Goal: Information Seeking & Learning: Learn about a topic

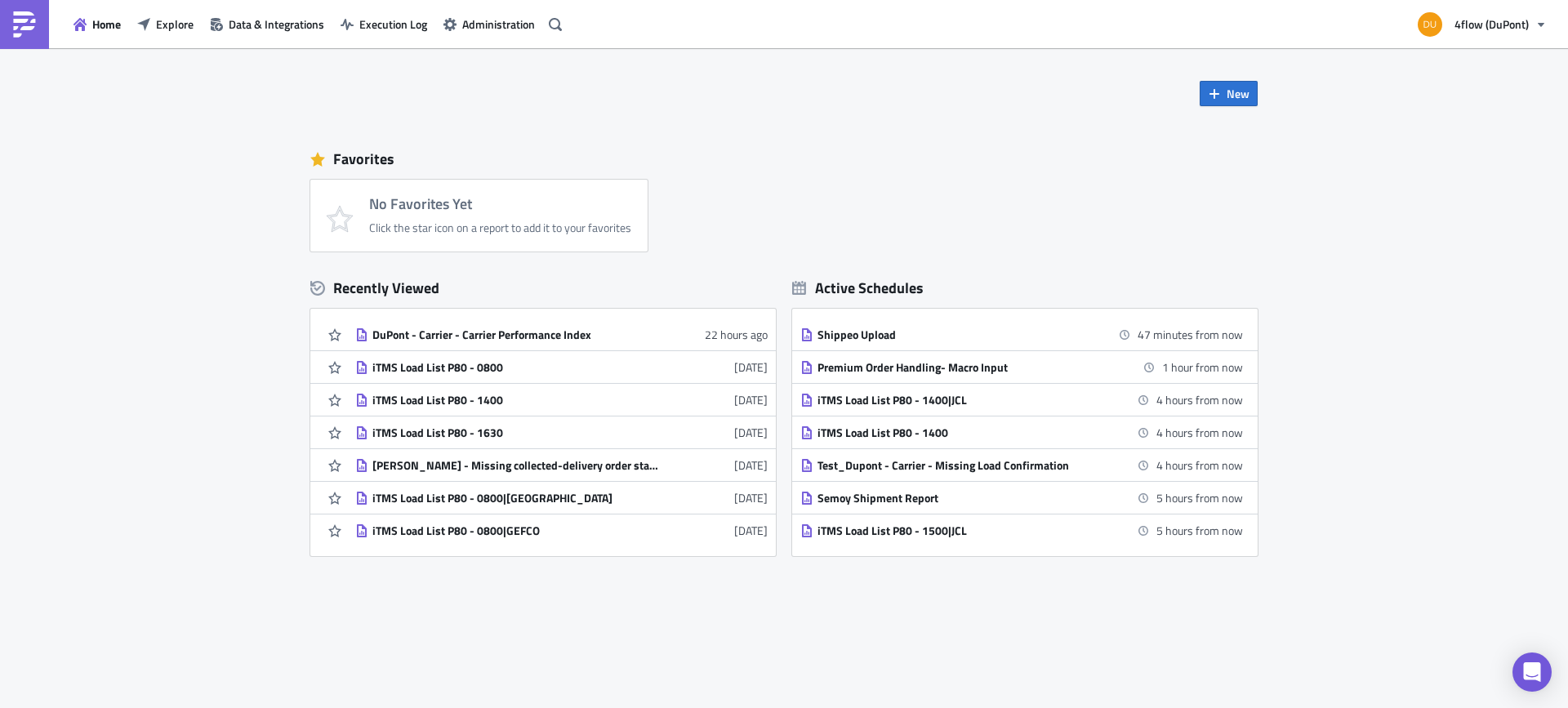
click at [170, 41] on div "Home Explore Data & Integrations Execution Log Administration" at bounding box center [283, 24] width 567 height 49
click at [166, 26] on span "Explore" at bounding box center [175, 24] width 38 height 17
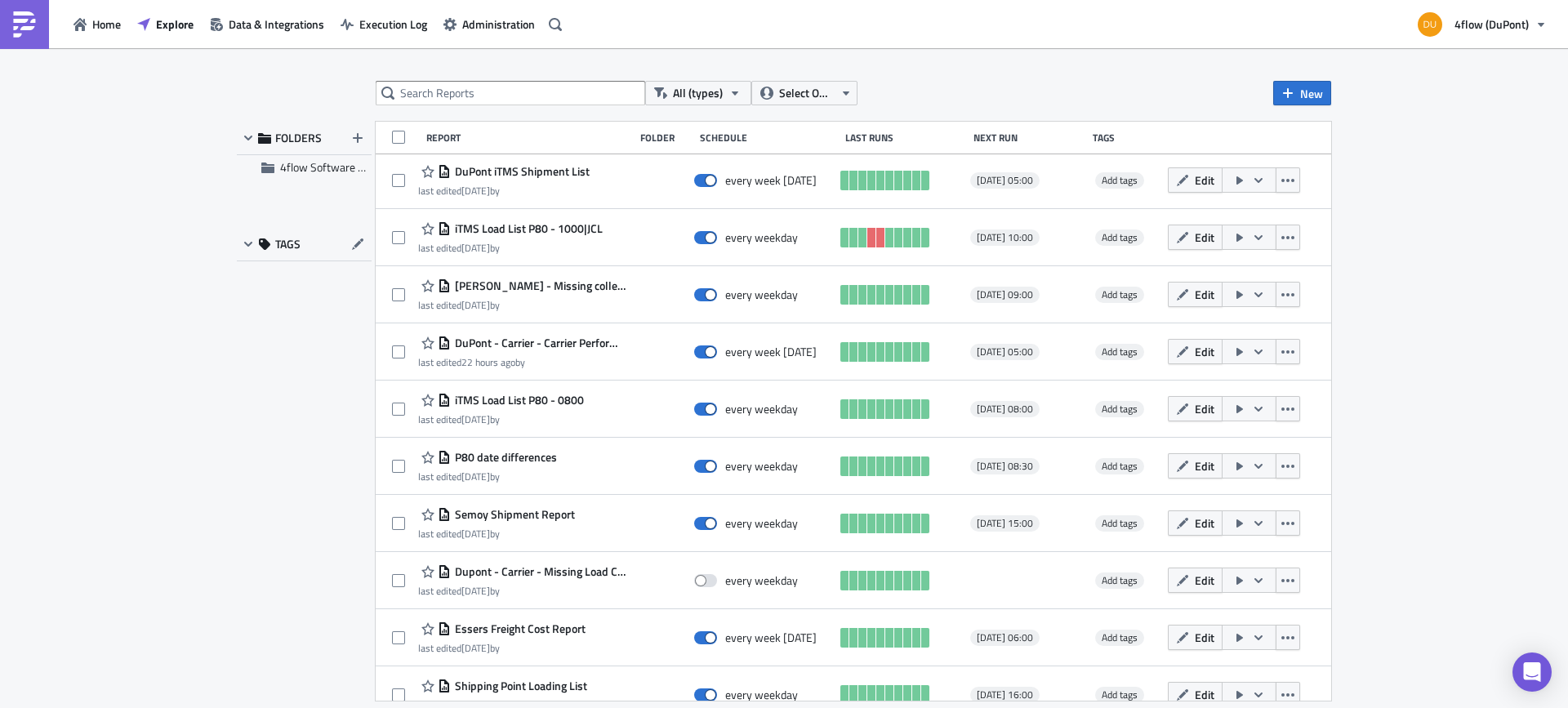
scroll to position [1568, 0]
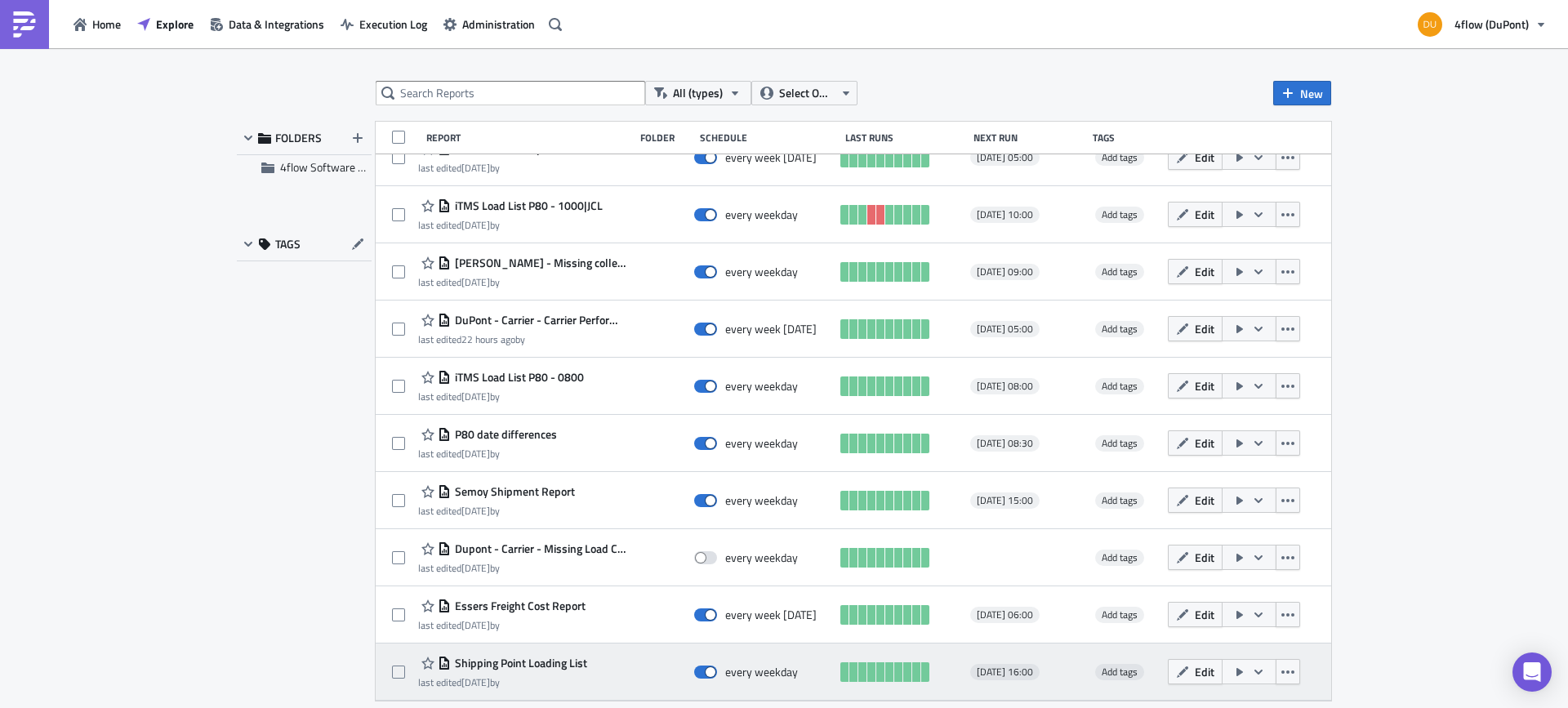
click at [562, 665] on span "Shipping Point Loading List" at bounding box center [519, 662] width 137 height 15
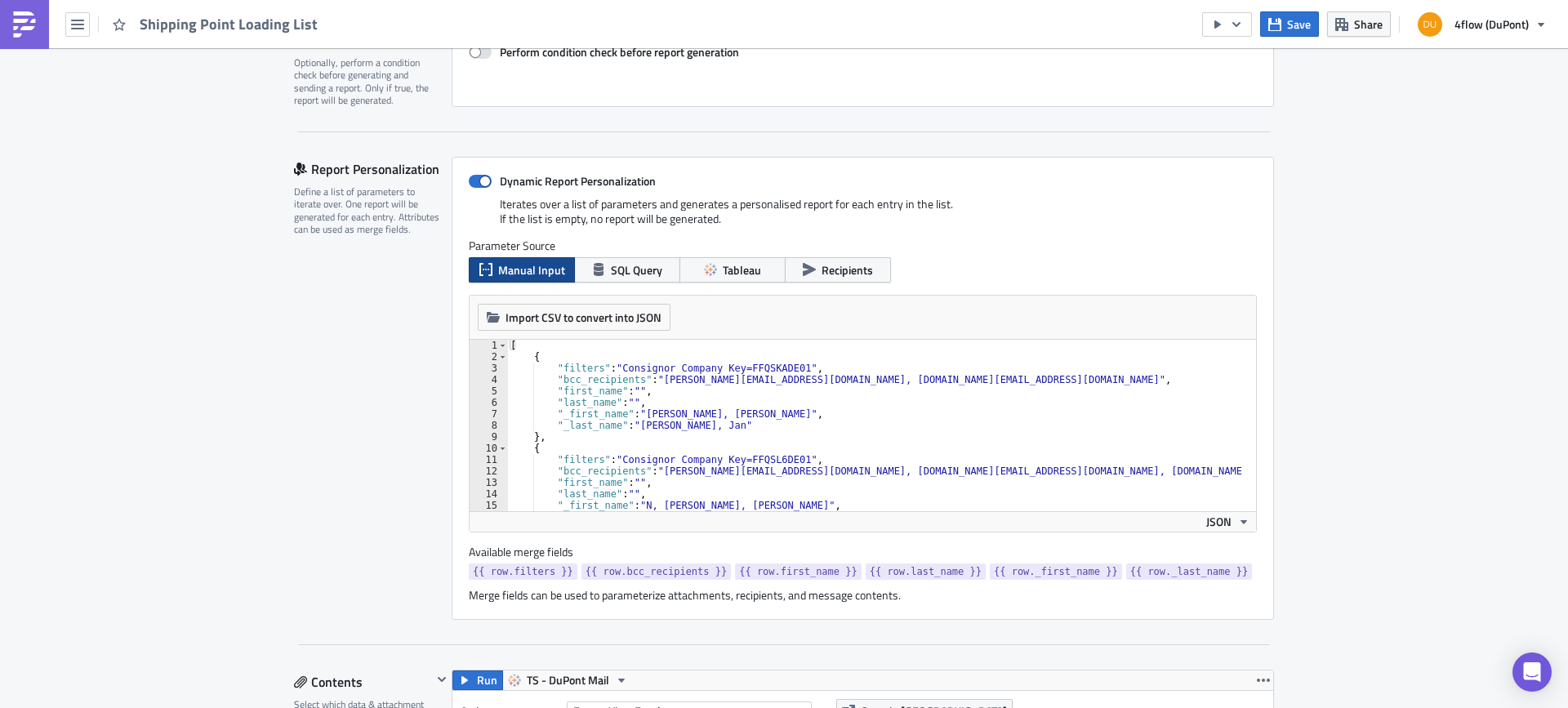
scroll to position [245, 0]
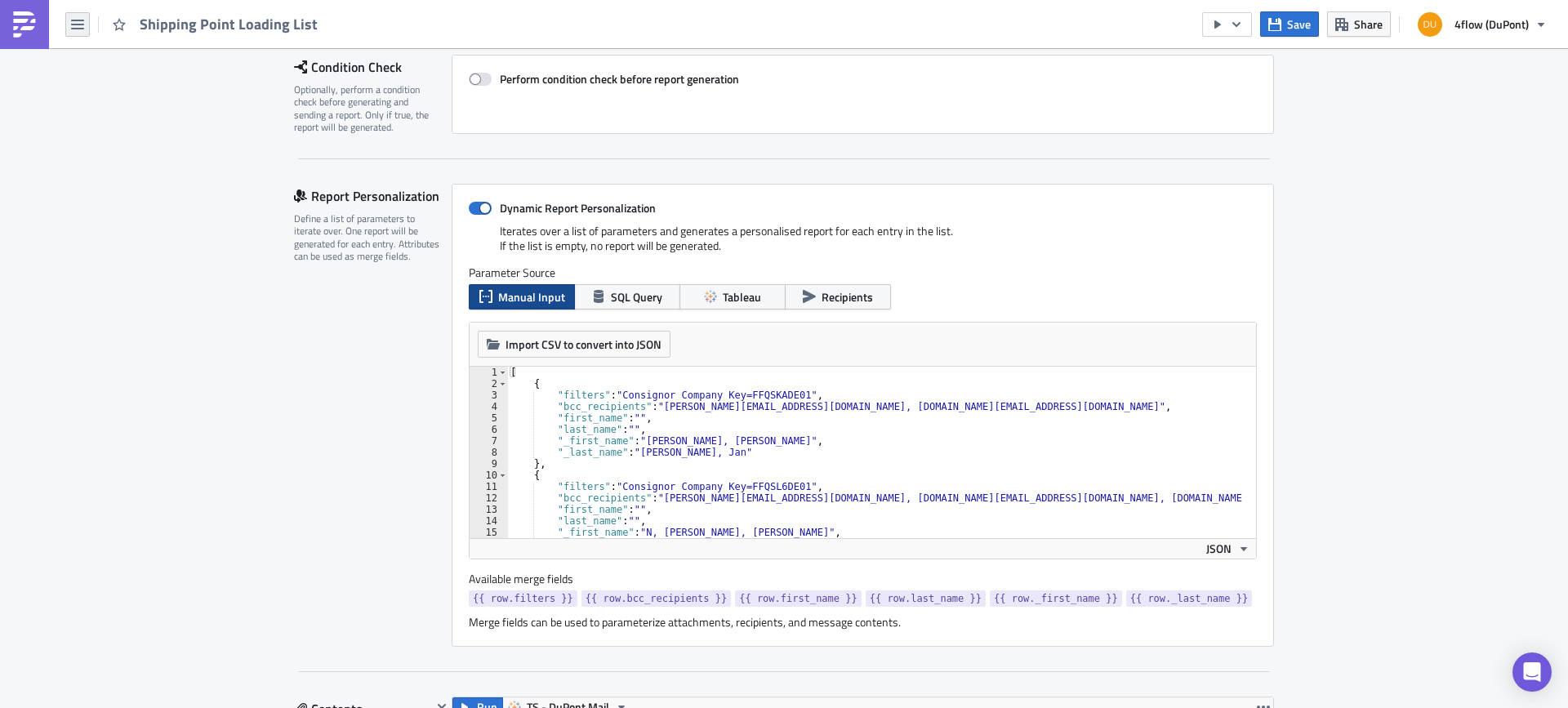
click at [72, 31] on button "button" at bounding box center [77, 24] width 25 height 25
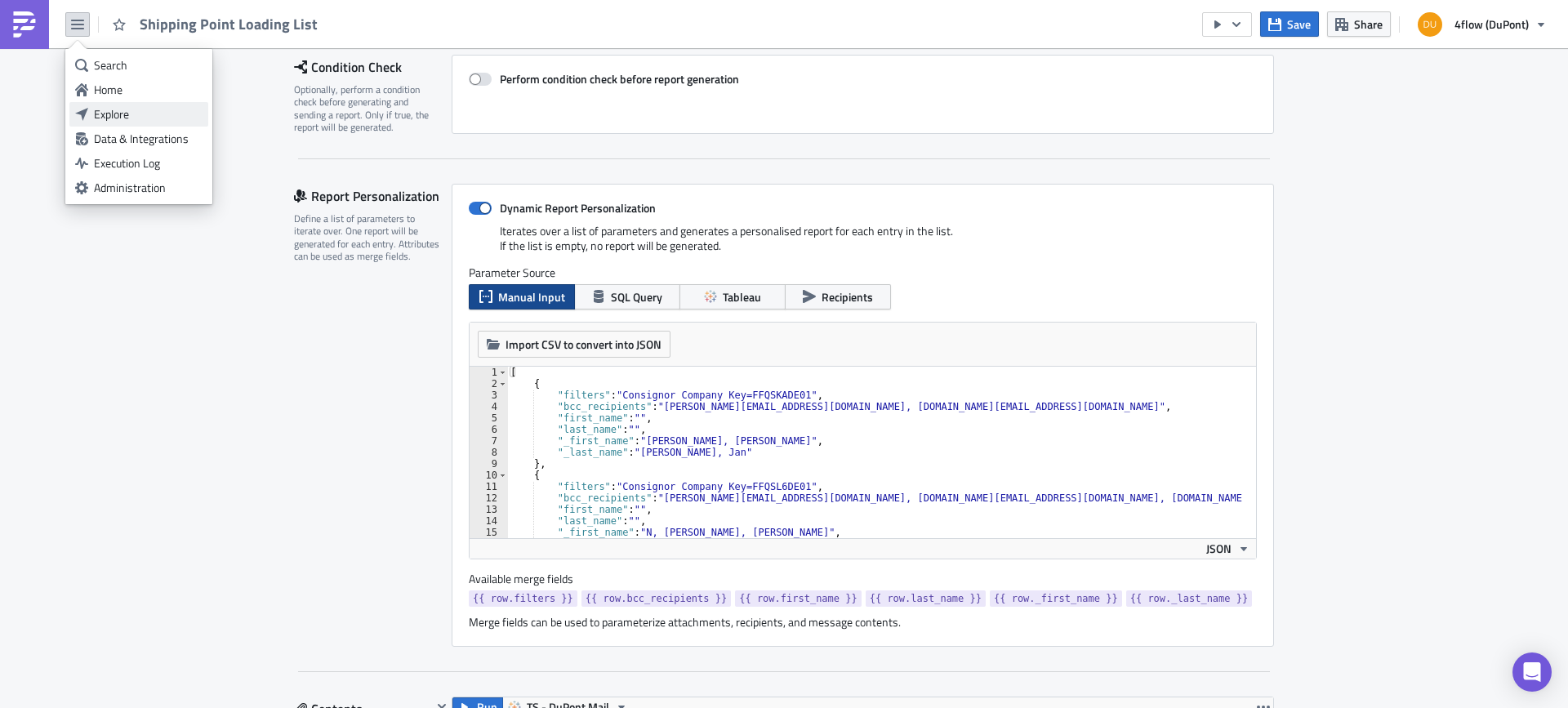
click at [106, 118] on div "Explore" at bounding box center [148, 114] width 109 height 16
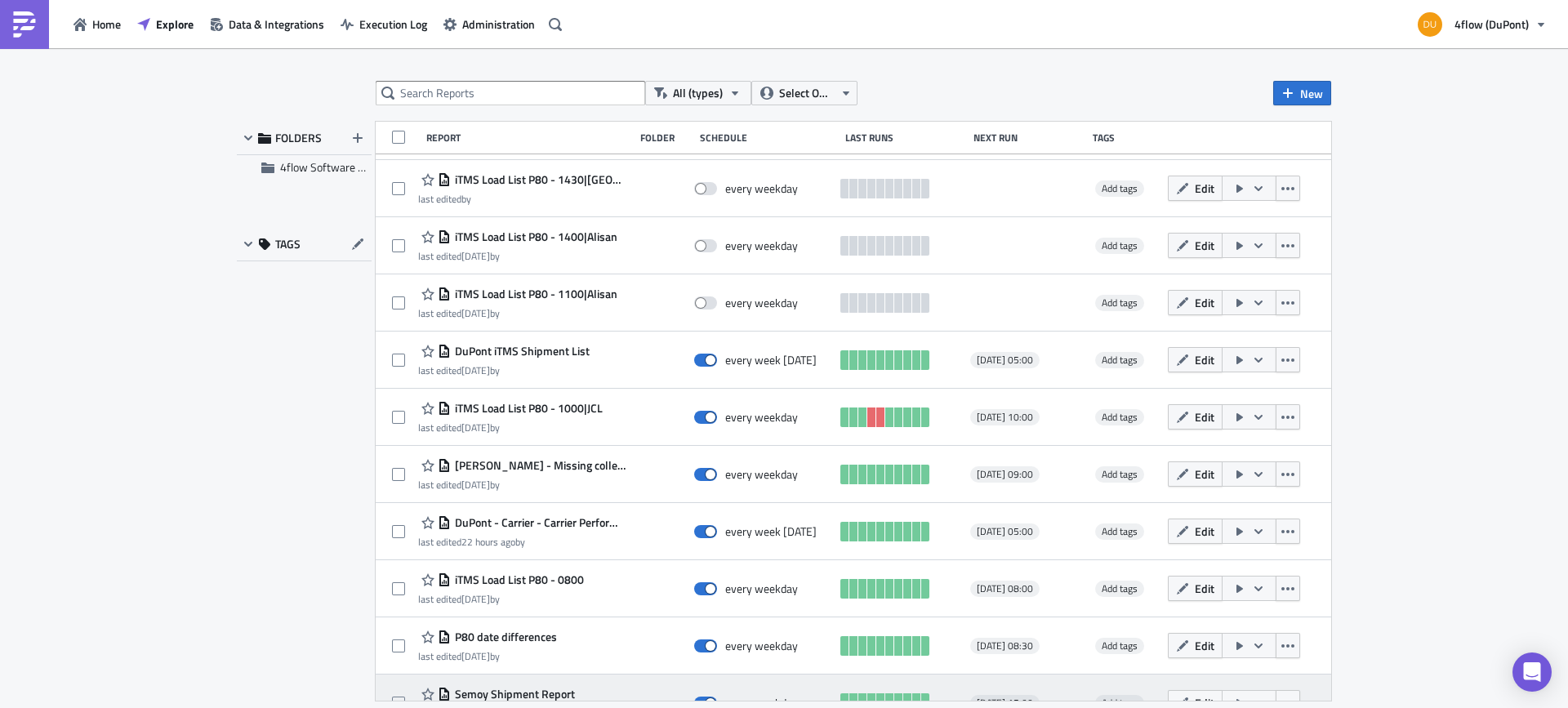
scroll to position [1568, 0]
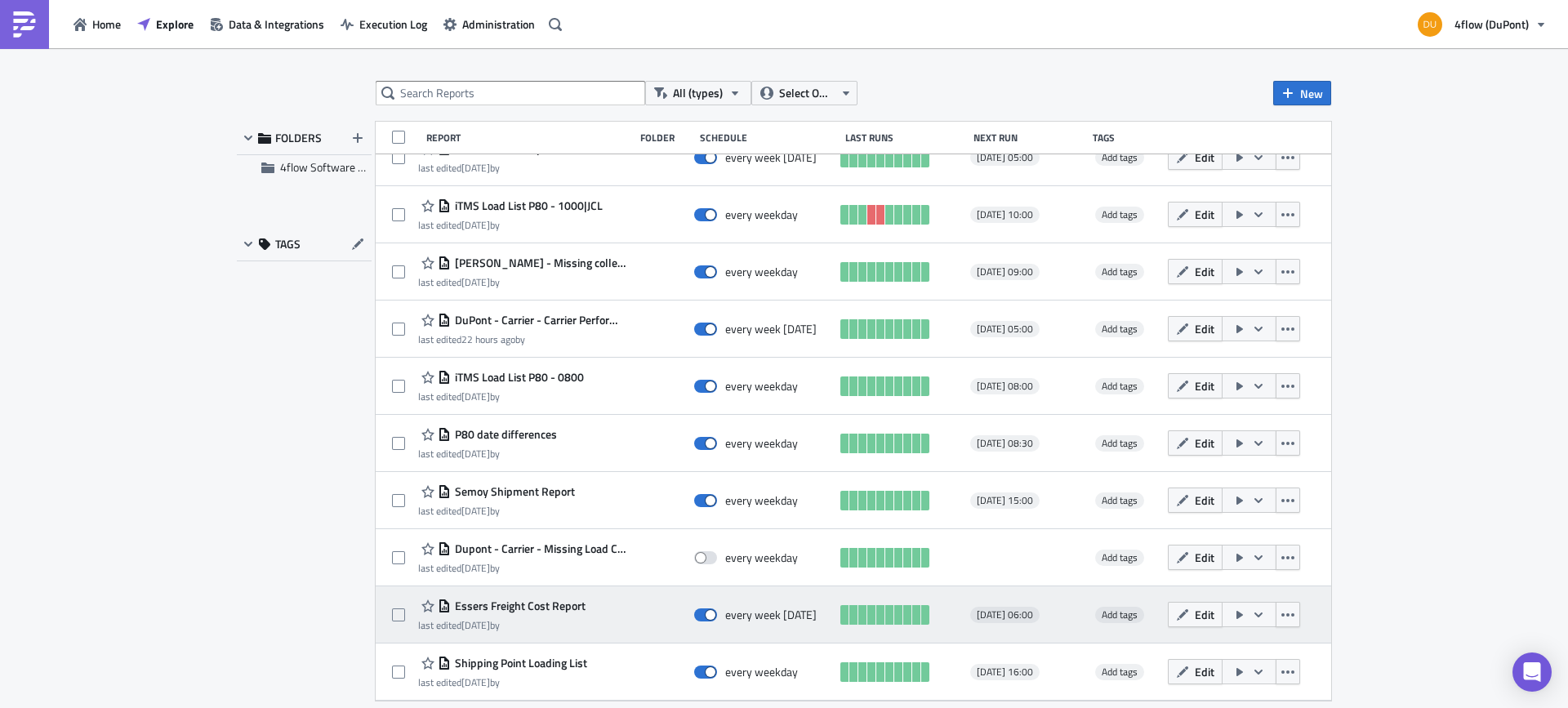
click at [522, 604] on span "Essers Freight Cost Report" at bounding box center [518, 606] width 135 height 15
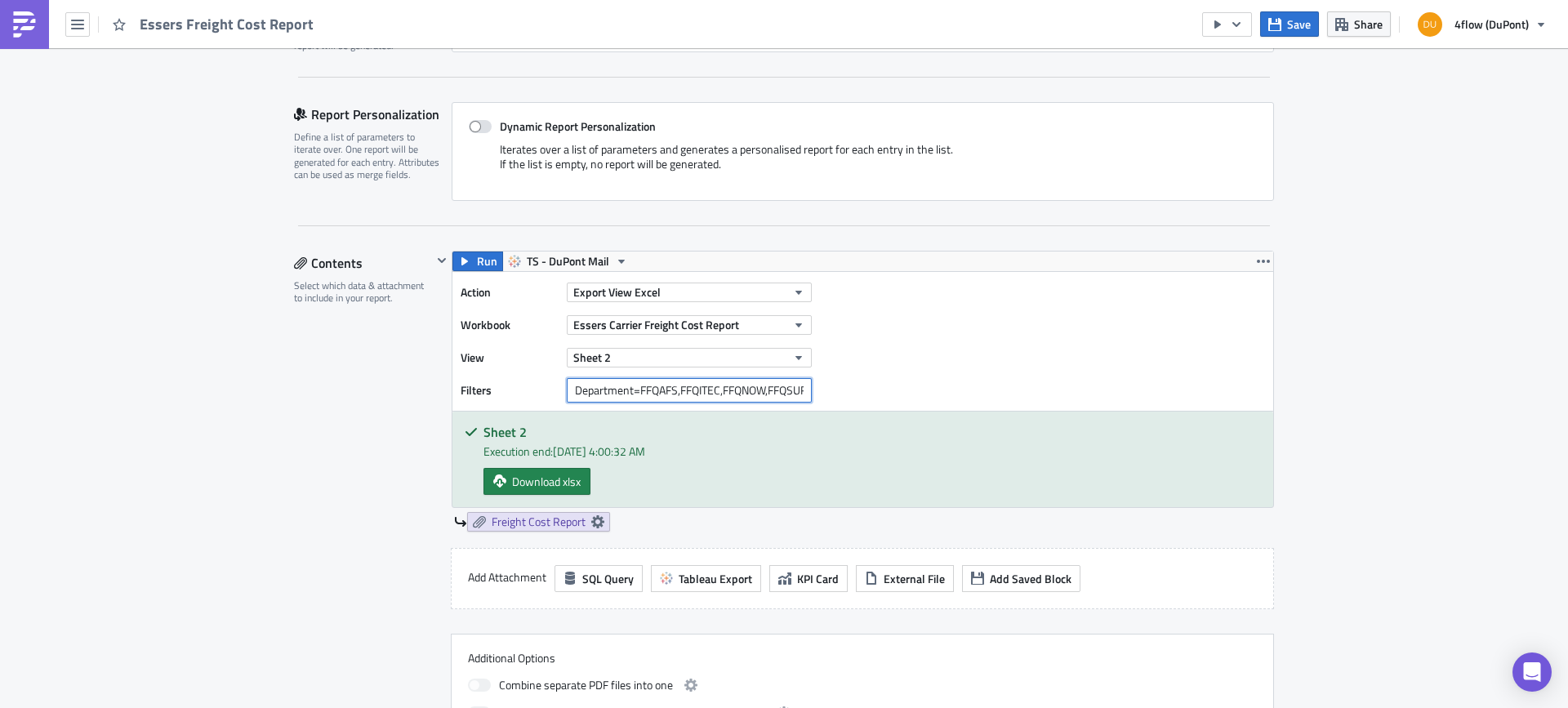
scroll to position [0, 13]
drag, startPoint x: 704, startPoint y: 397, endPoint x: 809, endPoint y: 394, distance: 105.0
click at [809, 394] on div "Filters Department=FFQAFS,FFQITEC,FFQNOW,FFQSURF" at bounding box center [639, 390] width 359 height 25
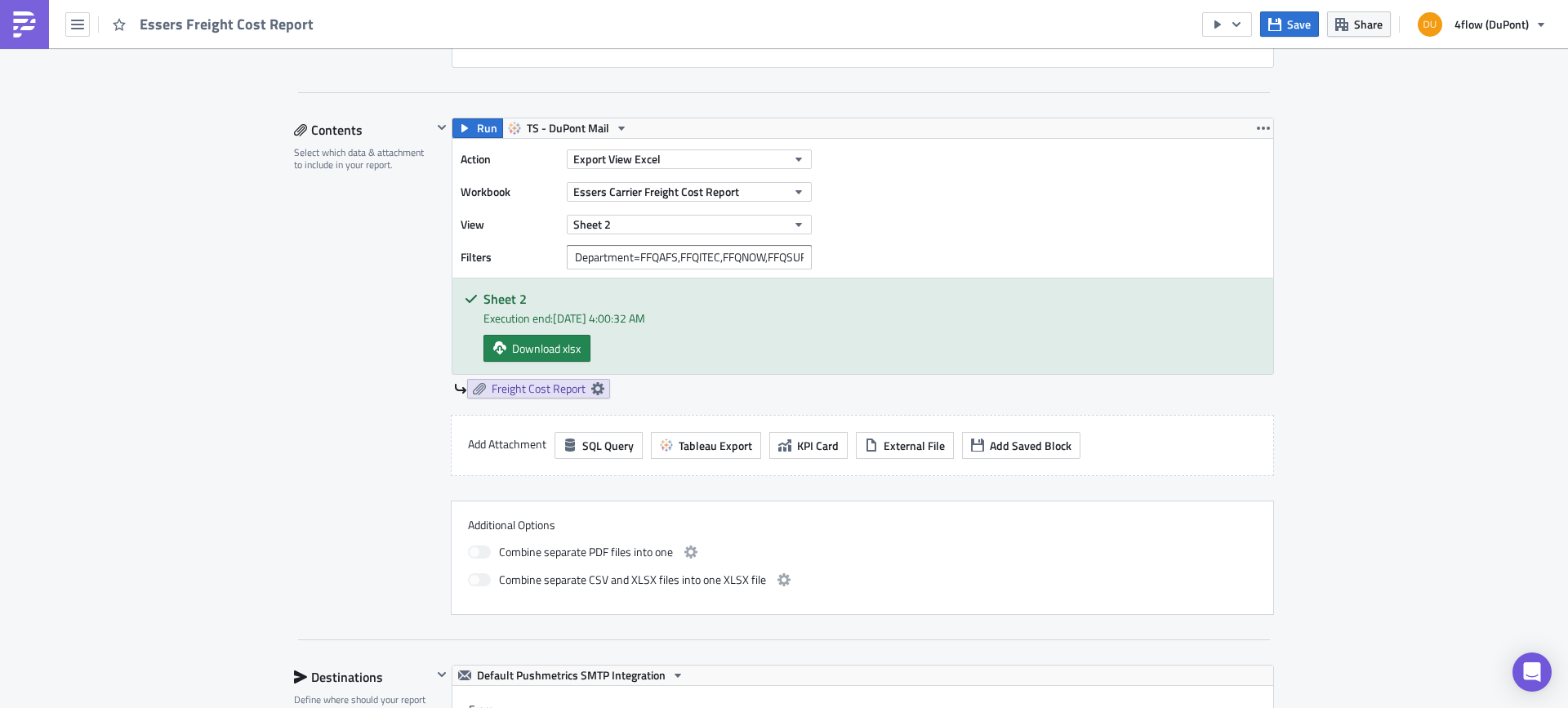
scroll to position [408, 0]
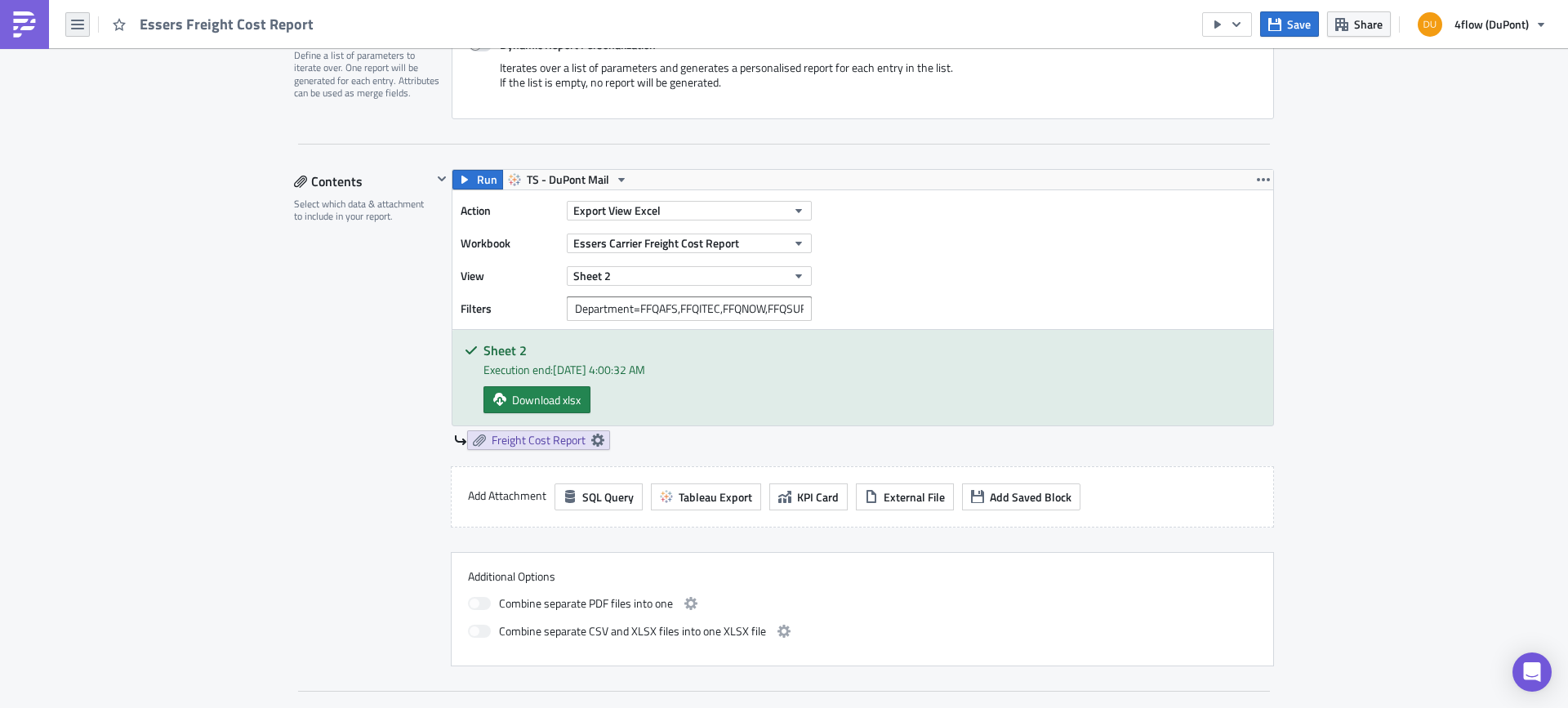
click at [81, 26] on icon "button" at bounding box center [77, 24] width 13 height 13
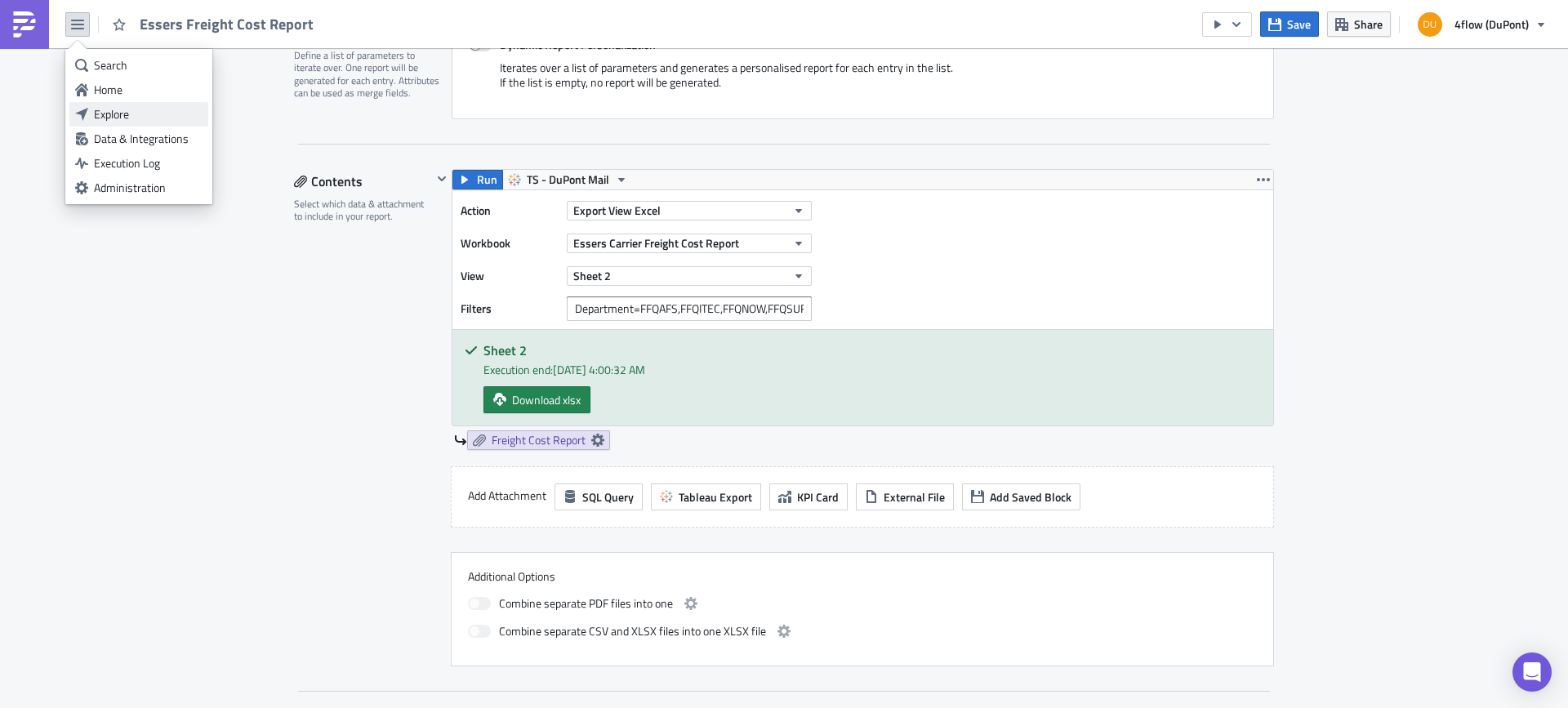
click at [116, 116] on div "Explore" at bounding box center [148, 114] width 109 height 16
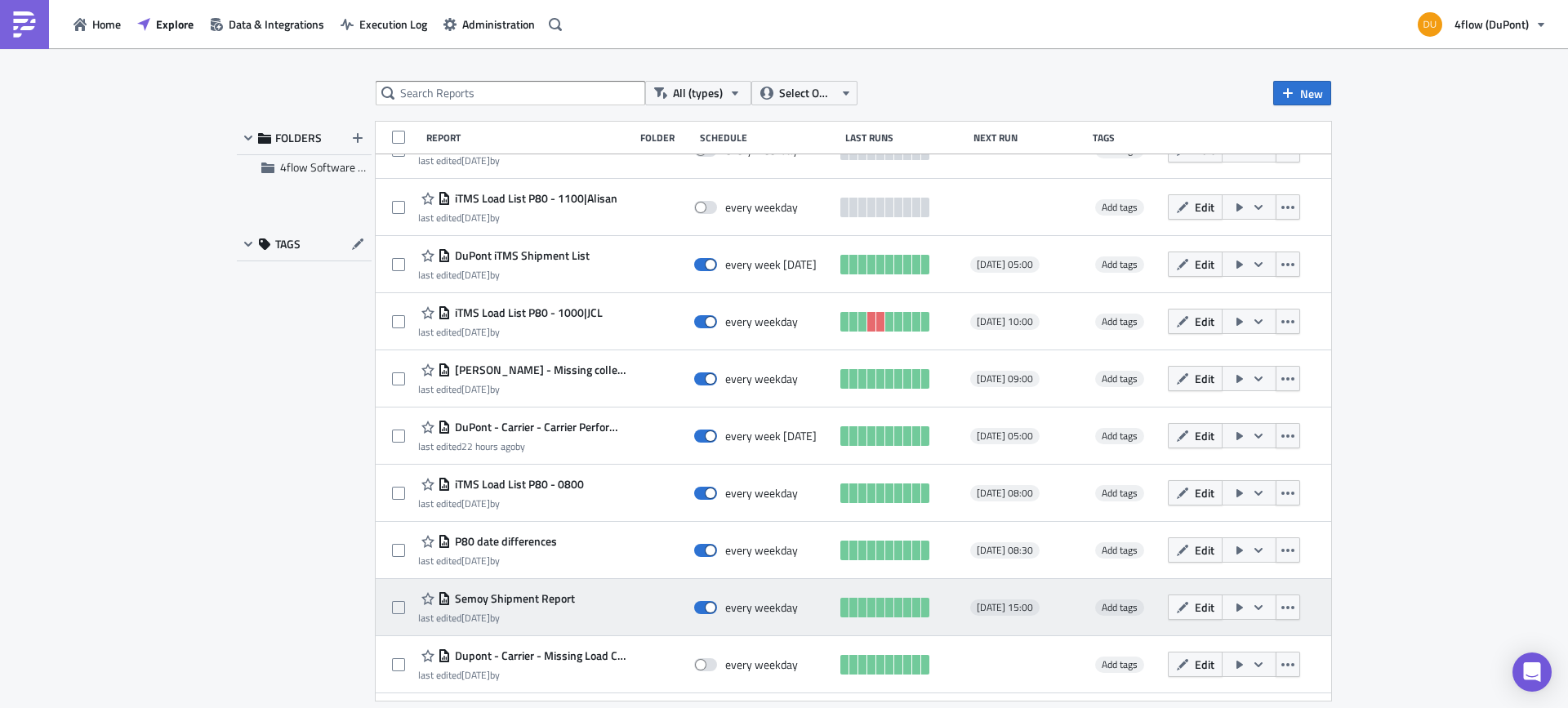
scroll to position [1568, 0]
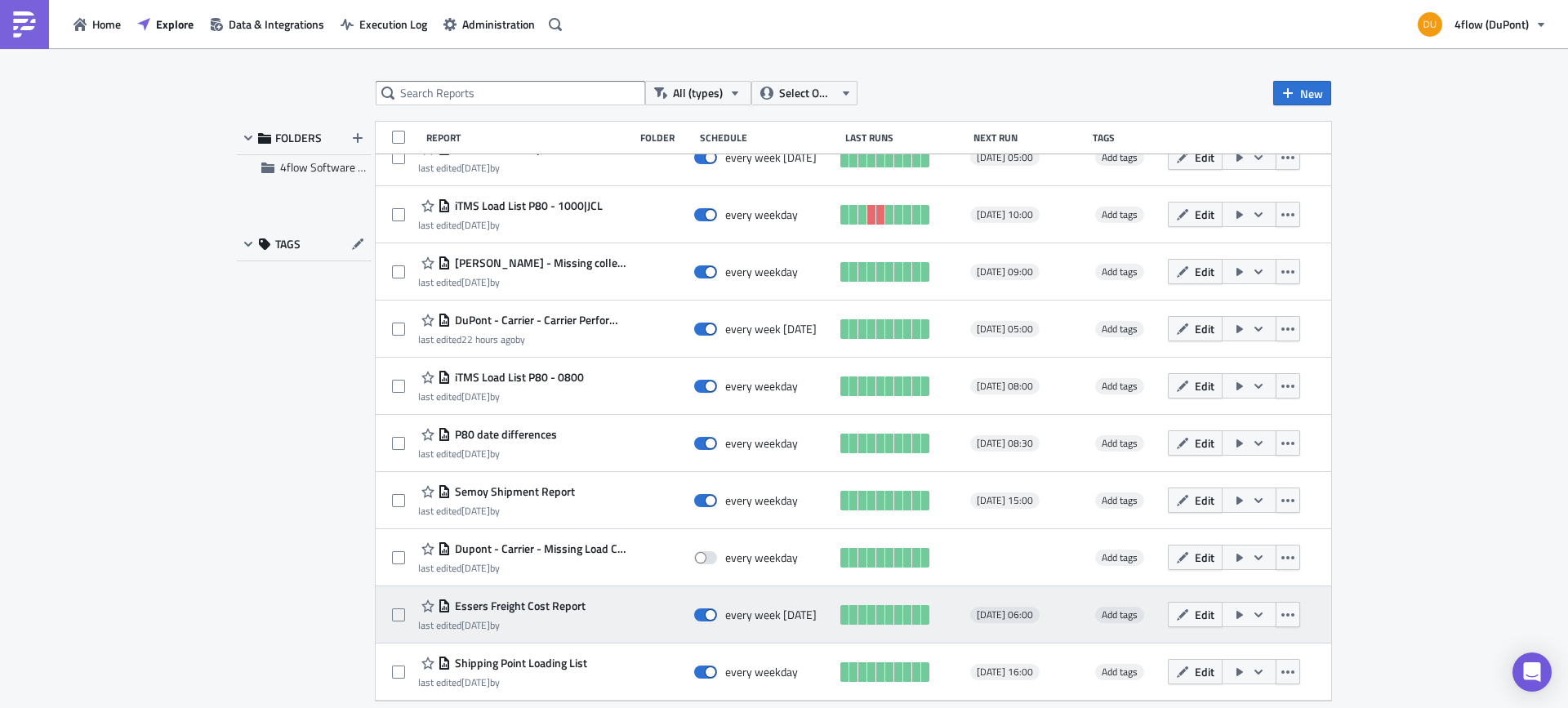
click at [540, 608] on span "Essers Freight Cost Report" at bounding box center [518, 606] width 135 height 15
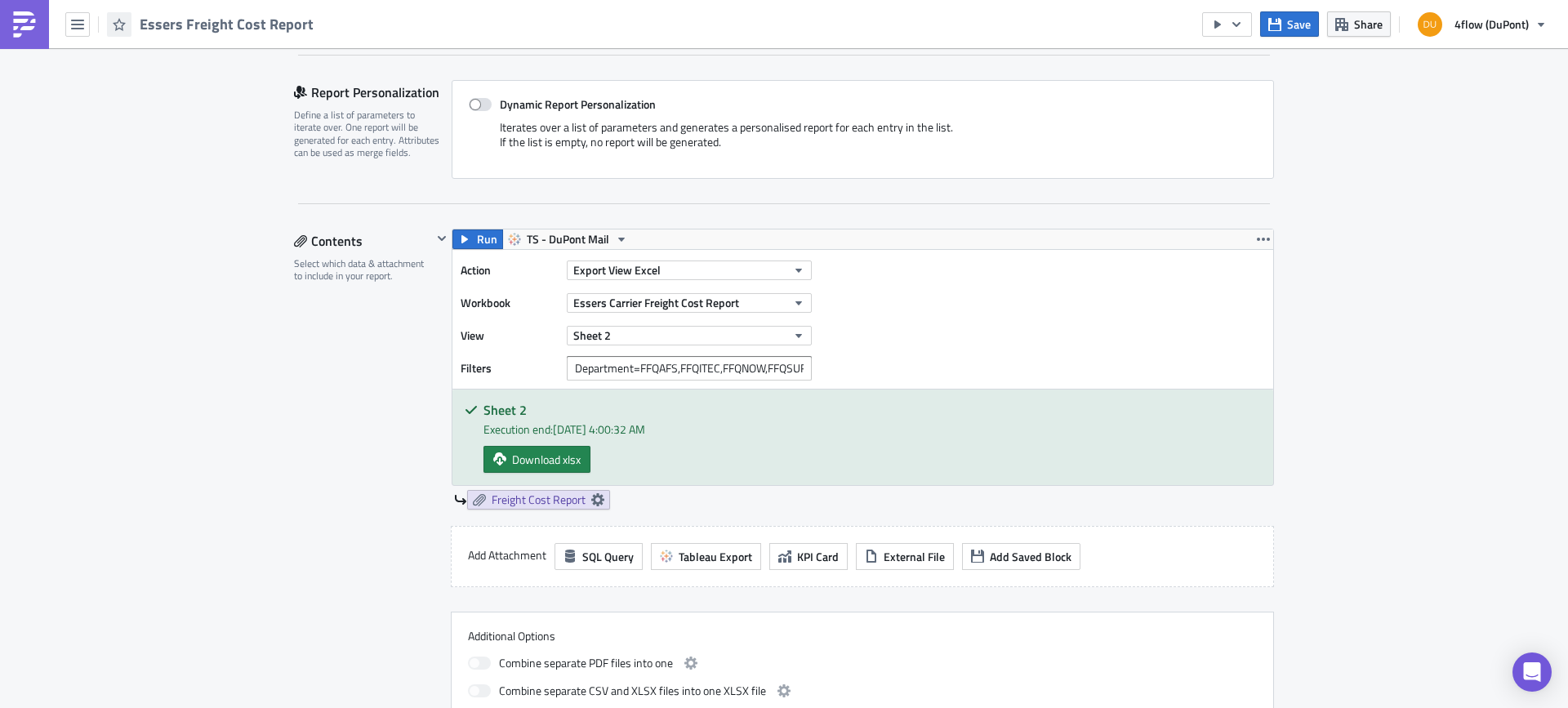
scroll to position [81, 0]
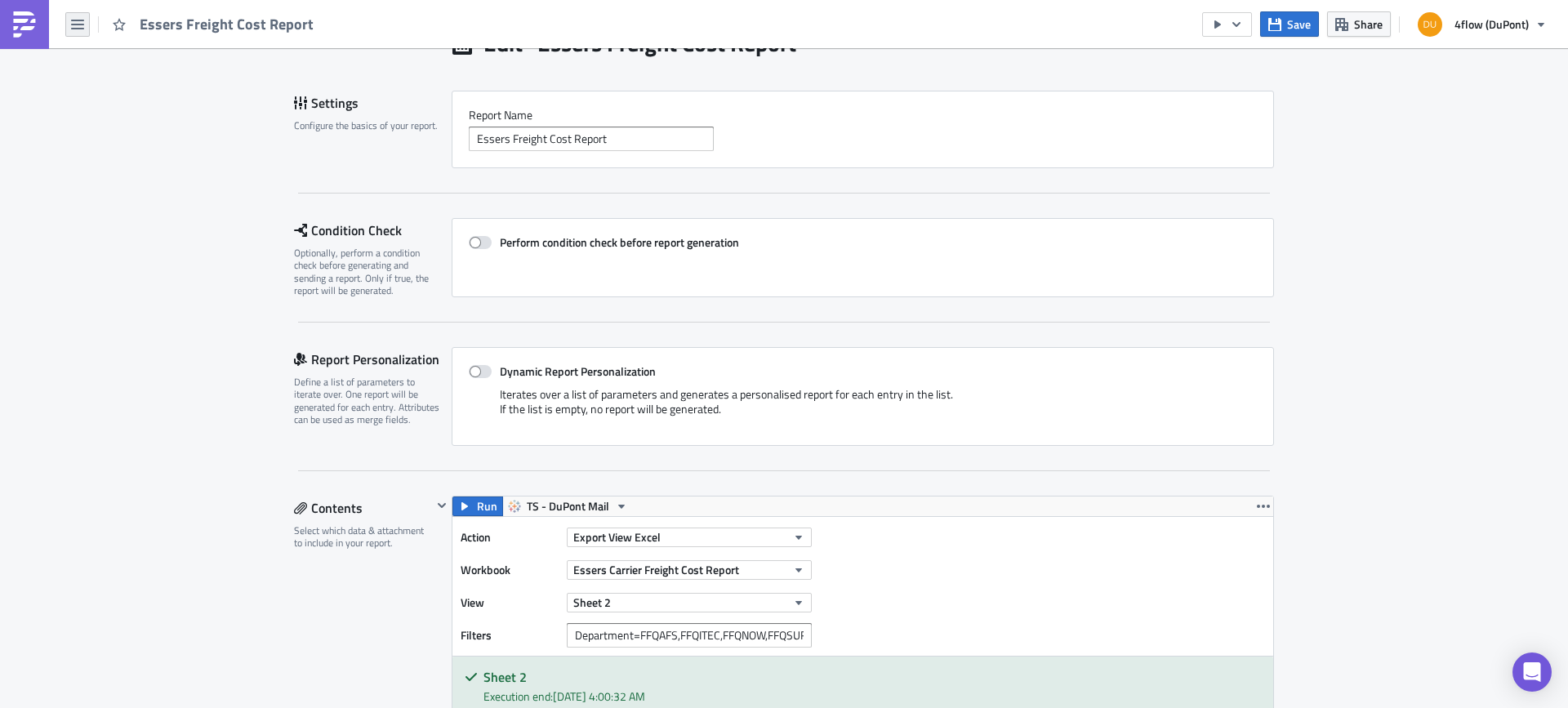
click at [85, 29] on button "button" at bounding box center [77, 24] width 25 height 25
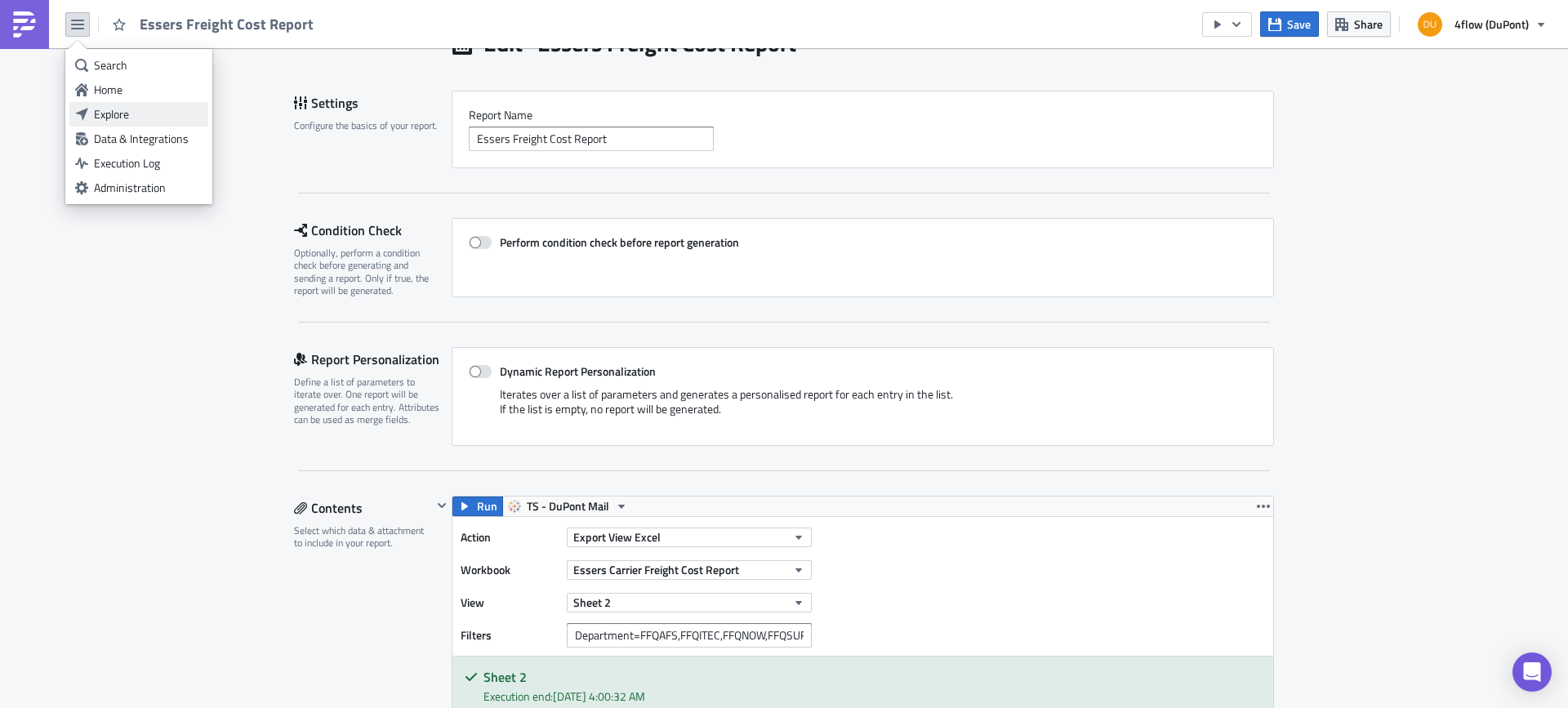
click at [133, 114] on div "Explore" at bounding box center [148, 114] width 109 height 16
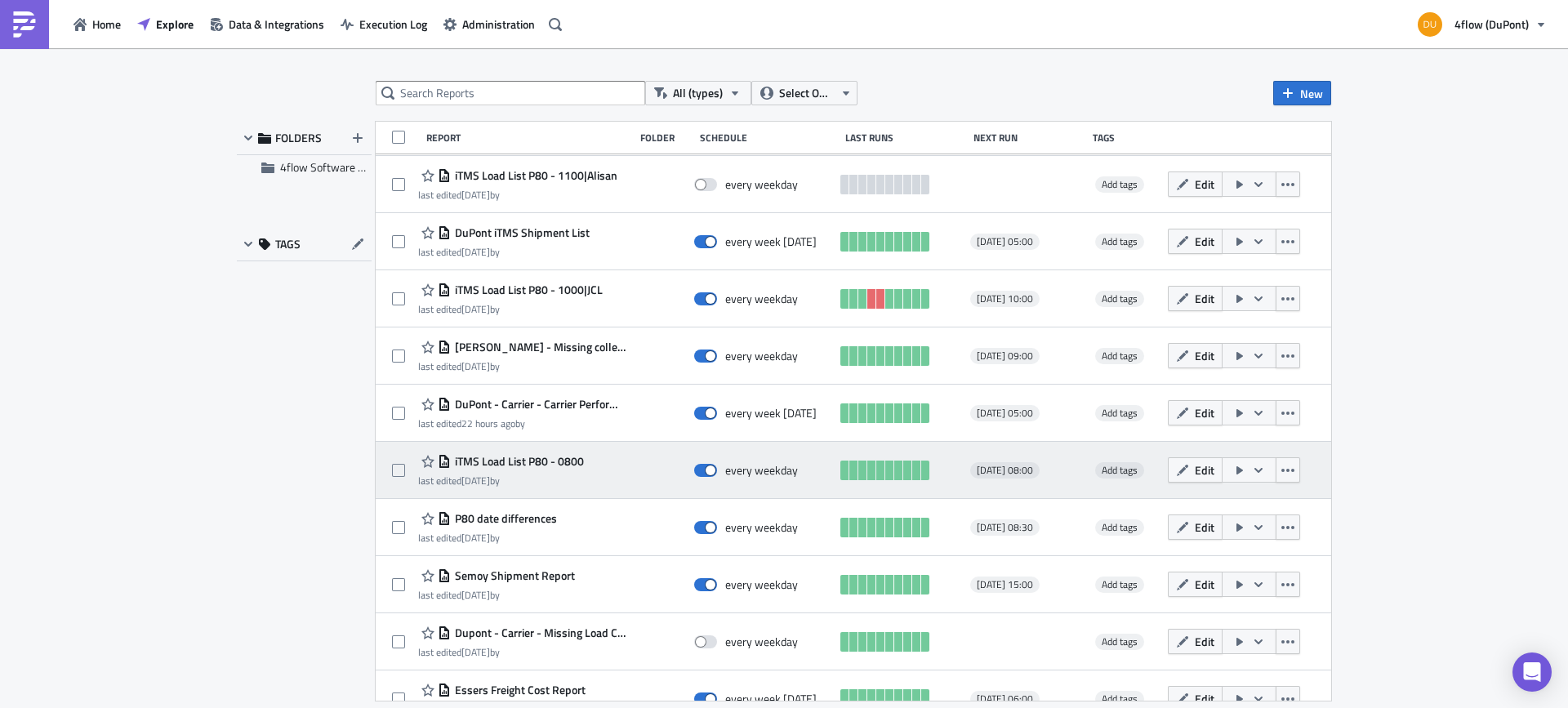
scroll to position [1568, 0]
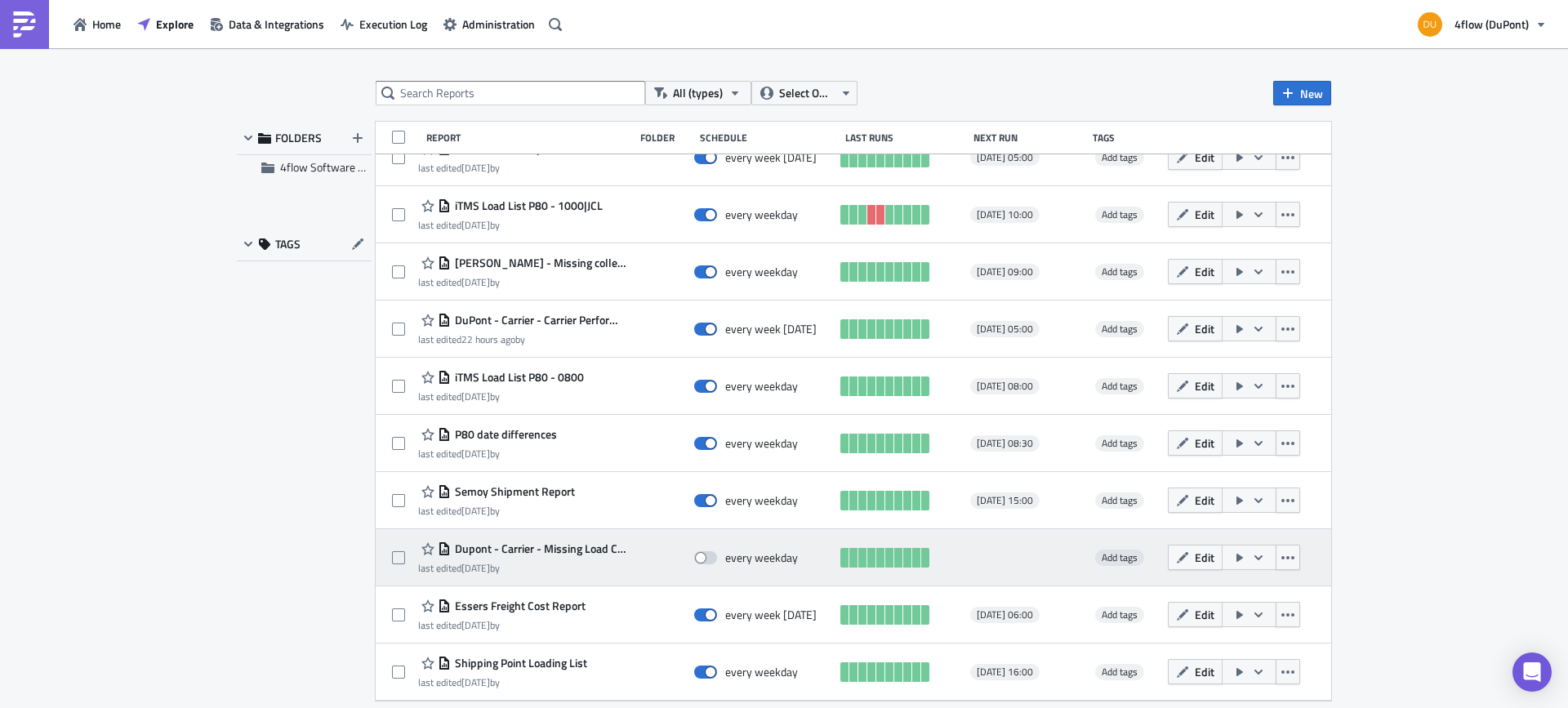
click at [538, 544] on span "Dupont - Carrier - Missing Load Confirmation" at bounding box center [538, 549] width 175 height 15
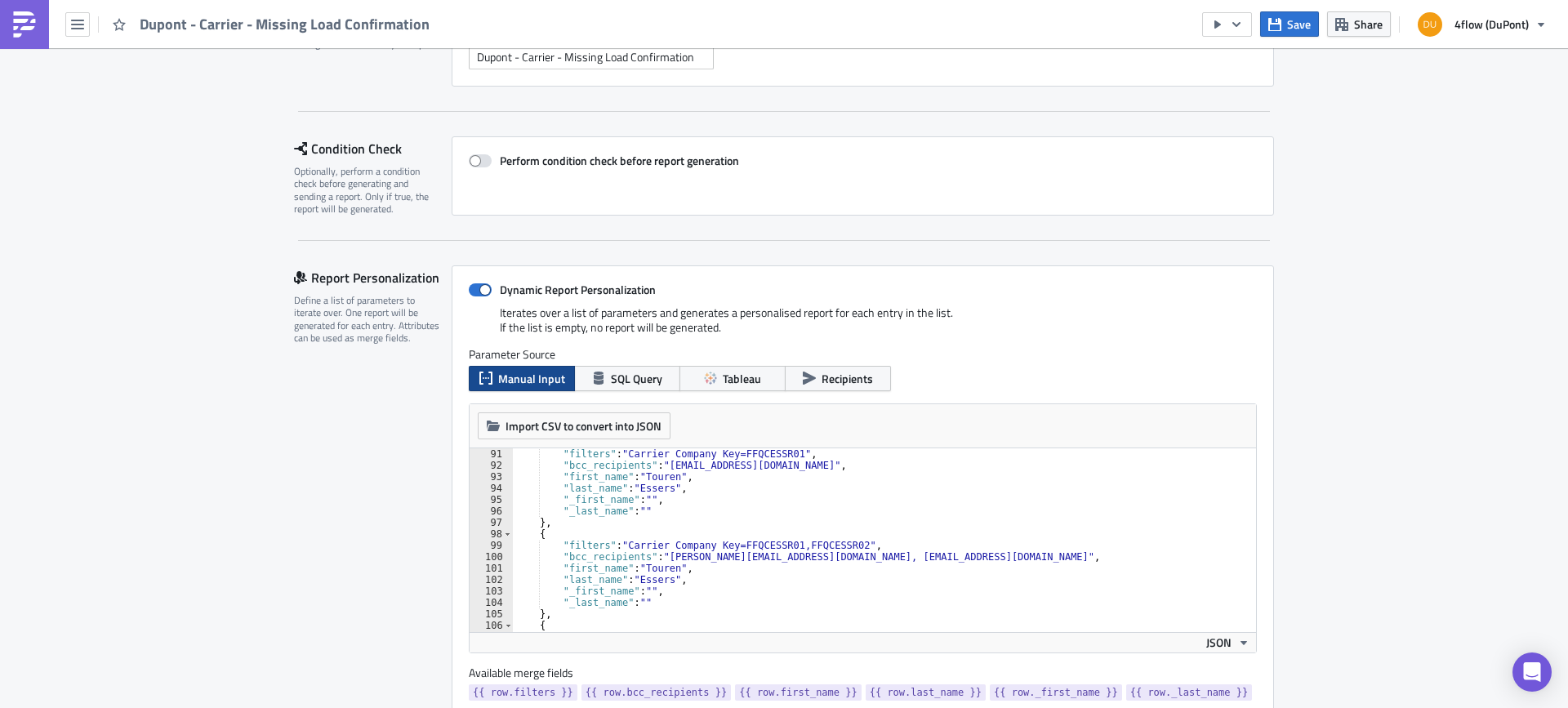
scroll to position [1078, 0]
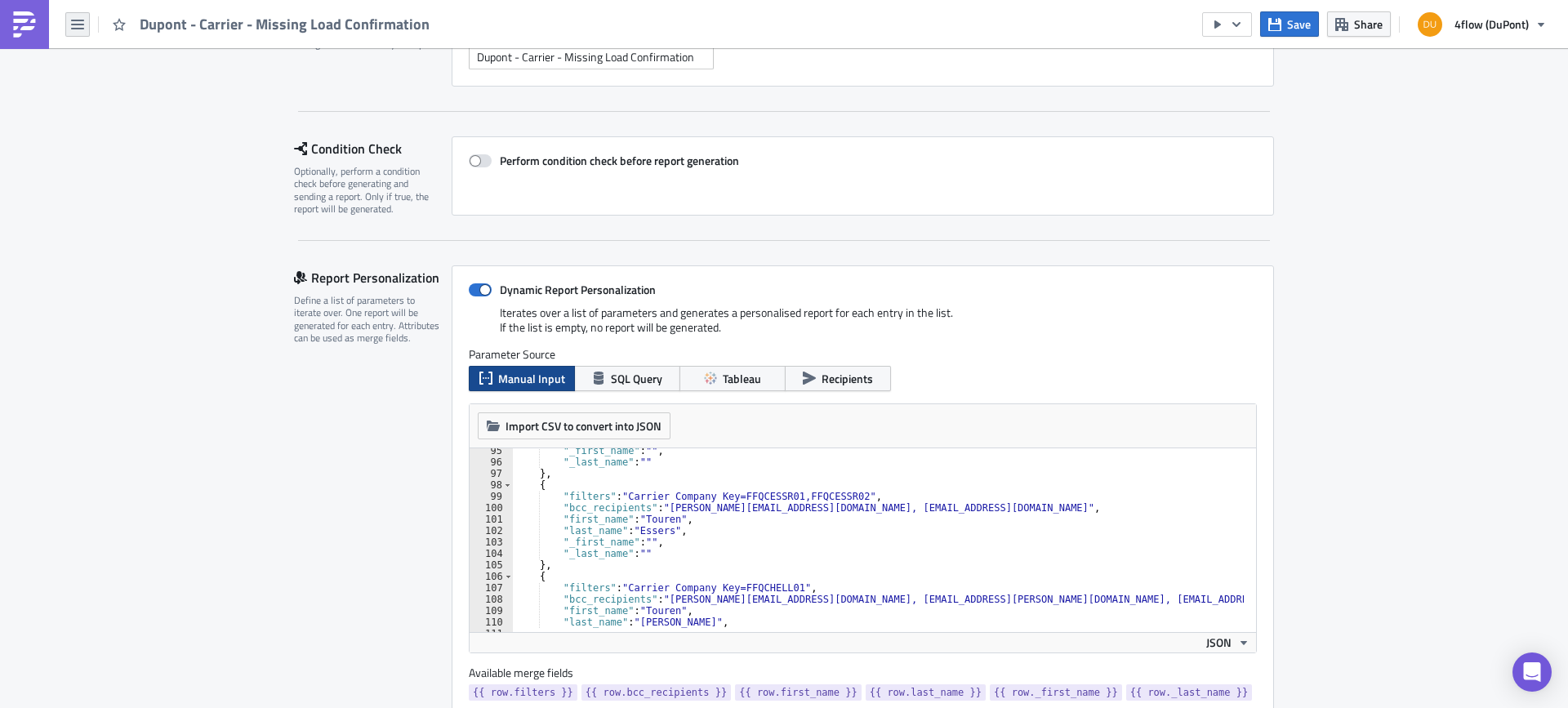
click at [80, 22] on icon "button" at bounding box center [77, 24] width 13 height 13
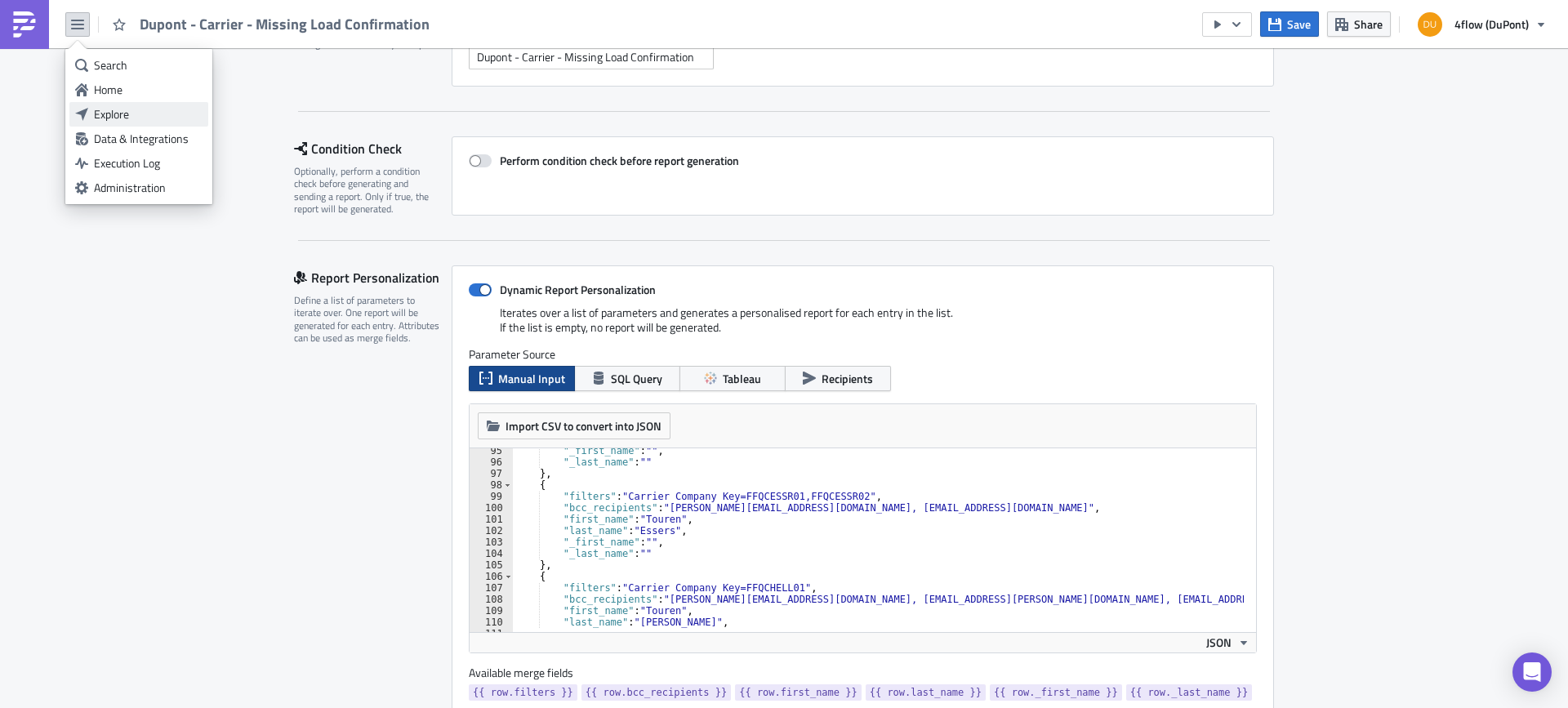
click at [145, 111] on div "Explore" at bounding box center [148, 114] width 109 height 16
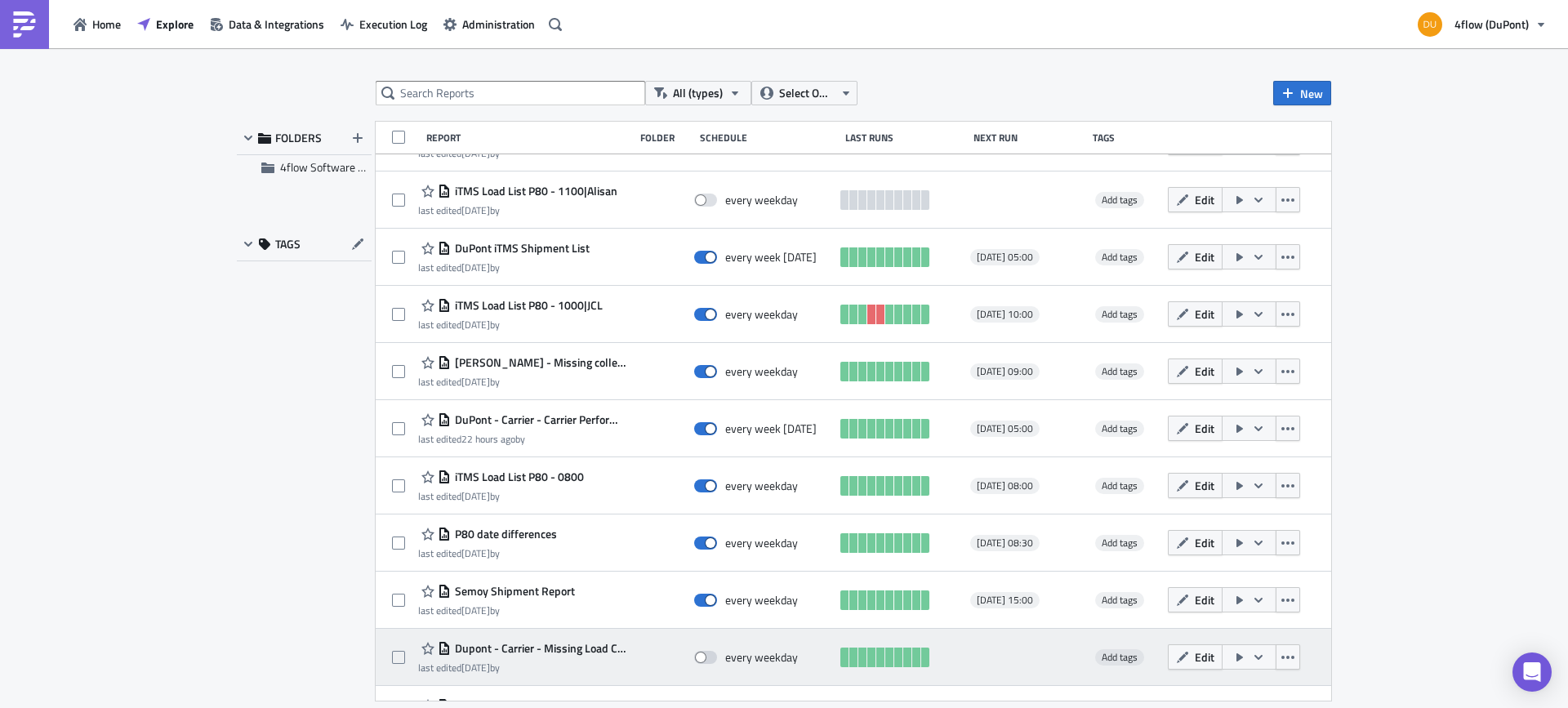
scroll to position [1568, 0]
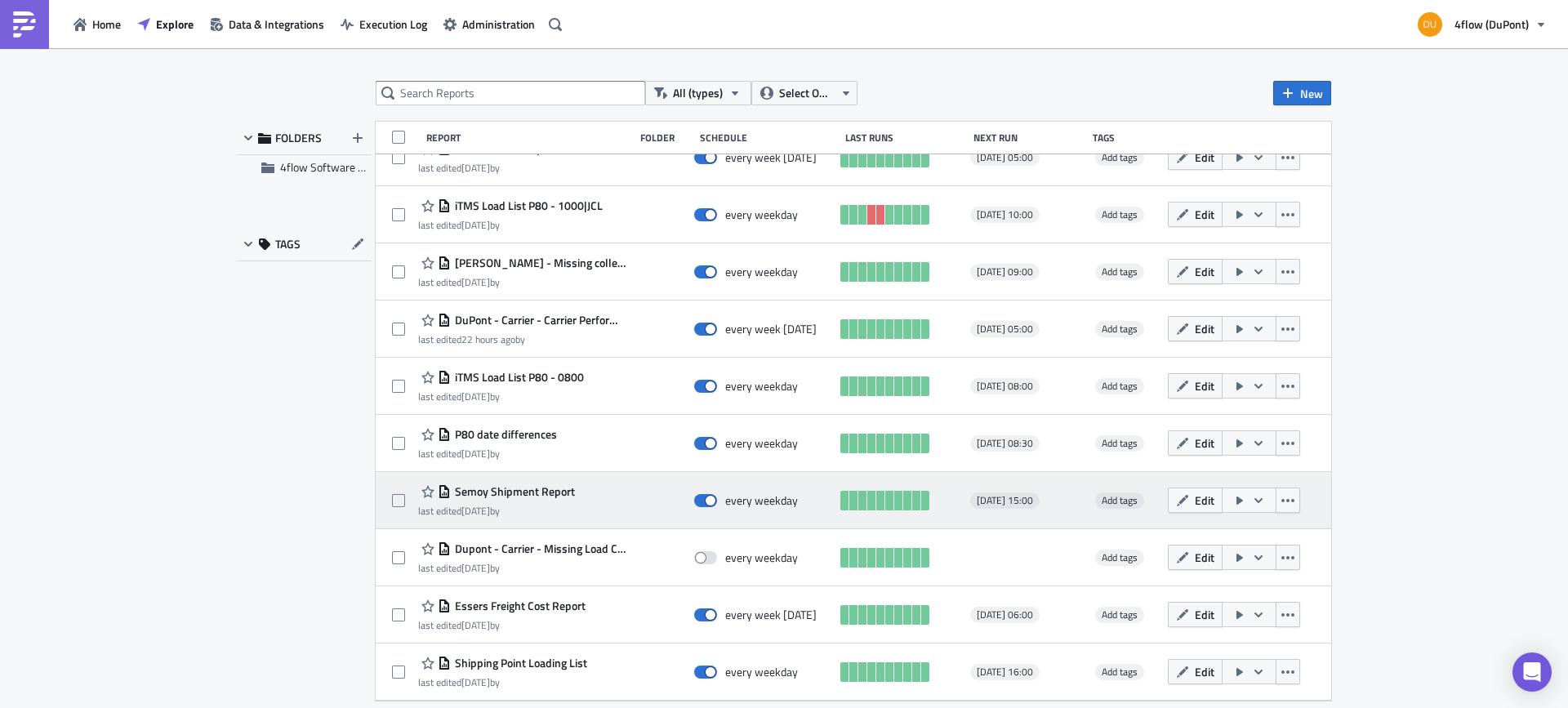
click at [534, 485] on span "Semoy Shipment Report" at bounding box center [512, 491] width 124 height 15
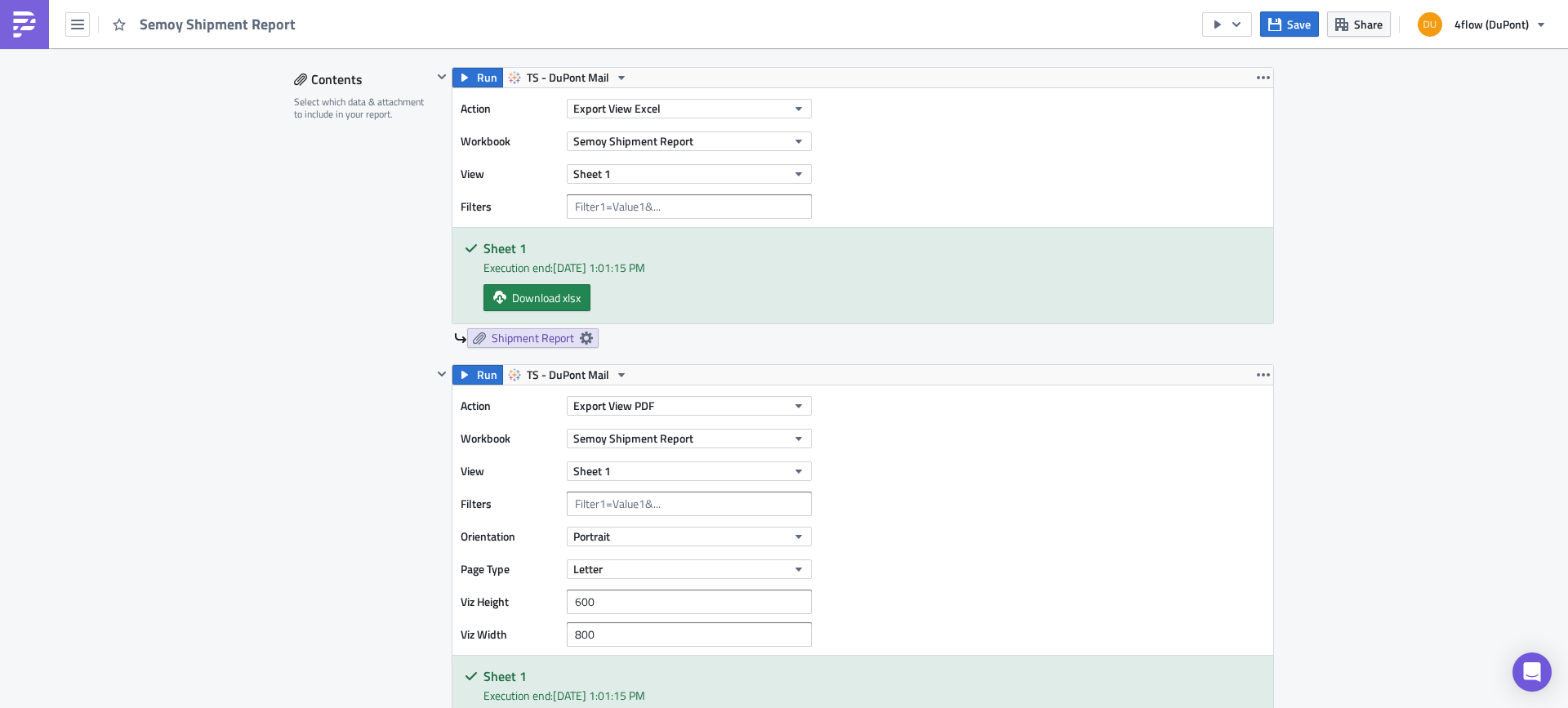
scroll to position [490, 0]
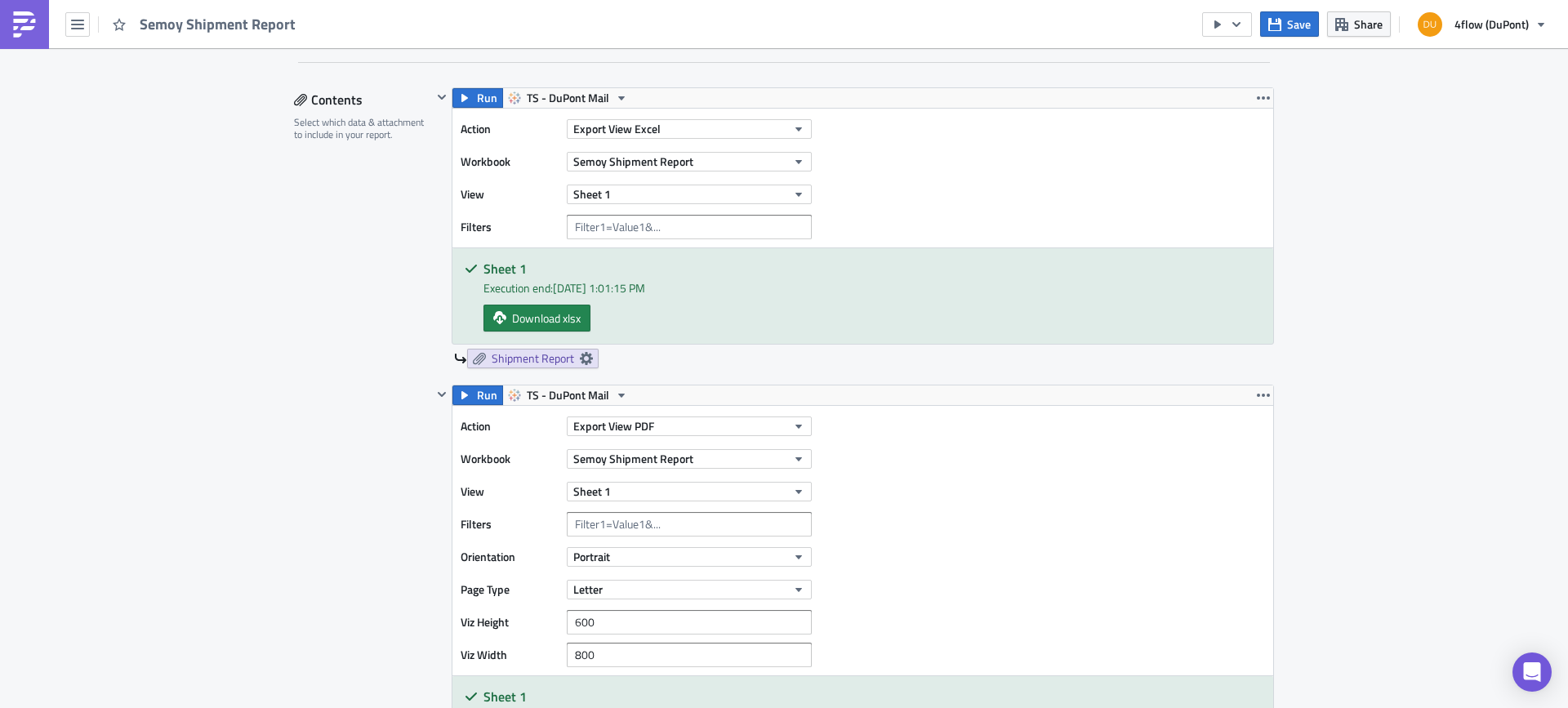
click at [997, 178] on div "Action Export View Excel Workbook Semoy Shipment Report View Sheet 1 Filters" at bounding box center [862, 178] width 821 height 139
click at [551, 360] on span "Shipment Report" at bounding box center [533, 358] width 82 height 15
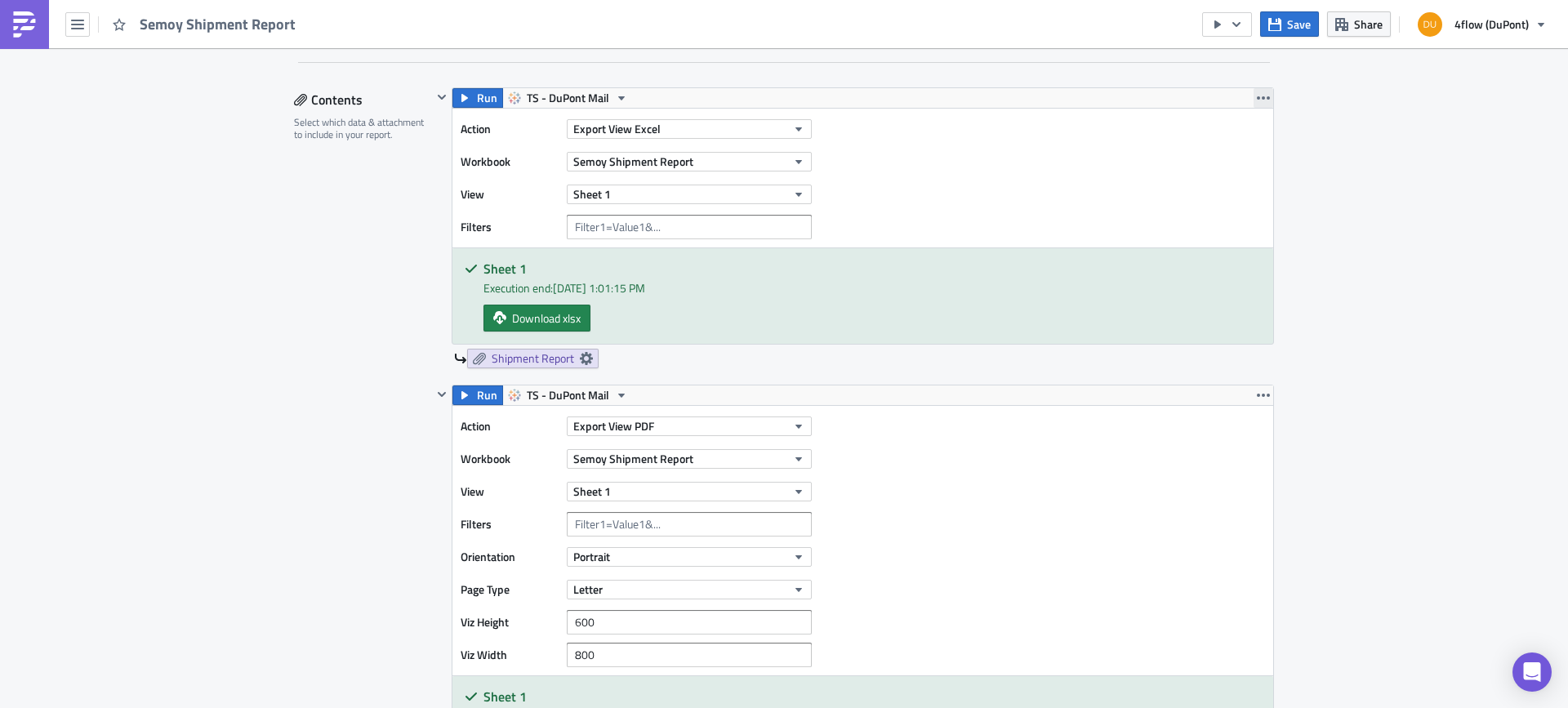
click at [1263, 102] on icon "button" at bounding box center [1262, 97] width 13 height 13
click at [945, 168] on div "Action Export View Excel Workbook Semoy Shipment Report View Sheet 1 Filters" at bounding box center [862, 178] width 821 height 139
click at [72, 29] on icon "button" at bounding box center [77, 25] width 13 height 10
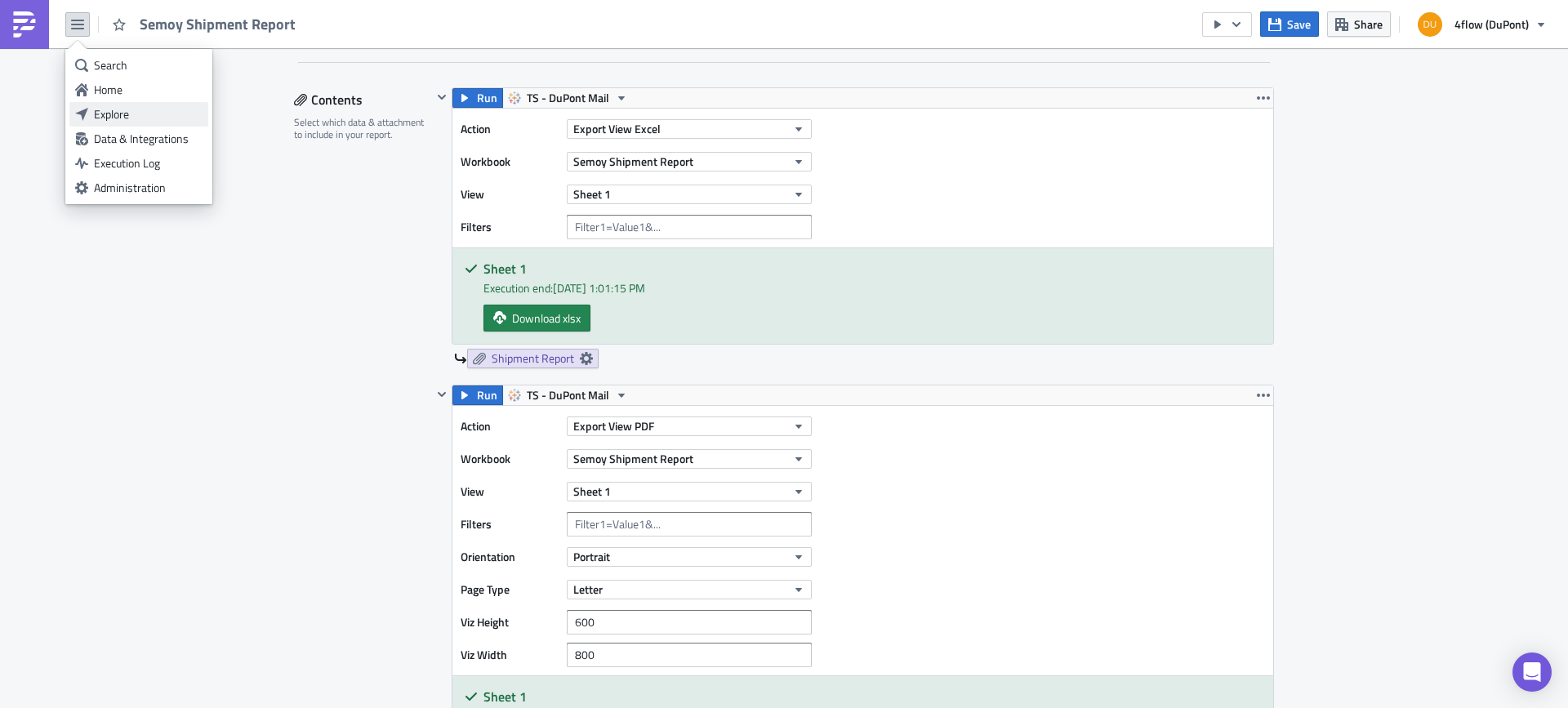
click at [151, 112] on div "Explore" at bounding box center [148, 114] width 109 height 16
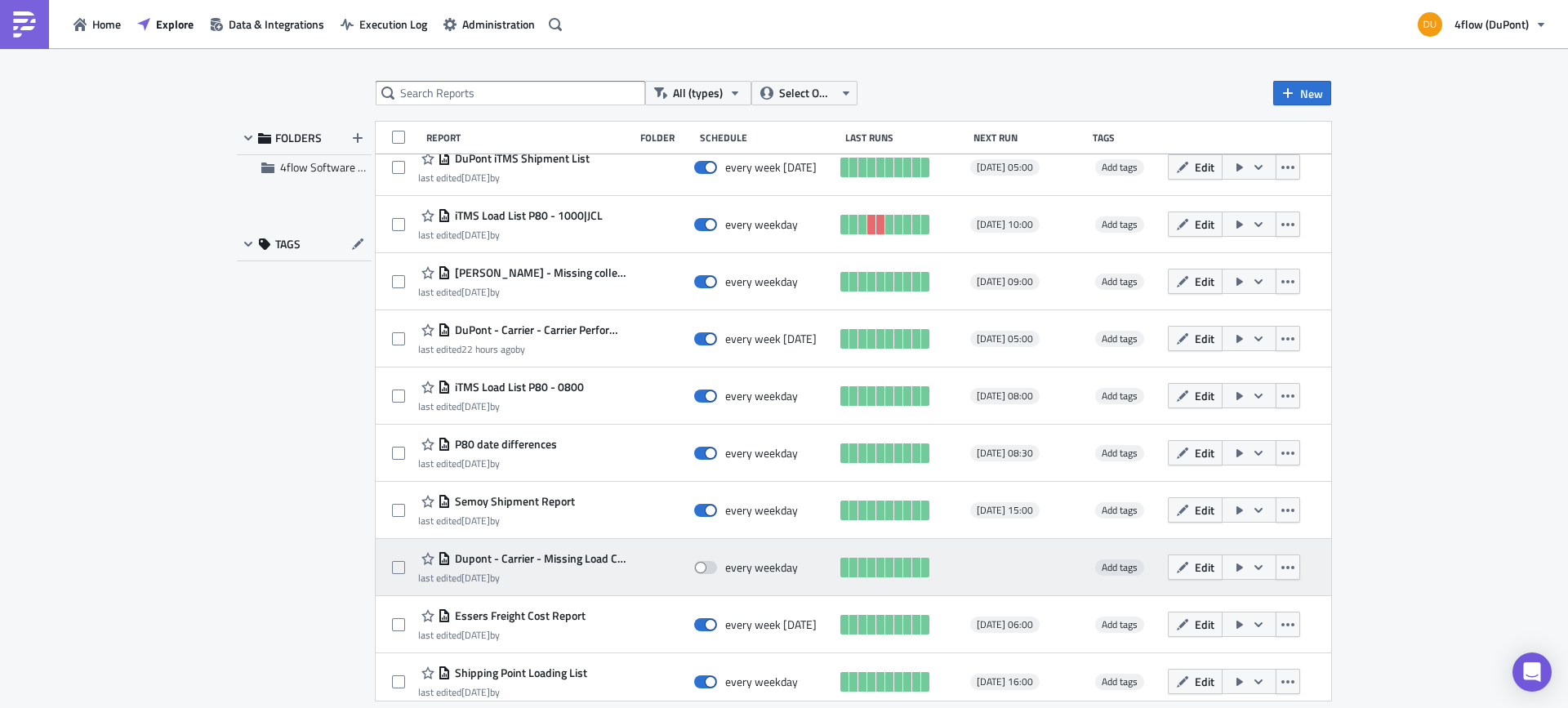
scroll to position [1568, 0]
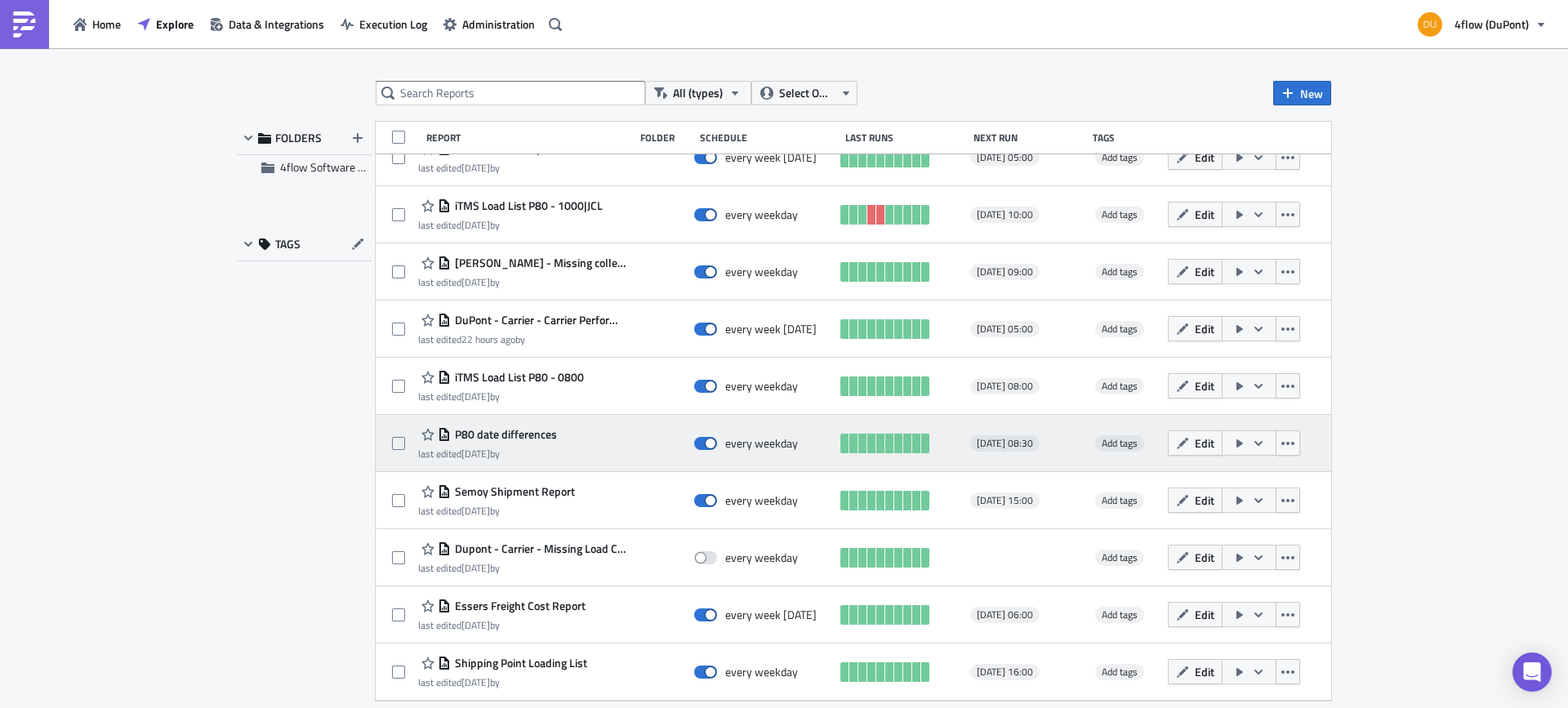
click at [534, 436] on span "P80 date differences" at bounding box center [503, 434] width 106 height 15
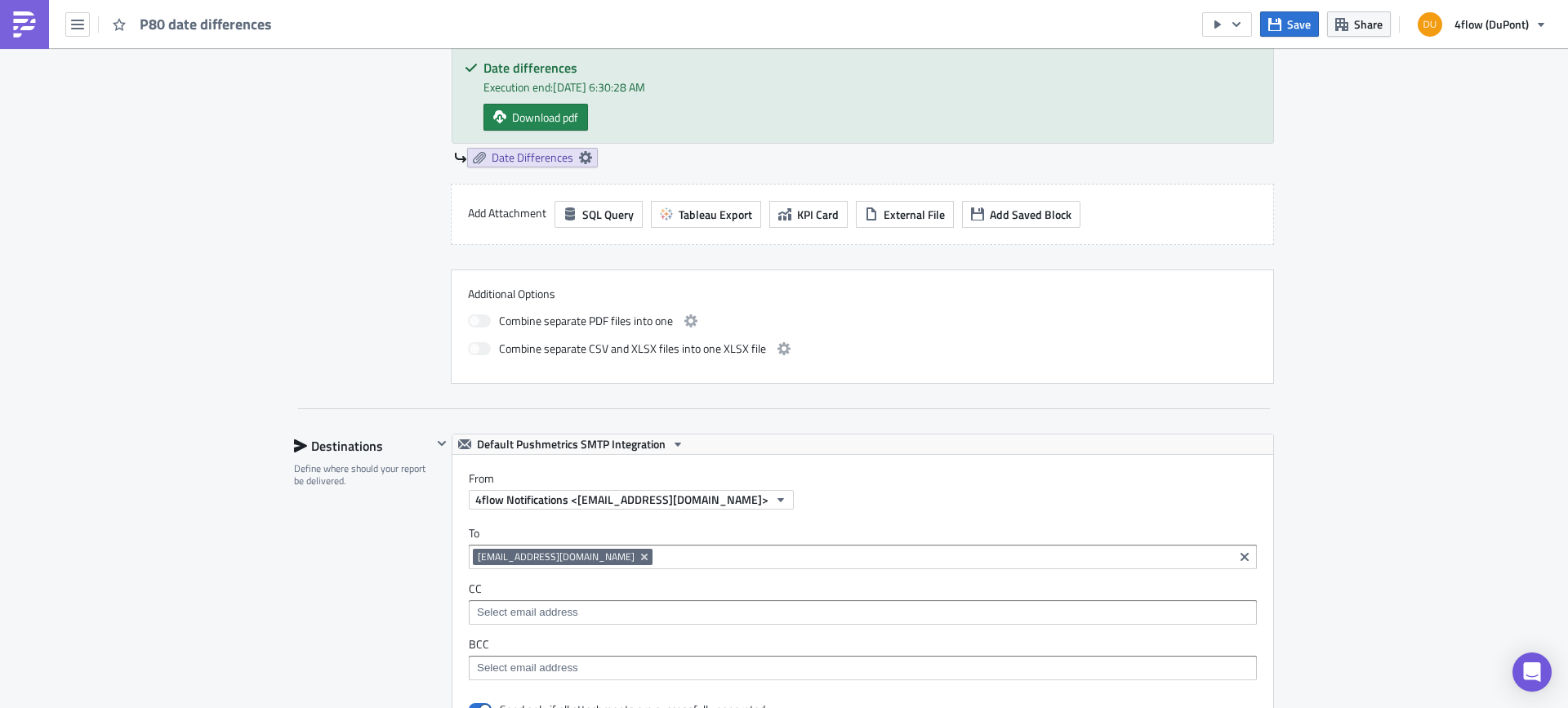
scroll to position [1062, 0]
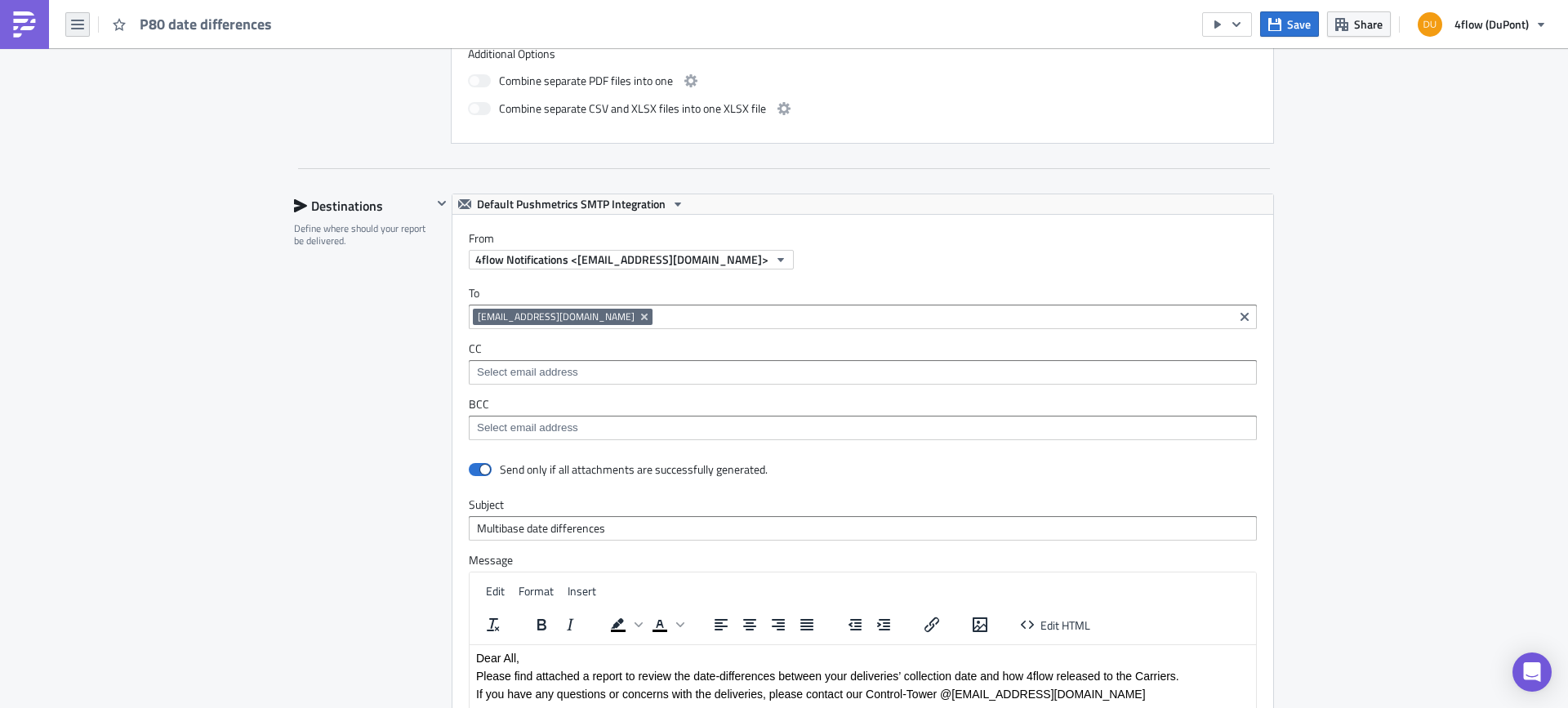
click at [77, 18] on icon "button" at bounding box center [77, 24] width 13 height 13
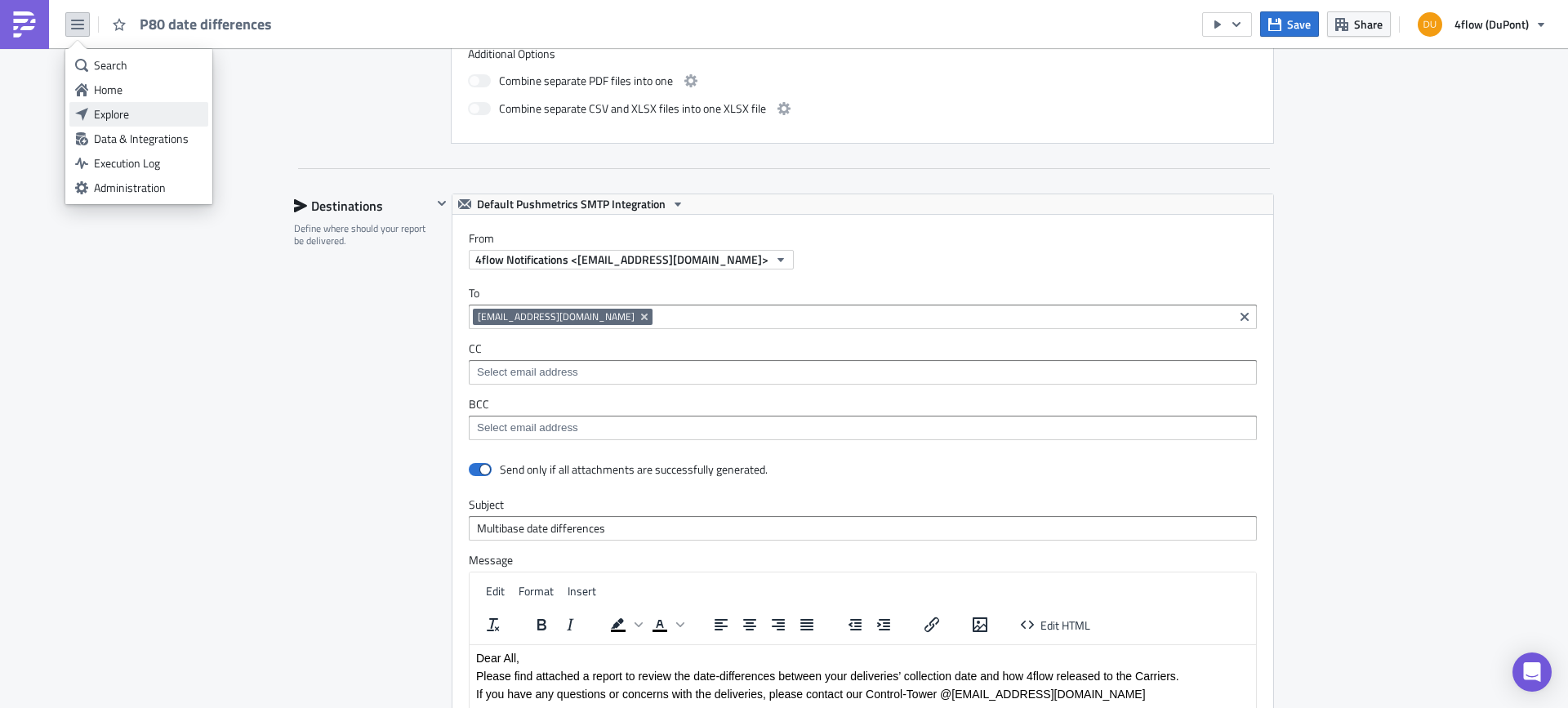
click at [115, 115] on div "Explore" at bounding box center [148, 114] width 109 height 16
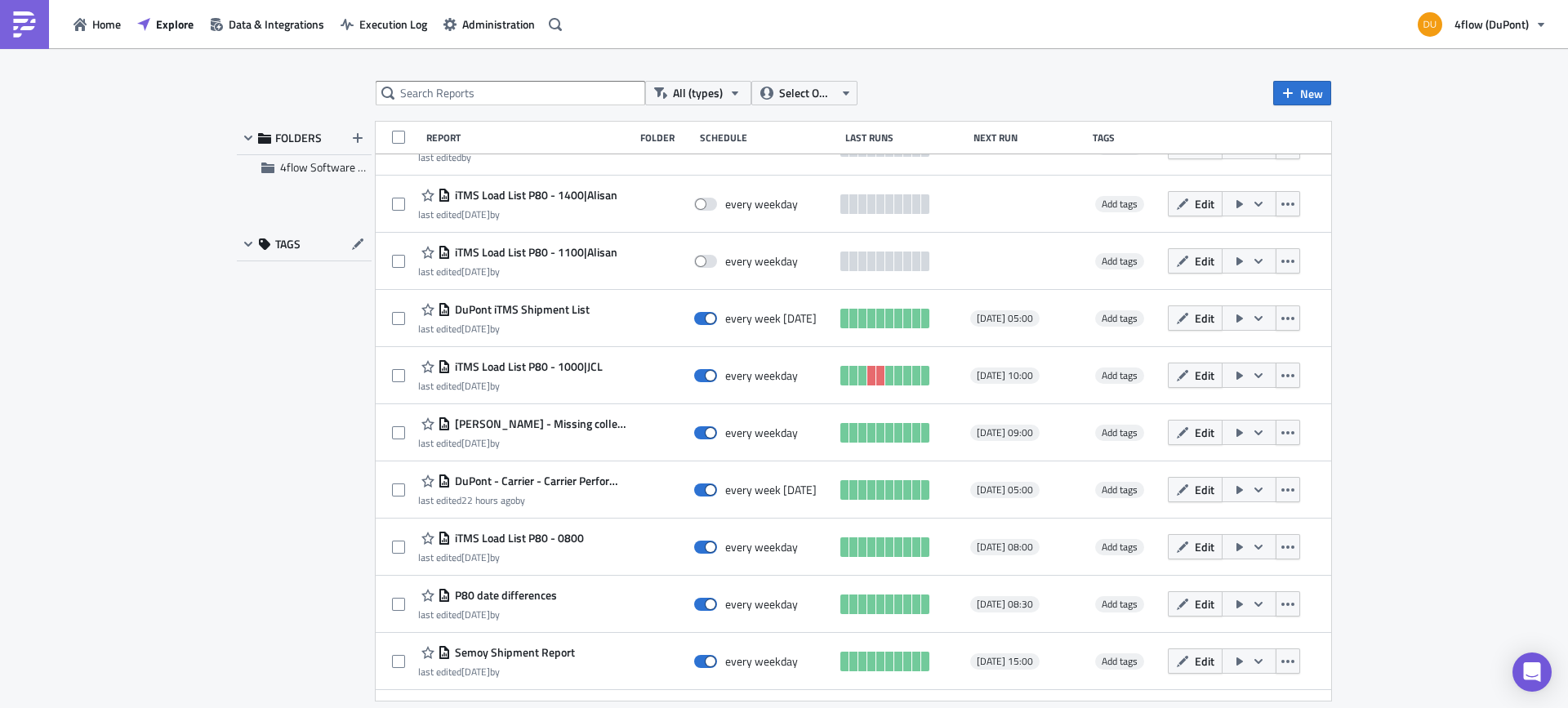
scroll to position [1568, 0]
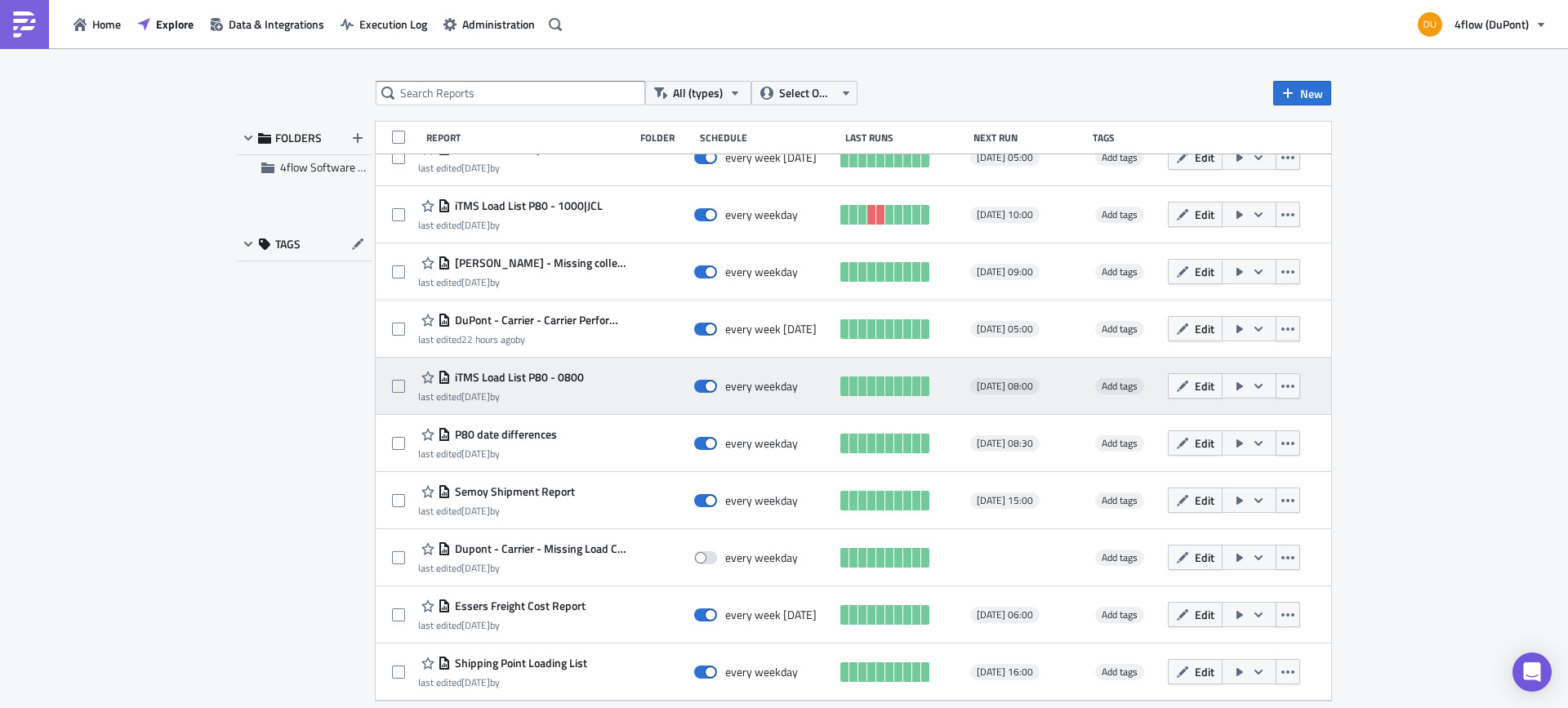
click at [541, 378] on span "iTMS Load List P80 - 0800" at bounding box center [517, 377] width 133 height 15
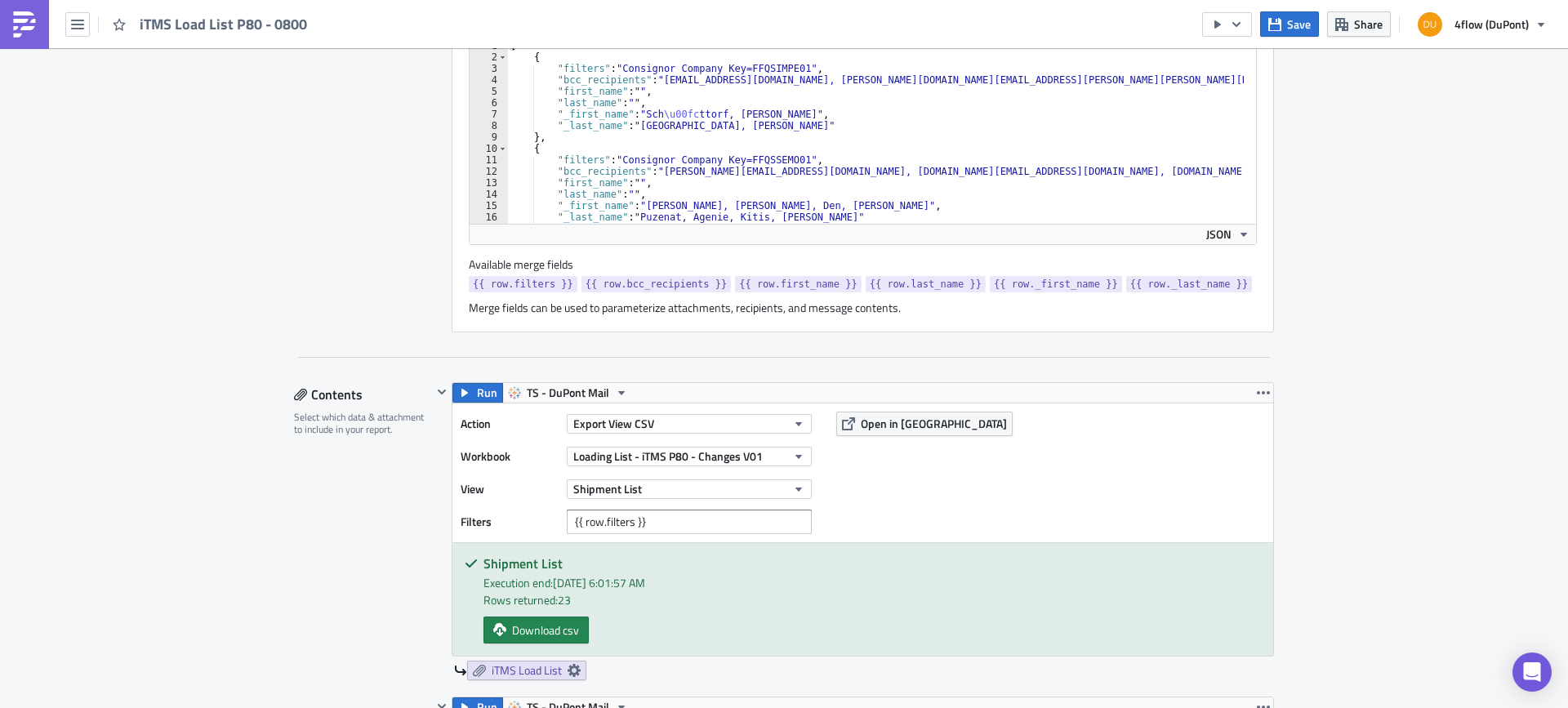
scroll to position [898, 0]
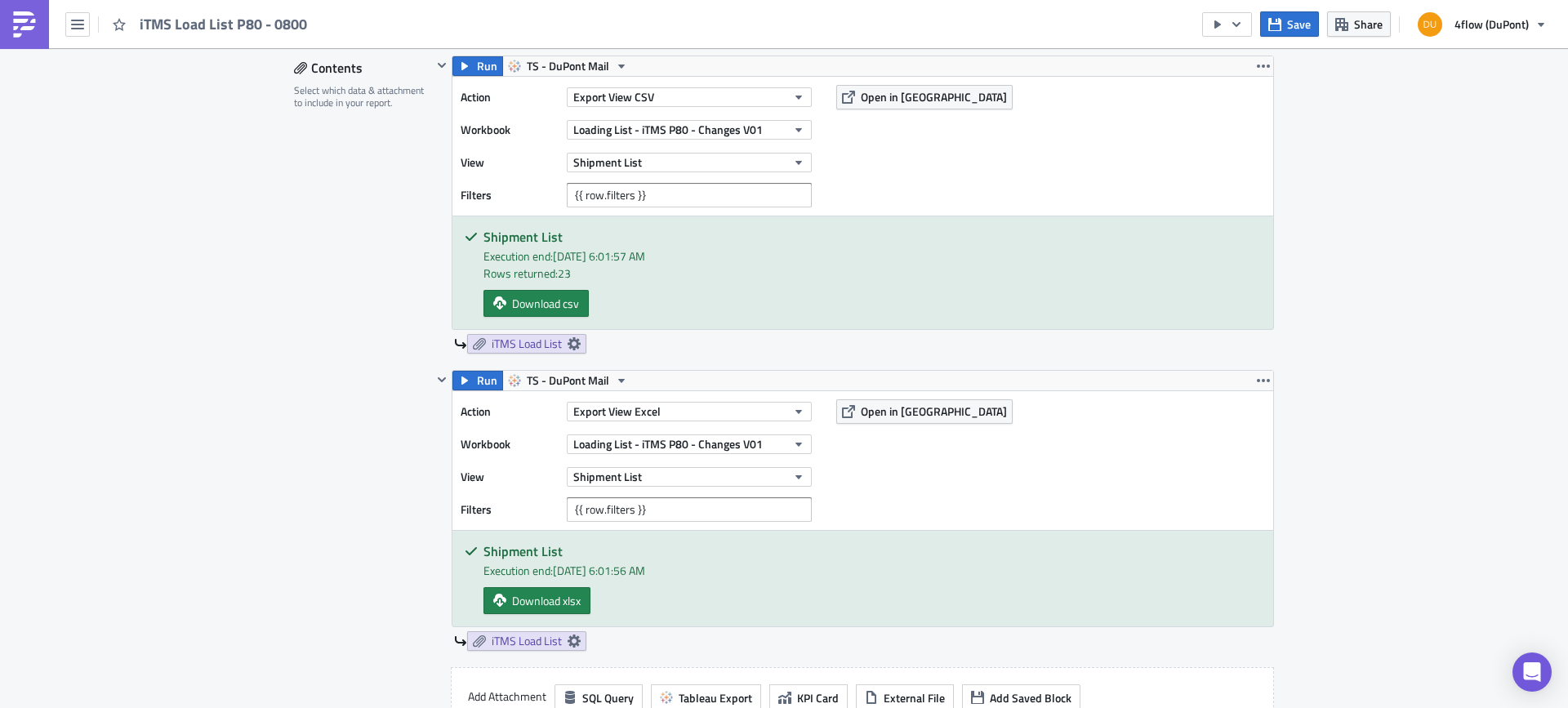
click at [249, 357] on div "Execution Log Edit " iTMS Load List P80 - 0800 " Settings Configure the basics …" at bounding box center [784, 544] width 1568 height 2789
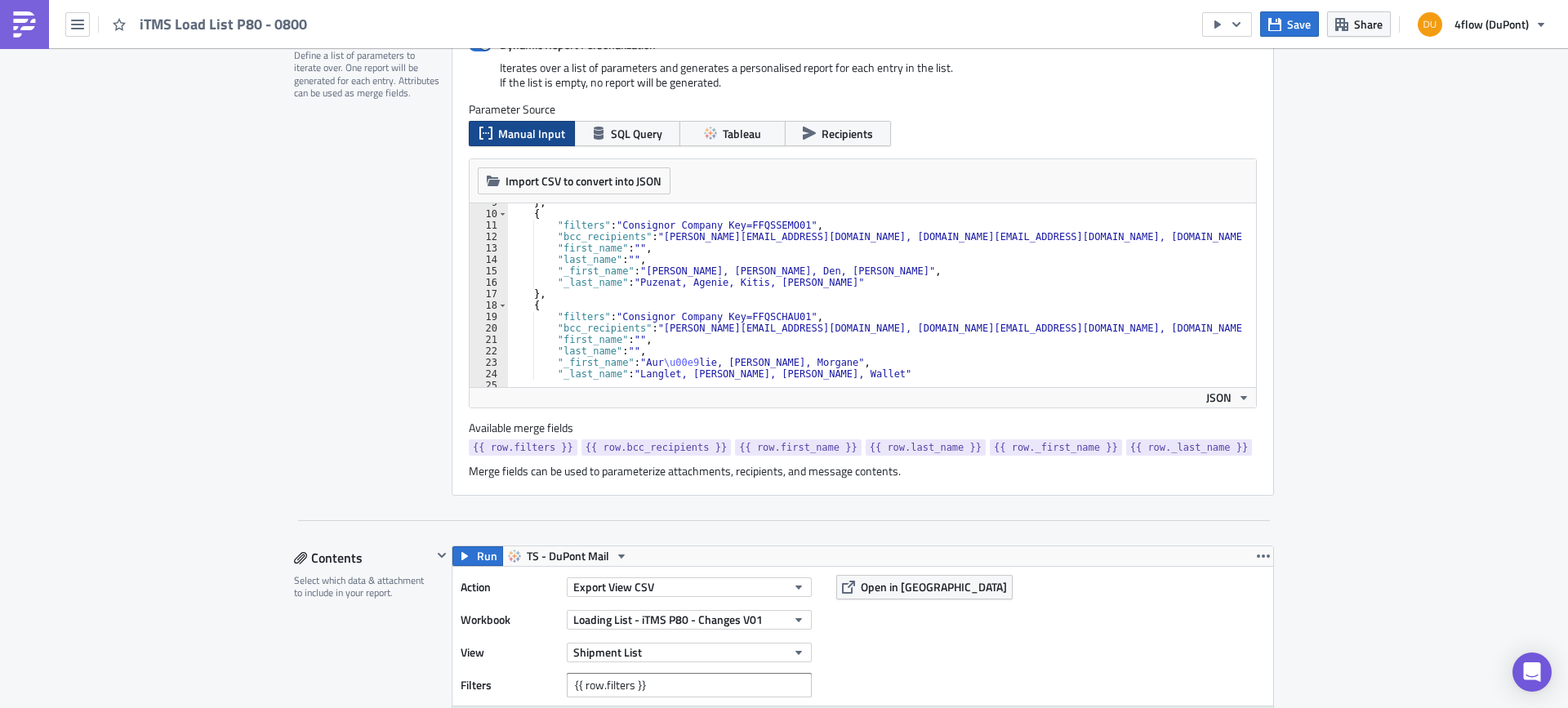
scroll to position [126, 0]
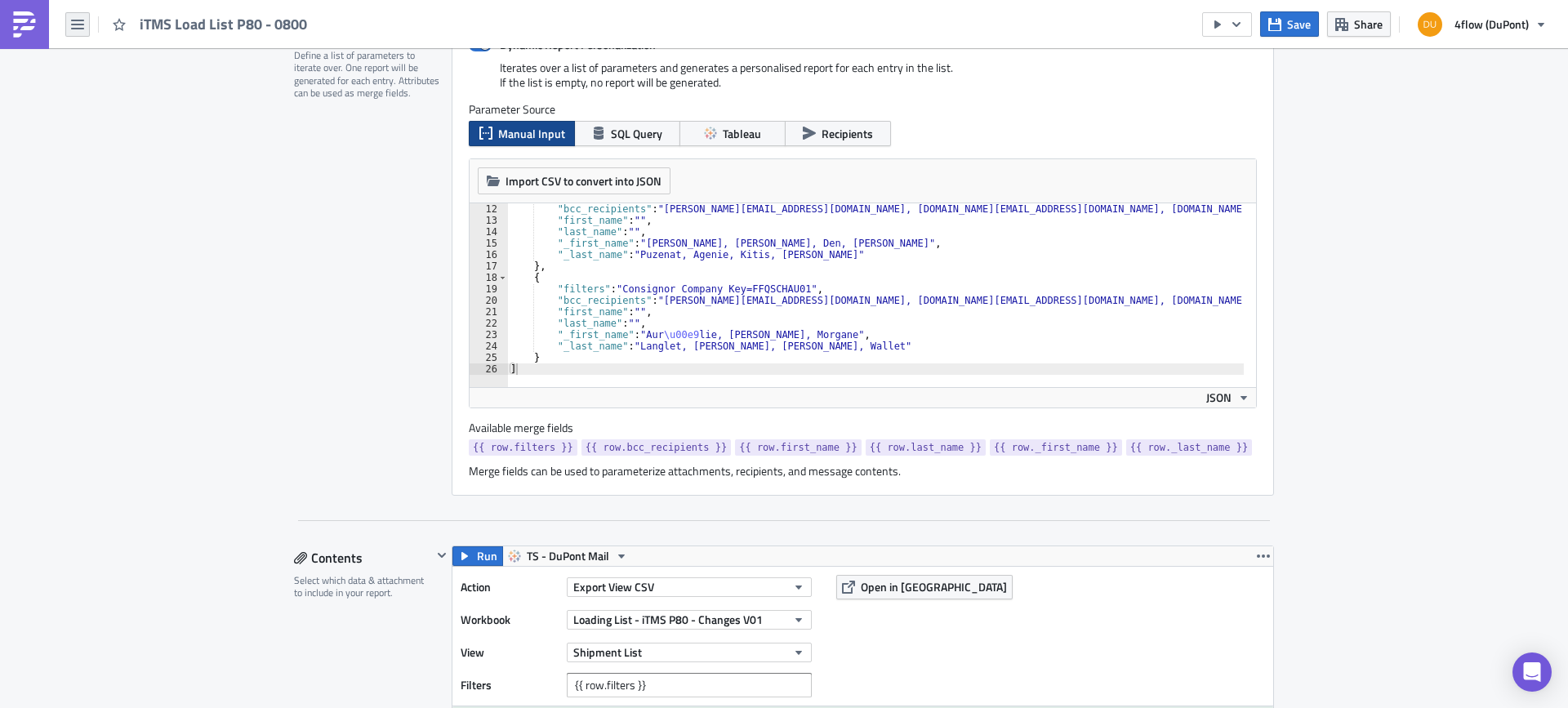
click at [69, 22] on button "button" at bounding box center [77, 24] width 25 height 25
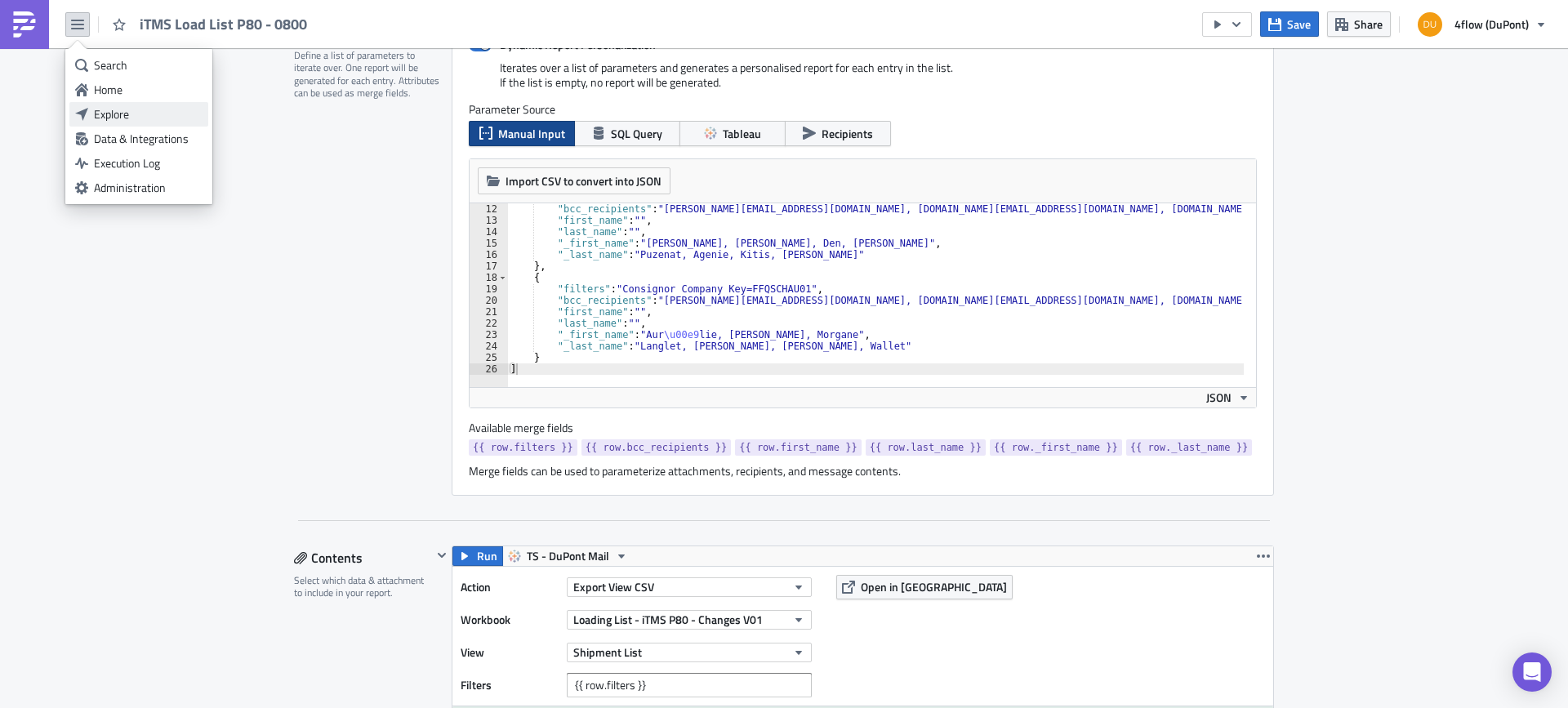
click at [121, 111] on div "Explore" at bounding box center [148, 114] width 109 height 16
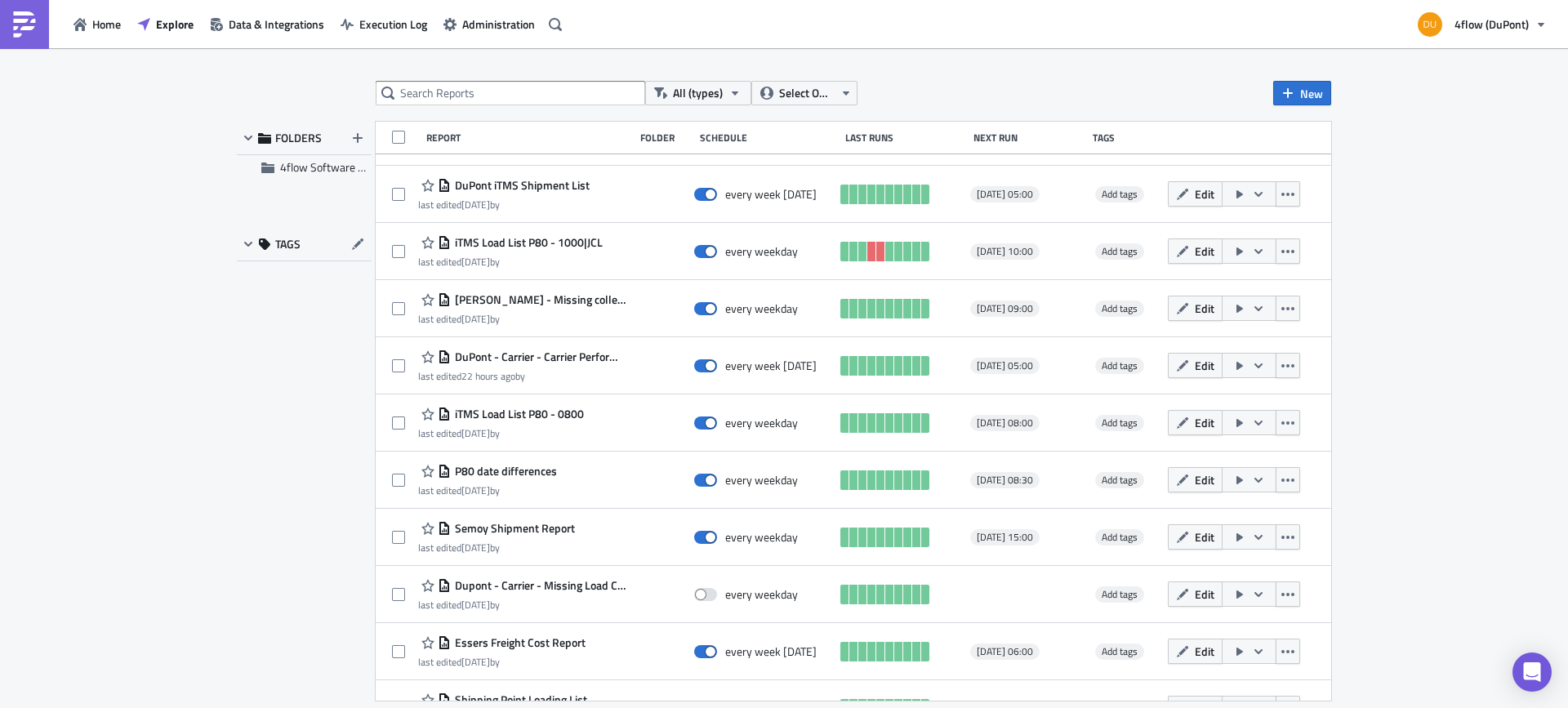
scroll to position [1568, 0]
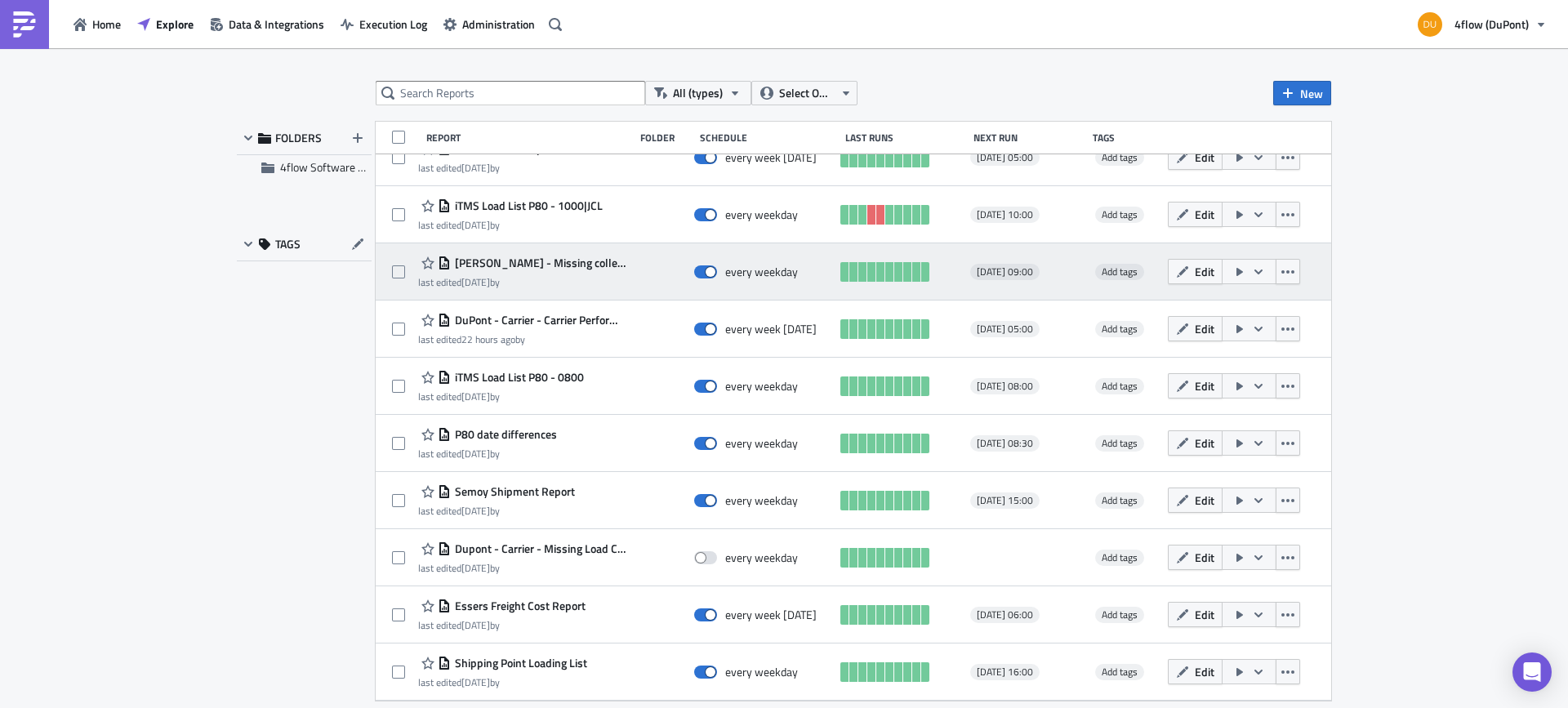
click at [543, 258] on span "[PERSON_NAME] - Missing collected-delivery order status" at bounding box center [538, 262] width 175 height 15
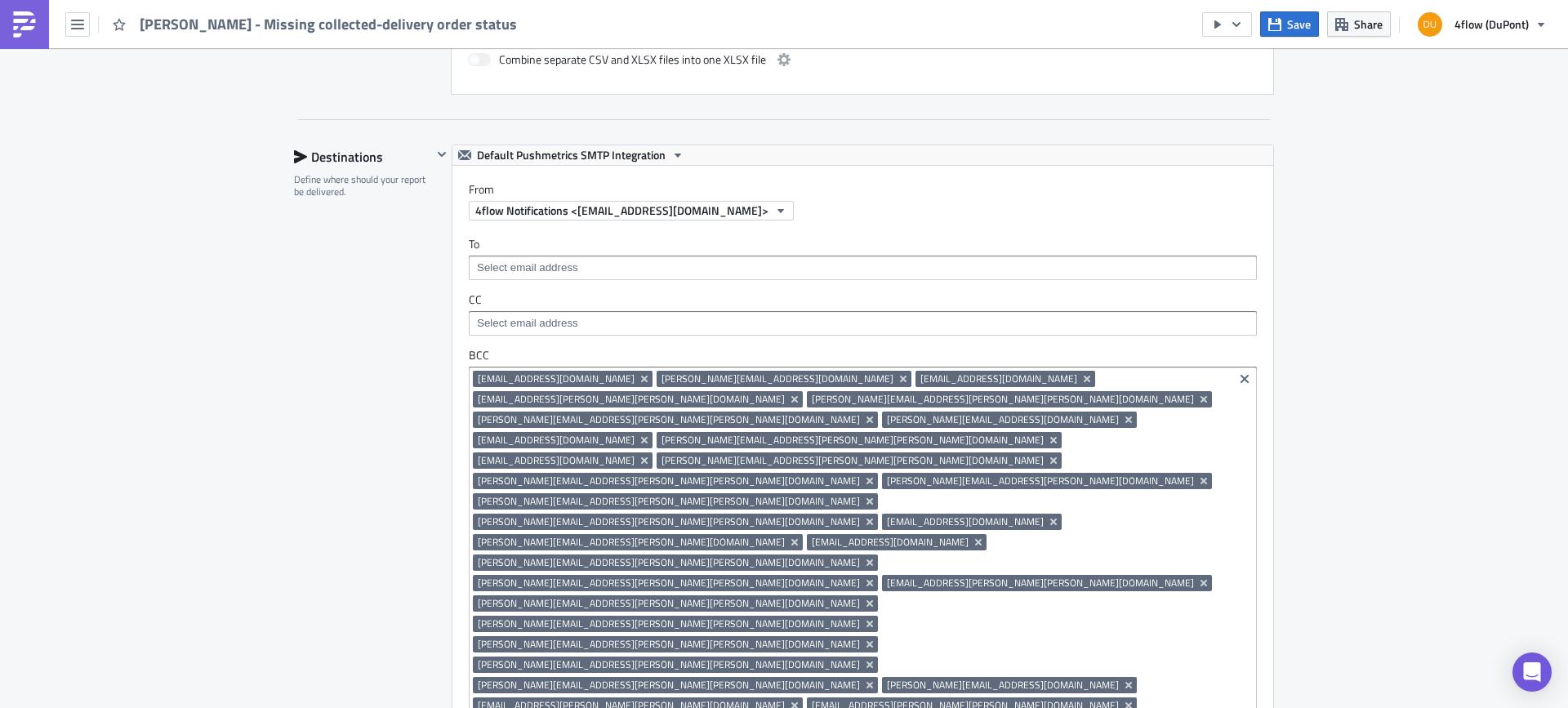
scroll to position [490, 0]
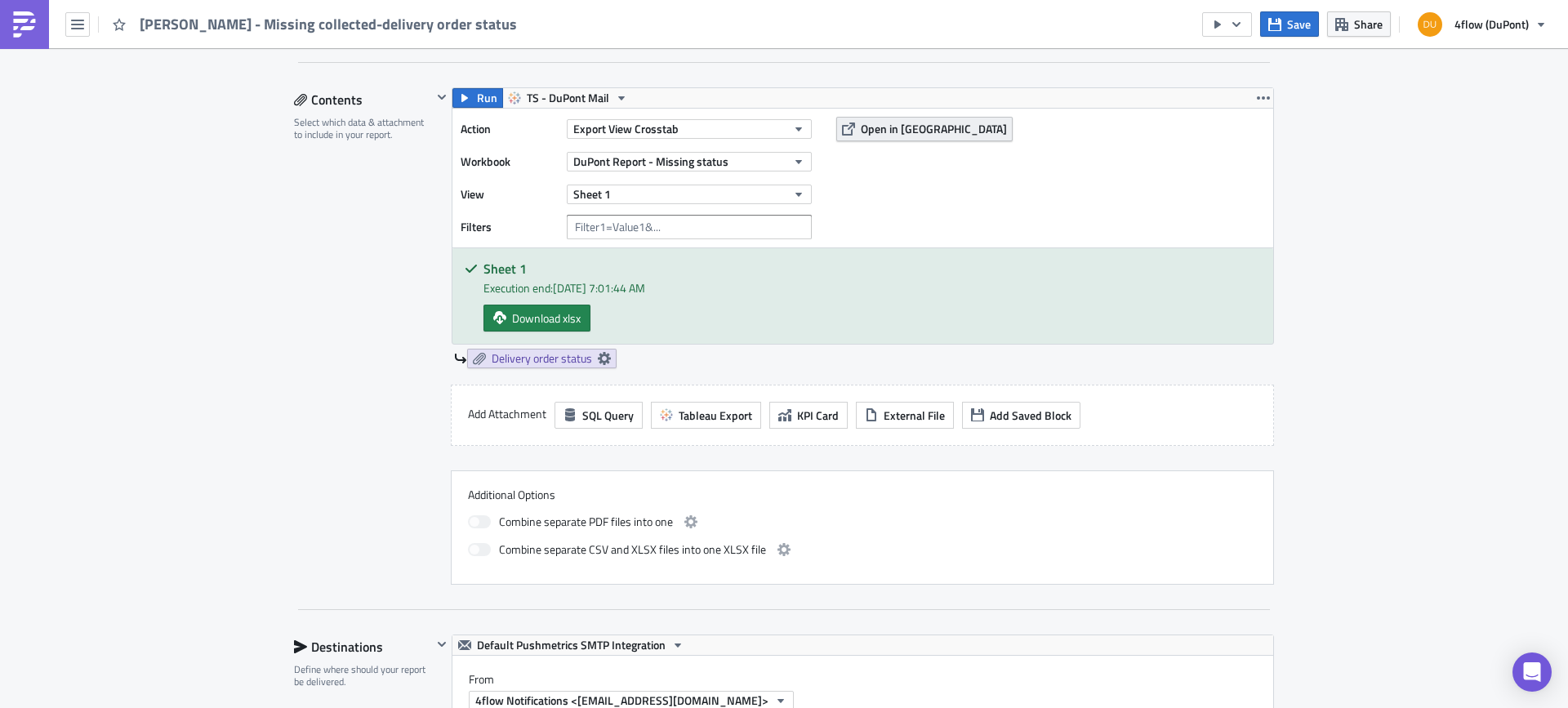
click at [900, 128] on span "Open in [GEOGRAPHIC_DATA]" at bounding box center [933, 128] width 147 height 17
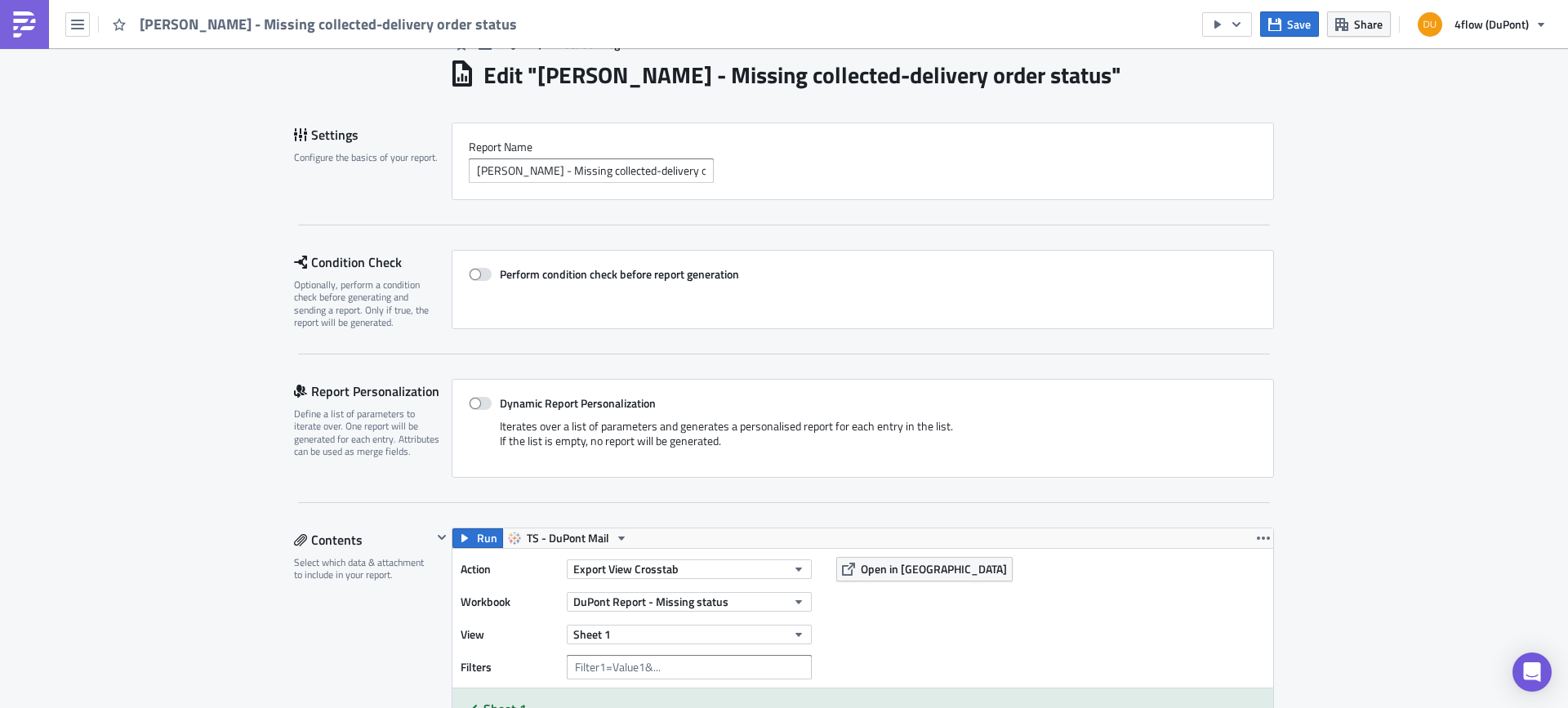
scroll to position [48, 0]
click at [874, 566] on span "Open in [GEOGRAPHIC_DATA]" at bounding box center [933, 570] width 147 height 17
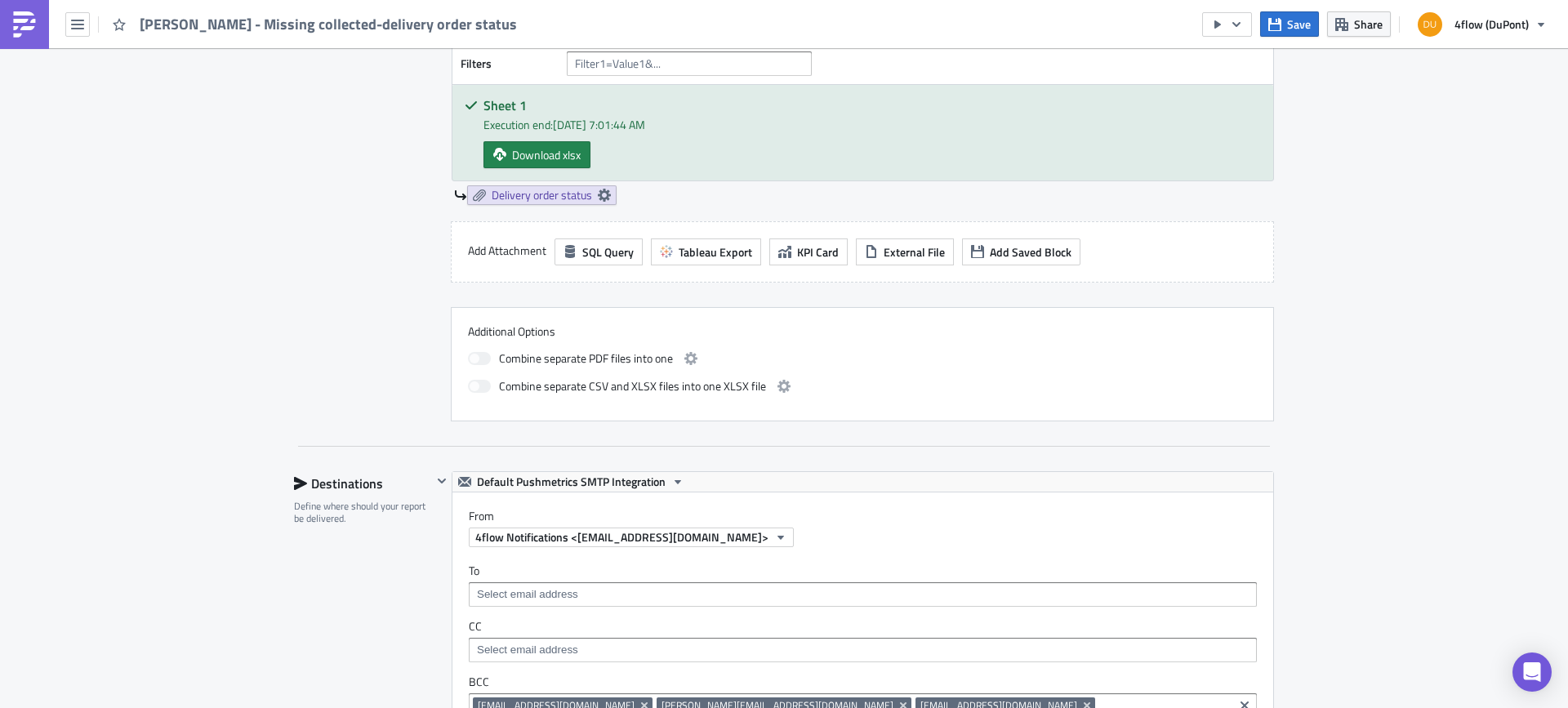
scroll to position [163, 0]
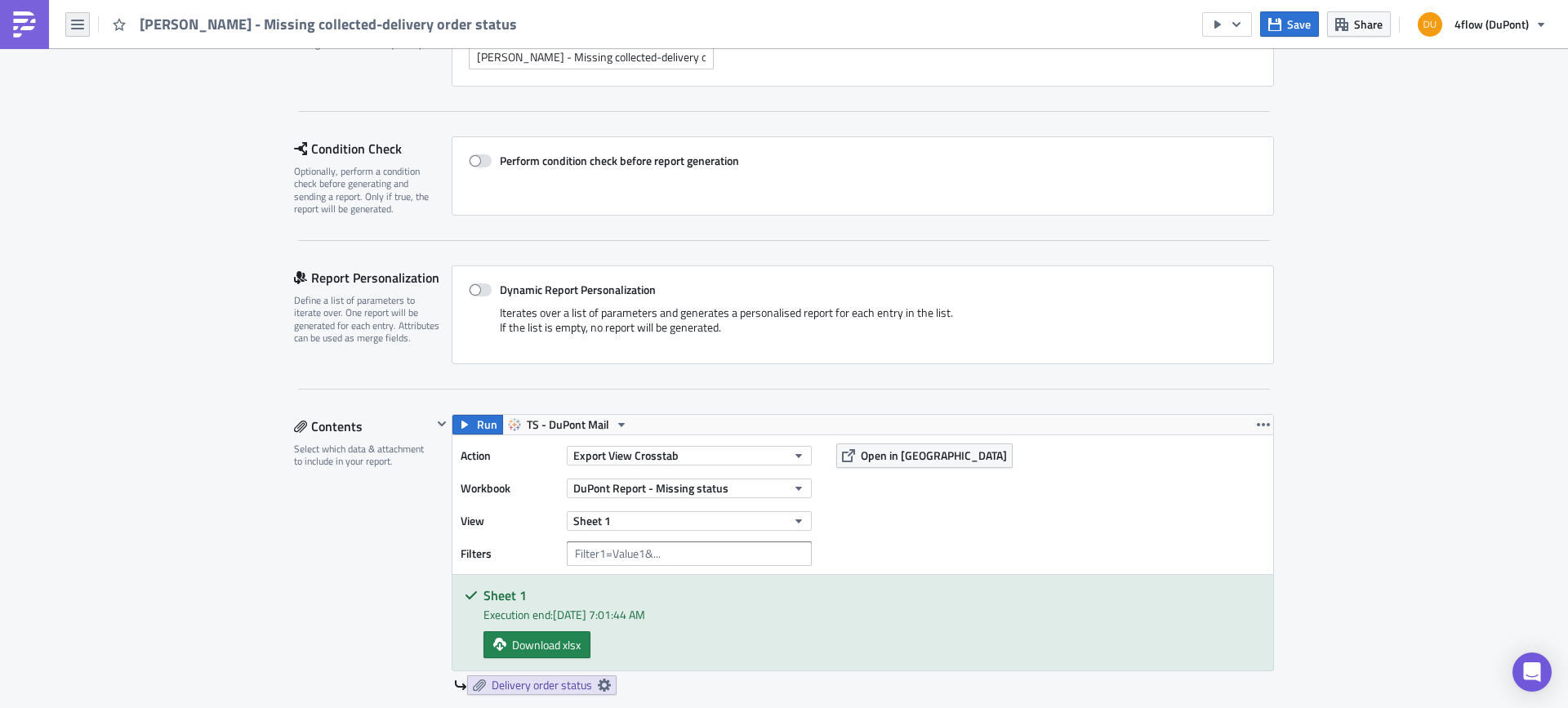
click at [77, 29] on icon "button" at bounding box center [77, 25] width 13 height 10
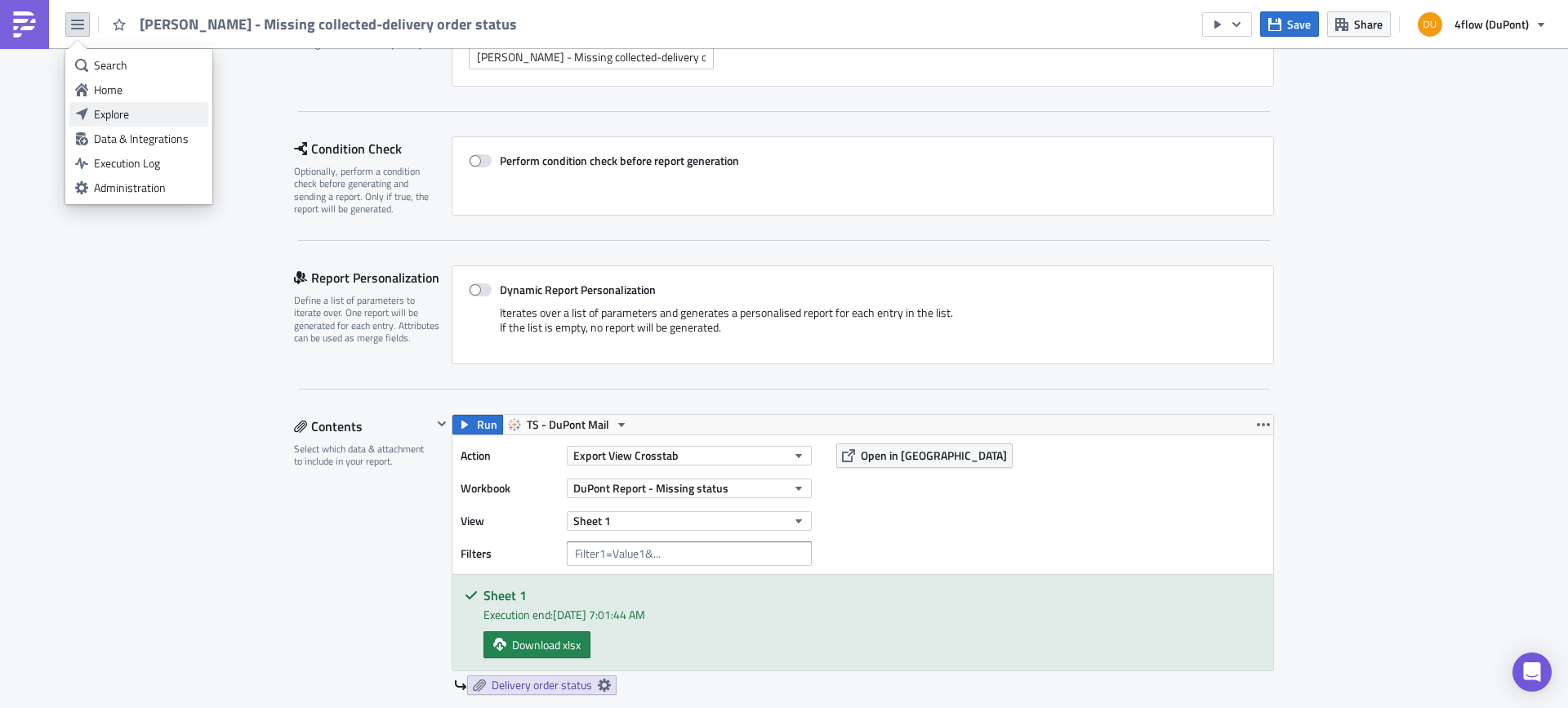
click at [139, 110] on div "Explore" at bounding box center [148, 114] width 109 height 16
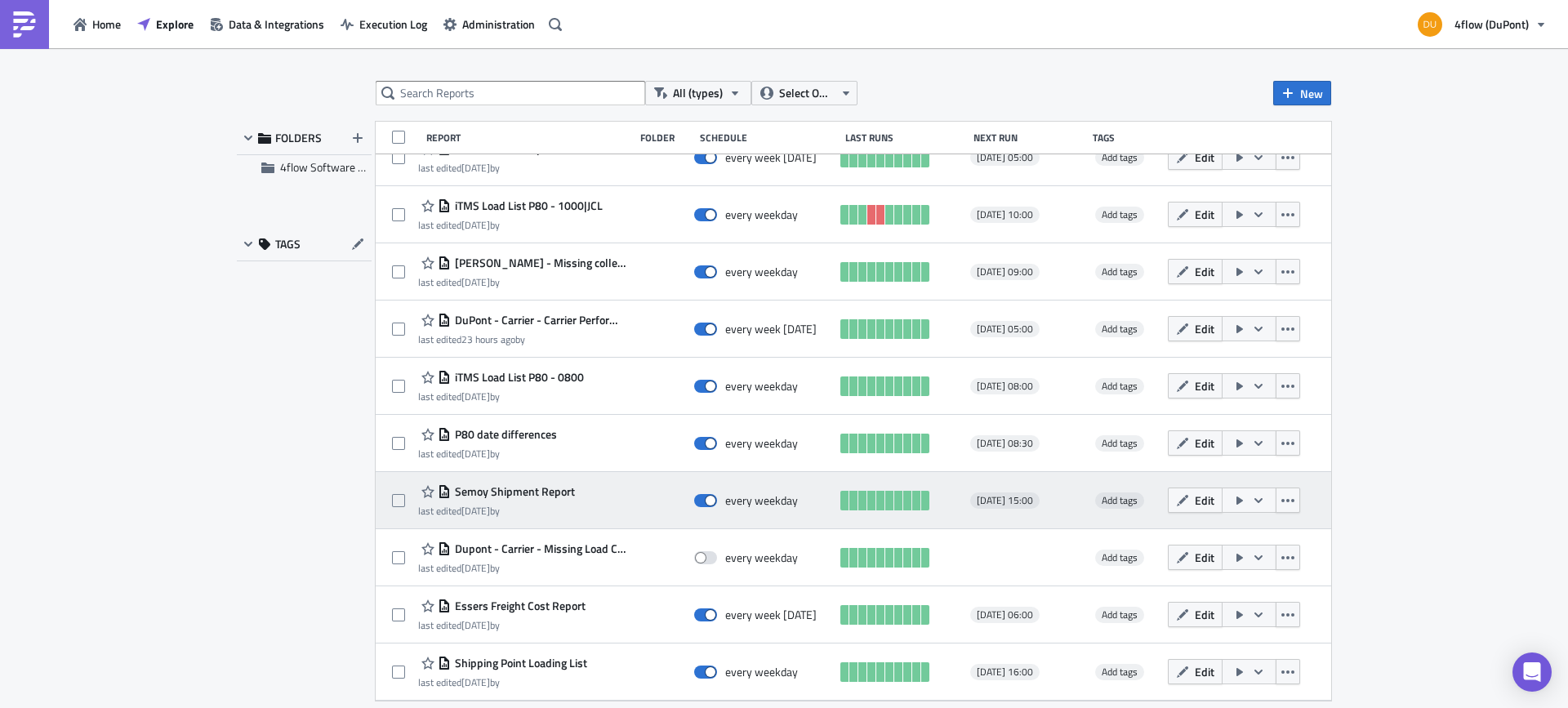
scroll to position [1487, 0]
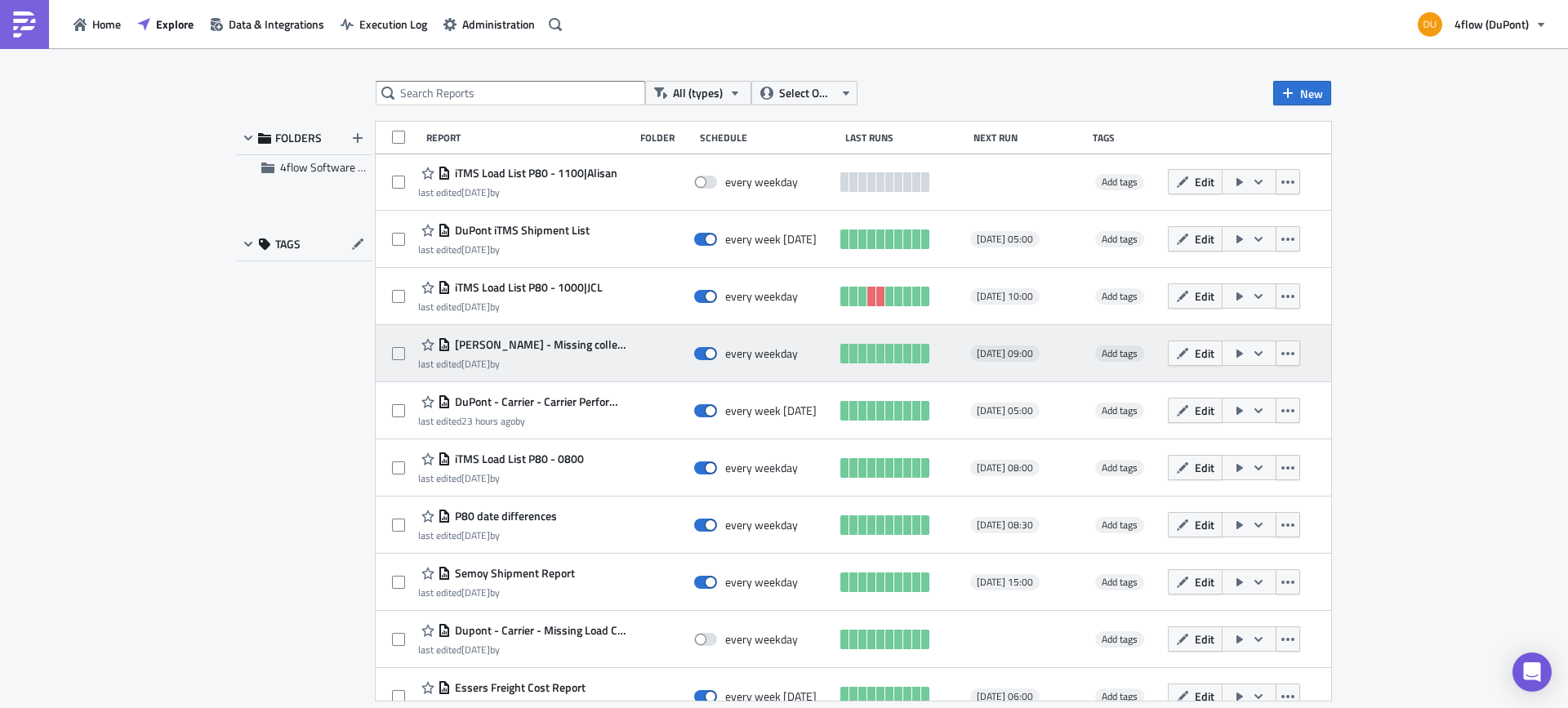
click at [547, 346] on span "[PERSON_NAME] - Missing collected-delivery order status" at bounding box center [538, 345] width 175 height 15
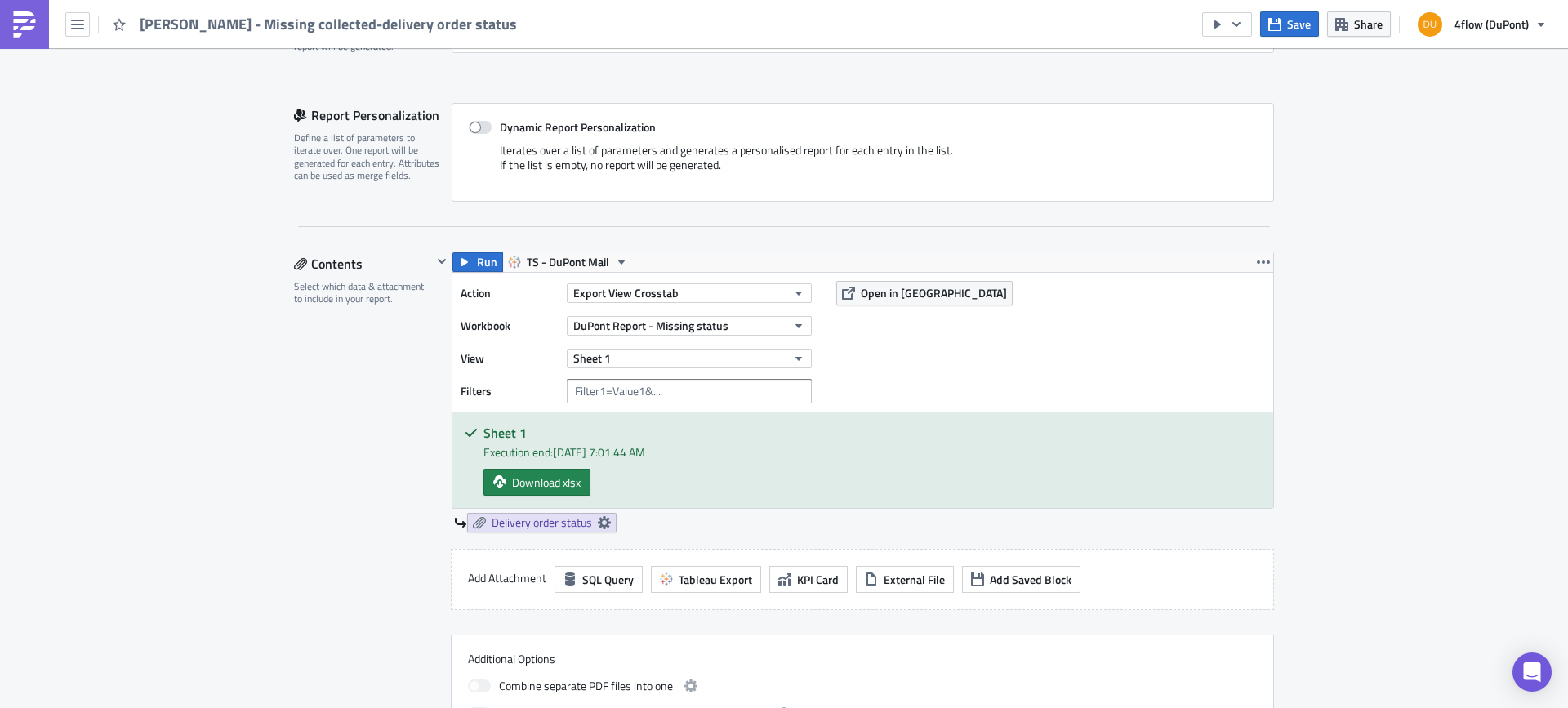
scroll to position [327, 0]
click at [479, 255] on span "Run" at bounding box center [487, 261] width 21 height 20
click at [907, 288] on span "Open in [GEOGRAPHIC_DATA]" at bounding box center [933, 291] width 147 height 17
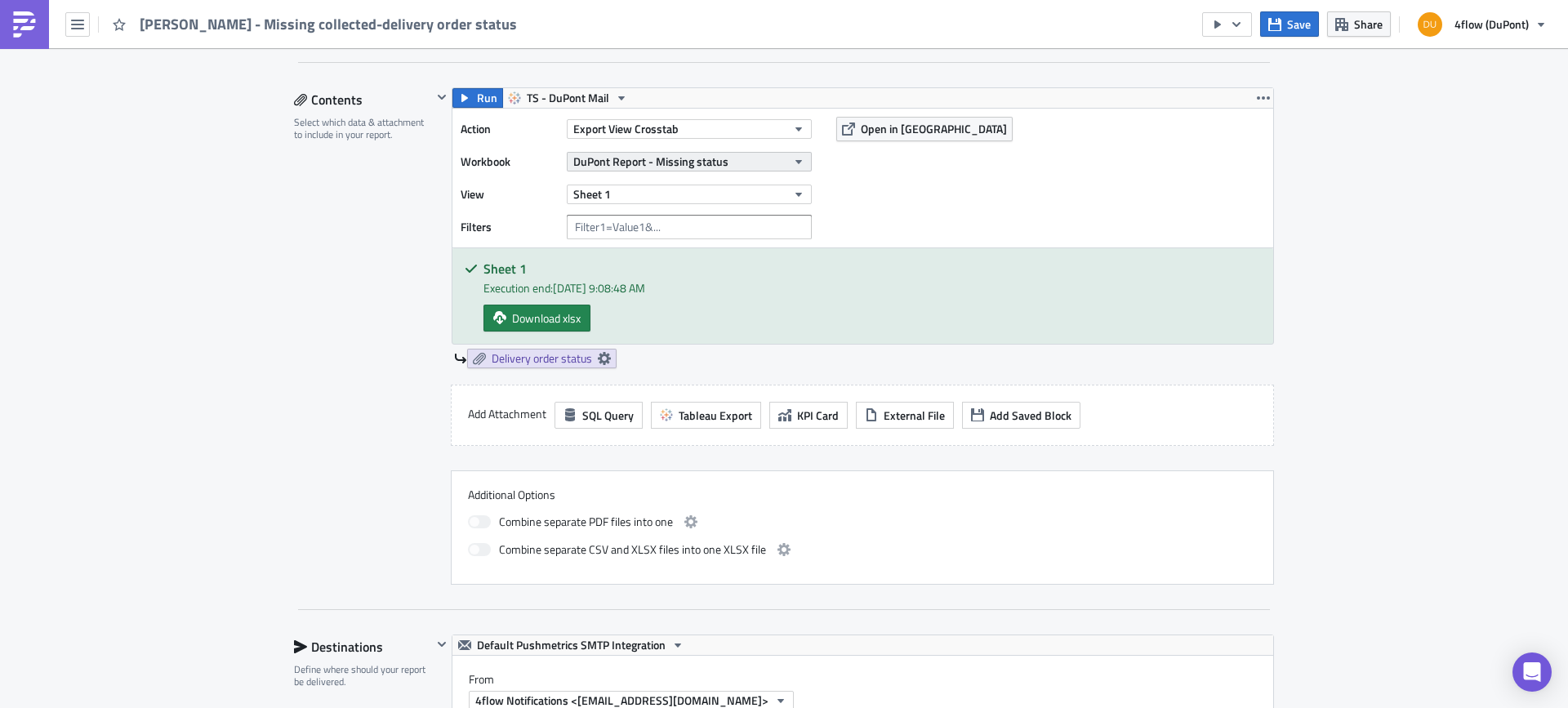
click at [733, 161] on button "DuPont Report - Missing status" at bounding box center [688, 161] width 245 height 20
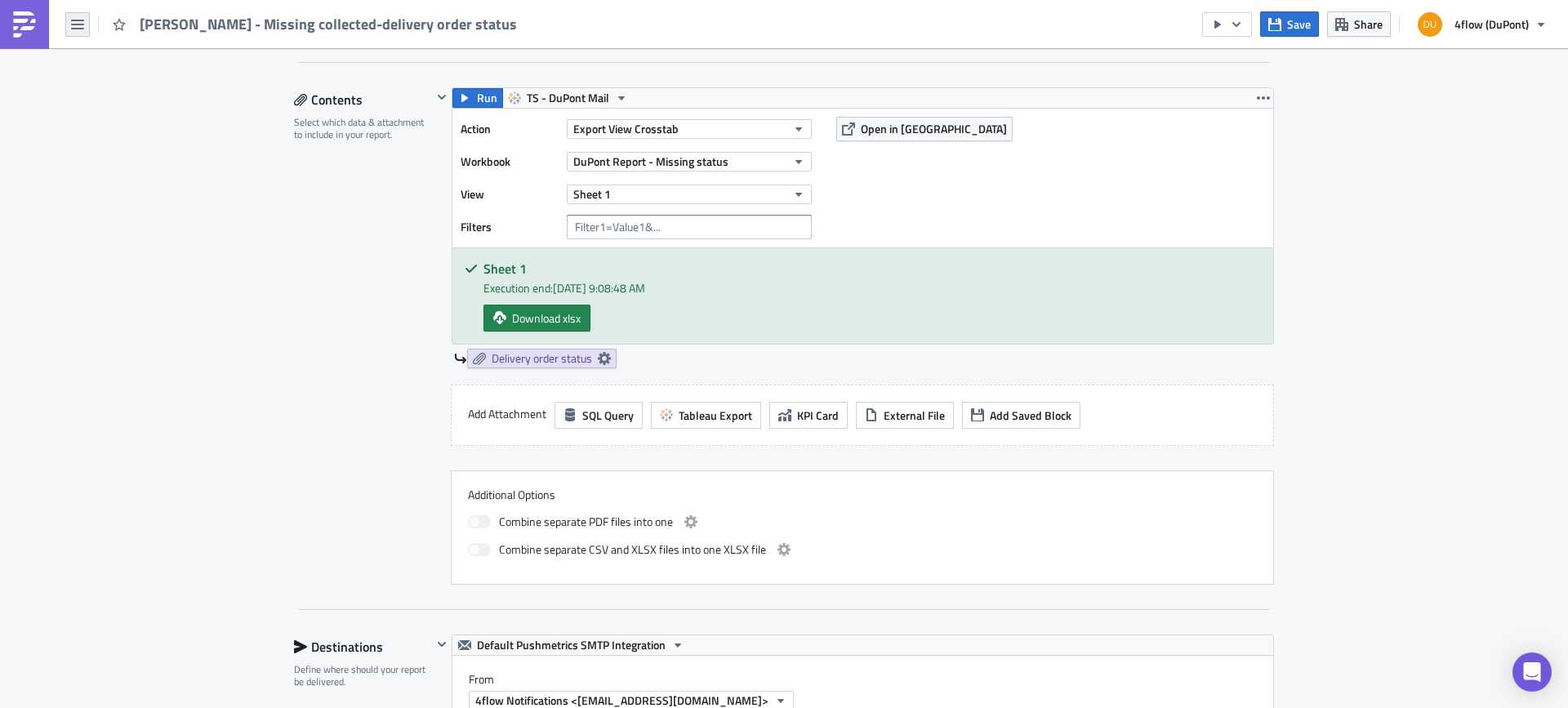
click at [67, 17] on button "button" at bounding box center [77, 24] width 25 height 25
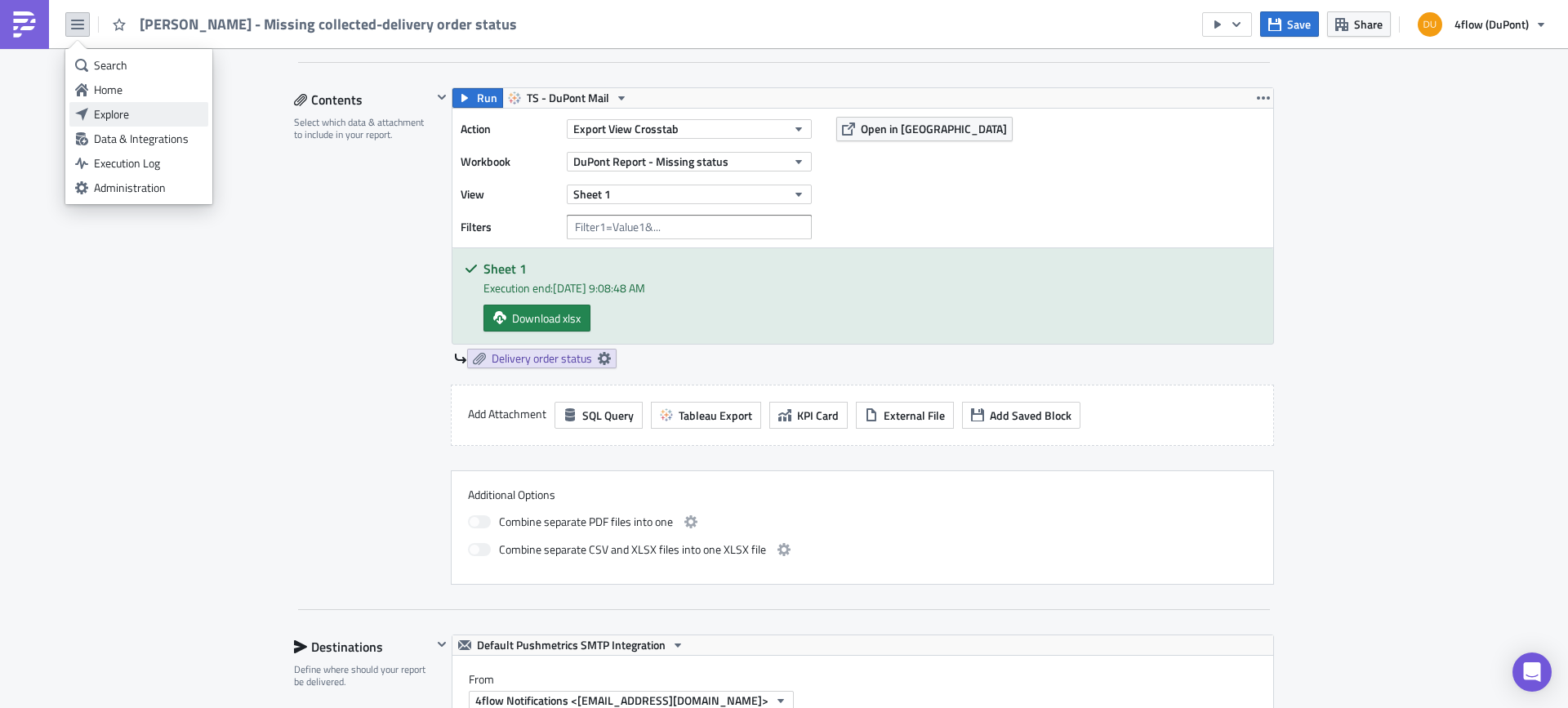
click at [105, 114] on div "Explore" at bounding box center [148, 114] width 109 height 16
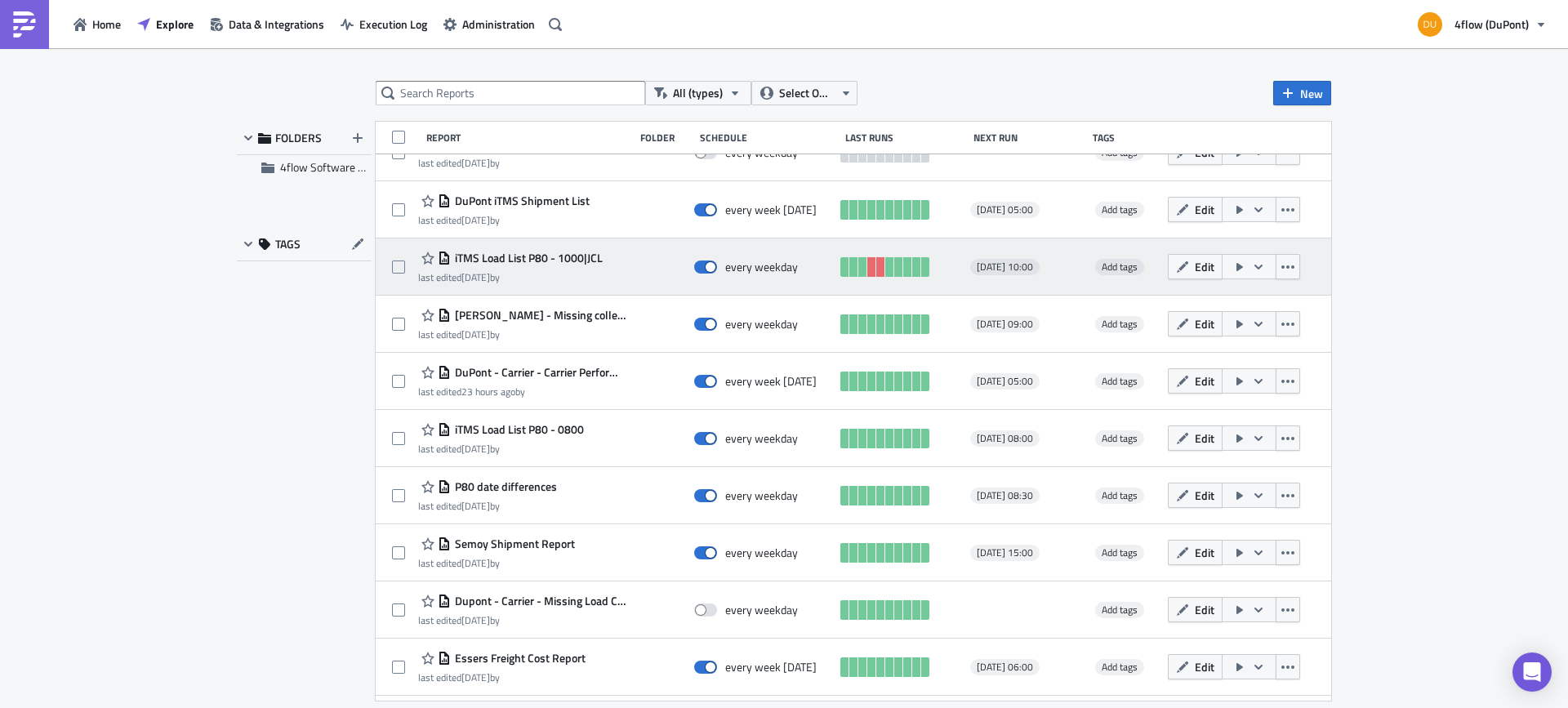
scroll to position [1487, 0]
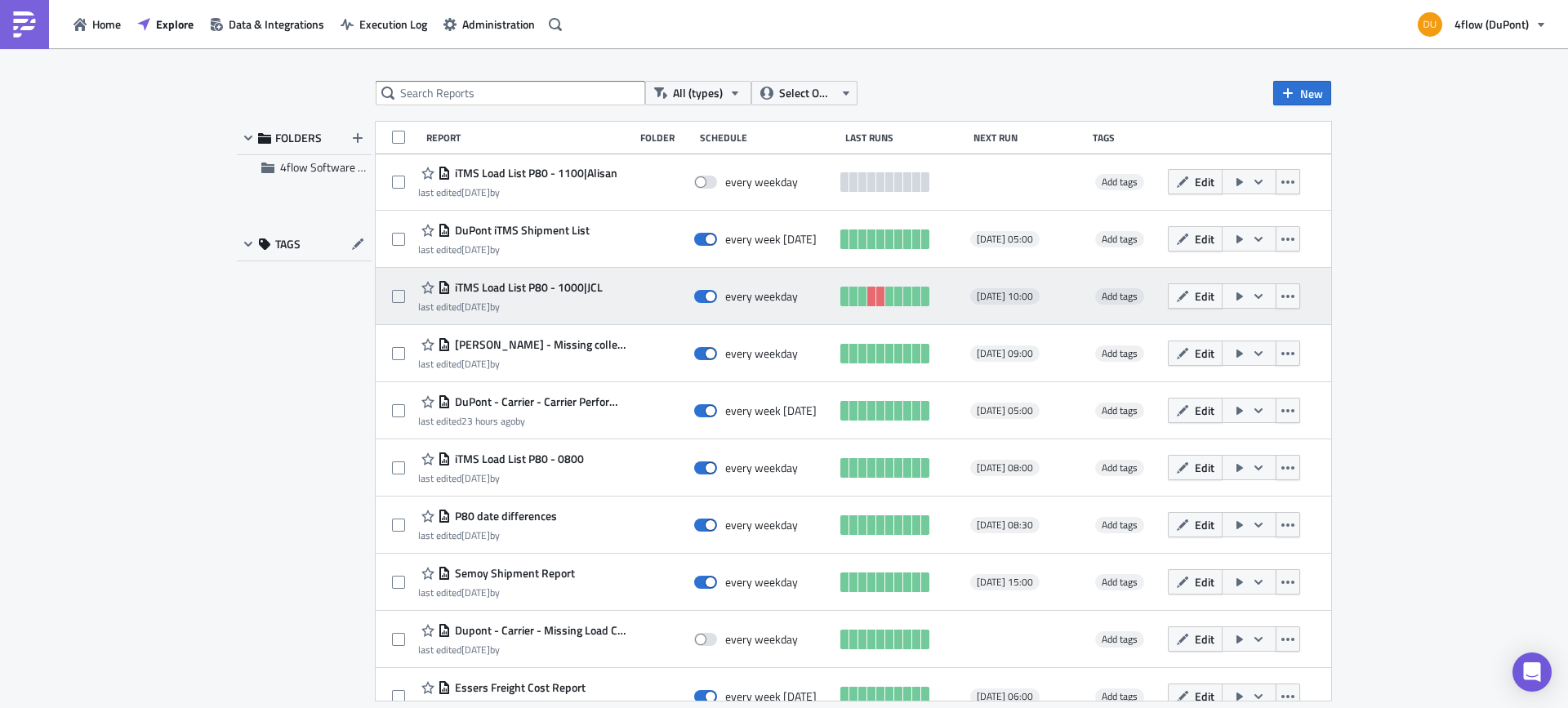
click at [566, 291] on span "iTMS Load List P80 - 1000|JCL" at bounding box center [526, 287] width 151 height 15
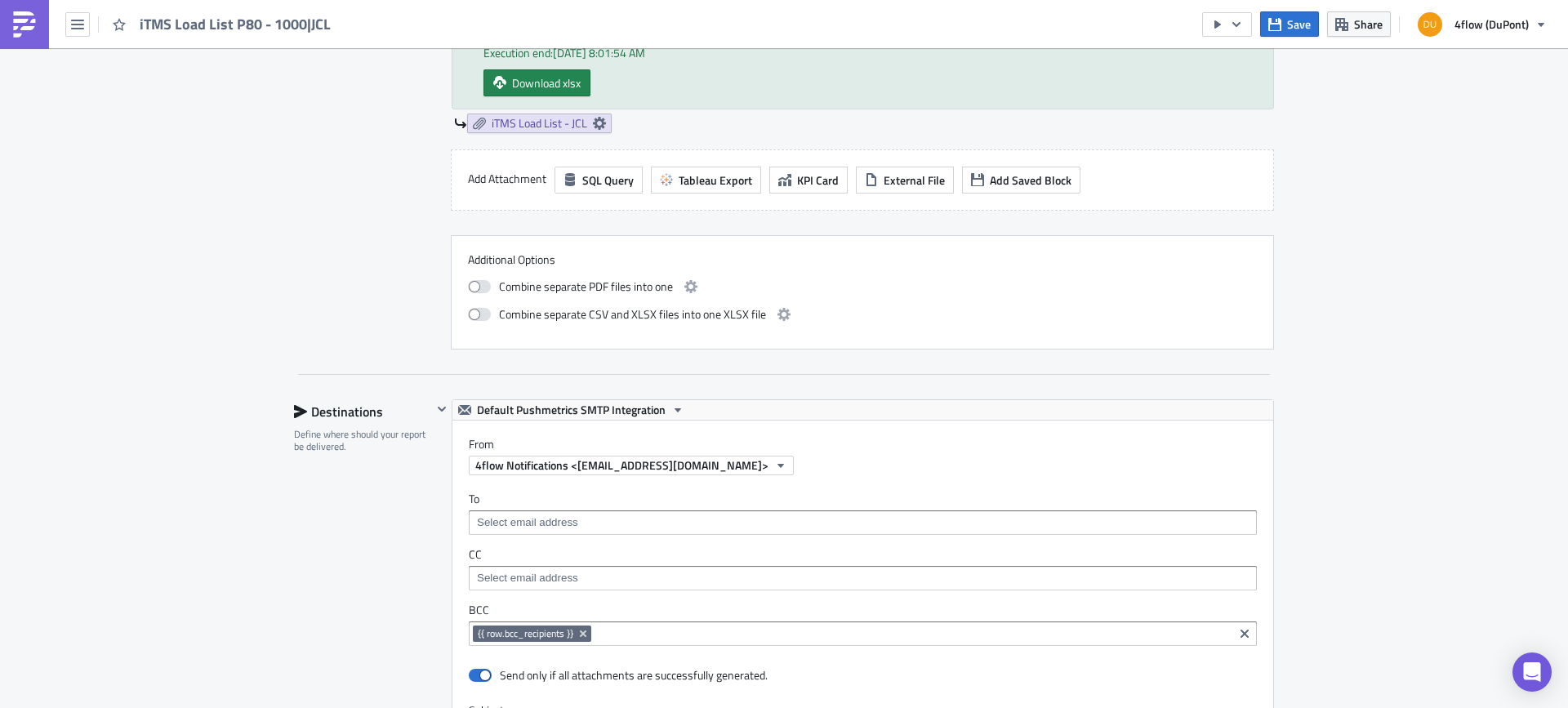
scroll to position [1062, 0]
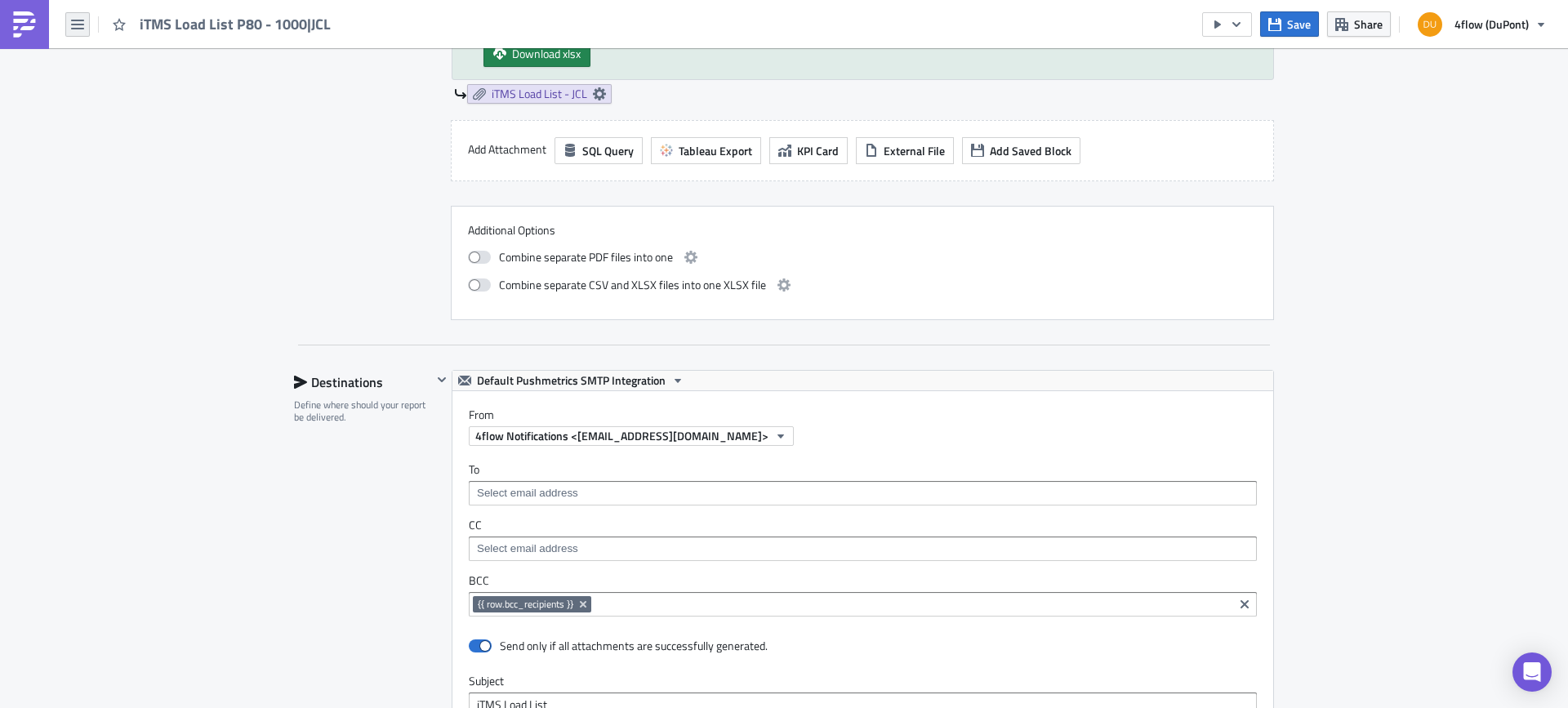
click at [68, 30] on button "button" at bounding box center [77, 24] width 25 height 25
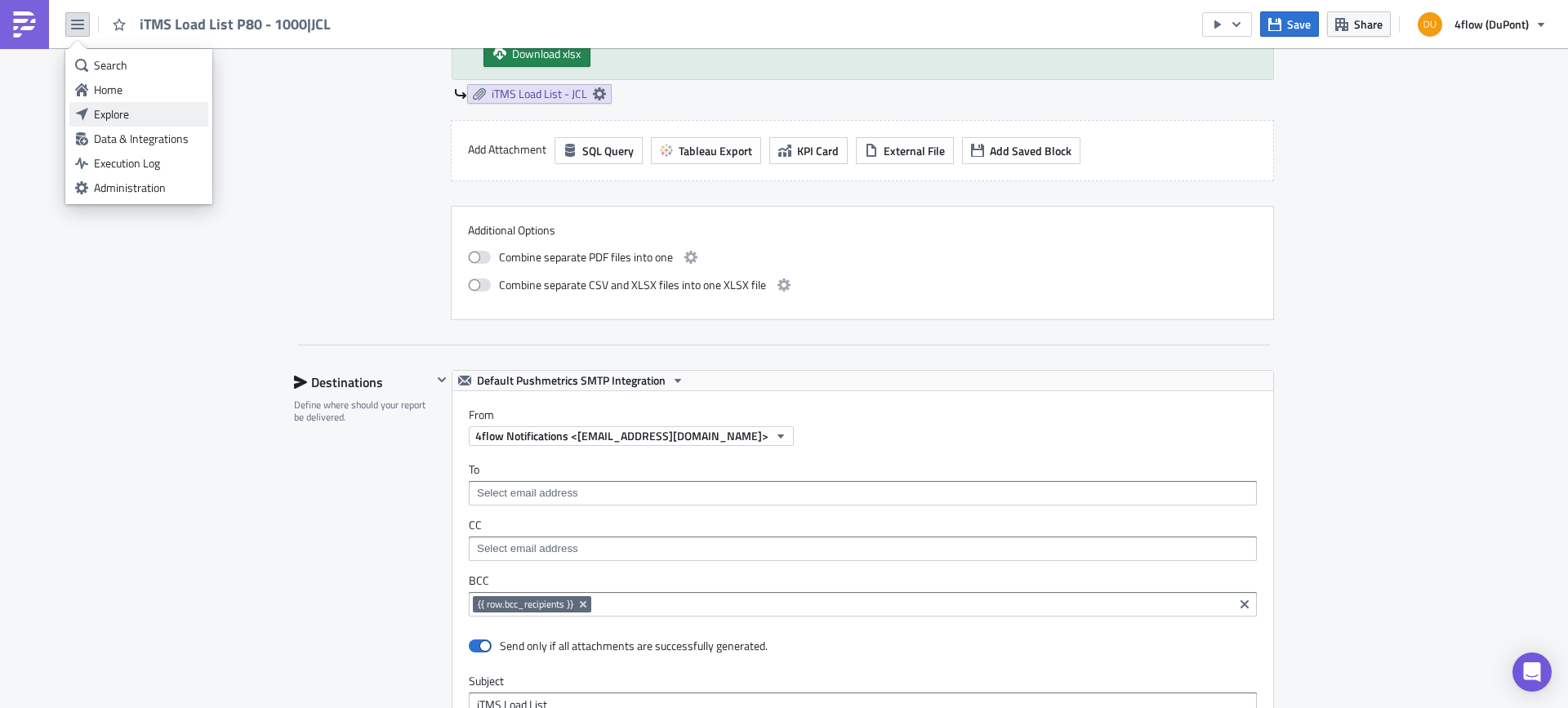
click at [170, 116] on div "Explore" at bounding box center [148, 114] width 109 height 16
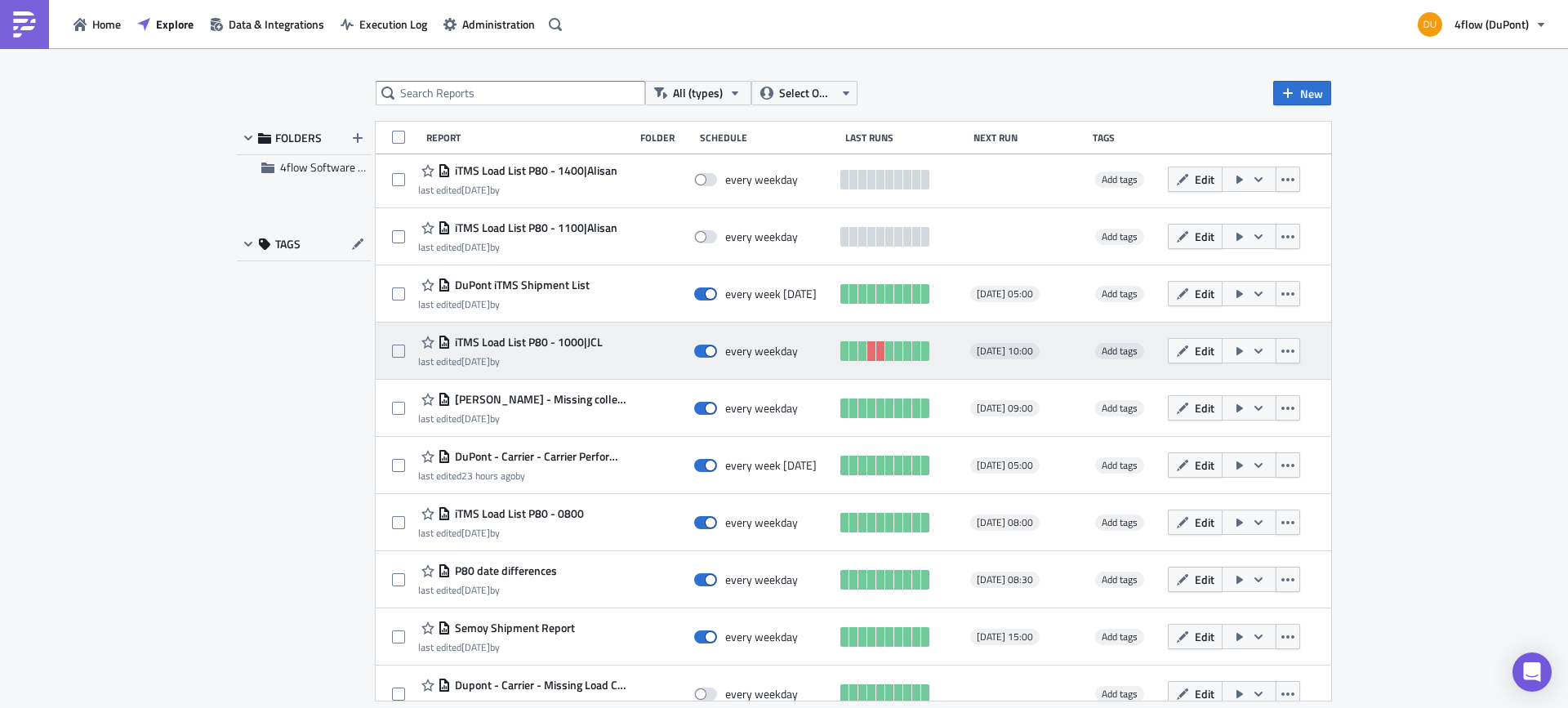
scroll to position [1405, 0]
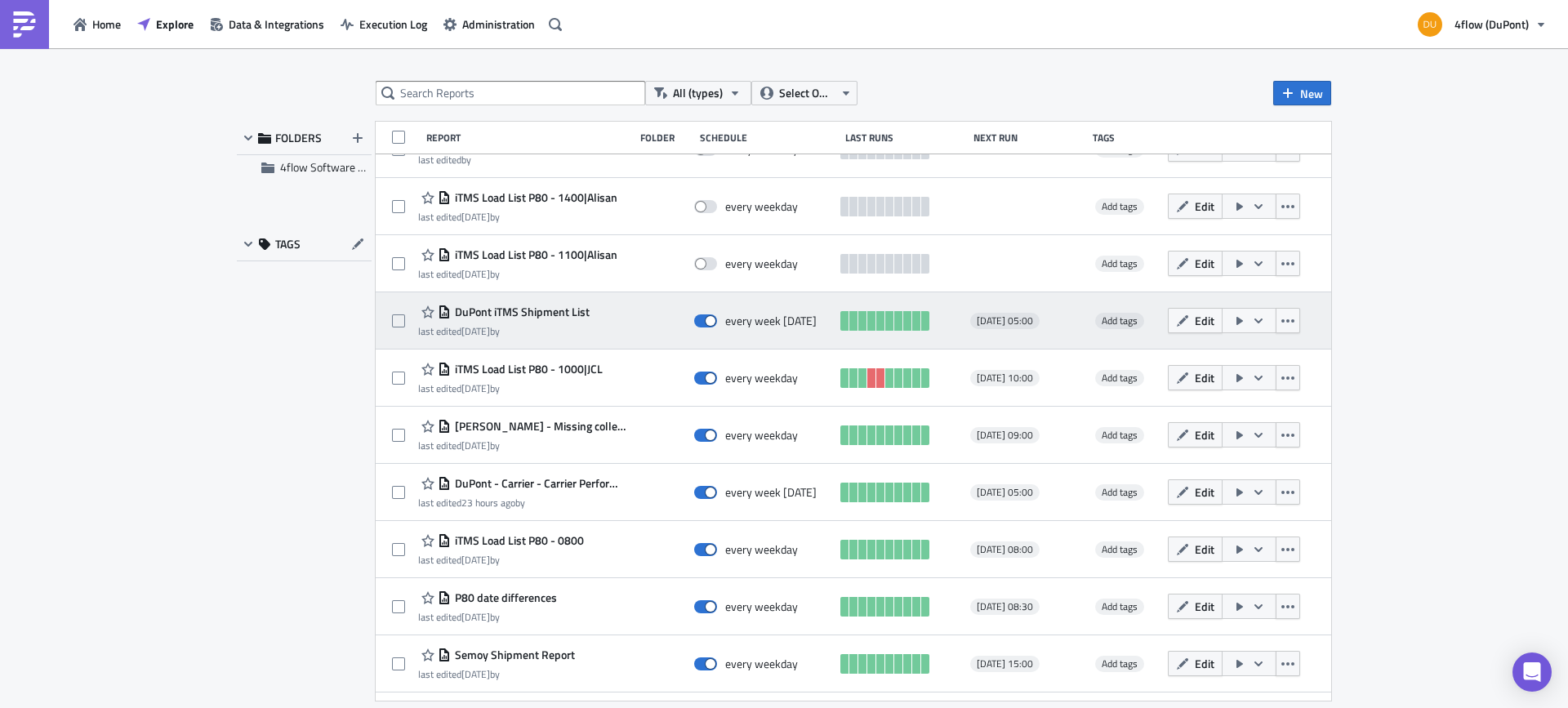
click at [561, 315] on span "DuPont iTMS Shipment List" at bounding box center [520, 312] width 139 height 15
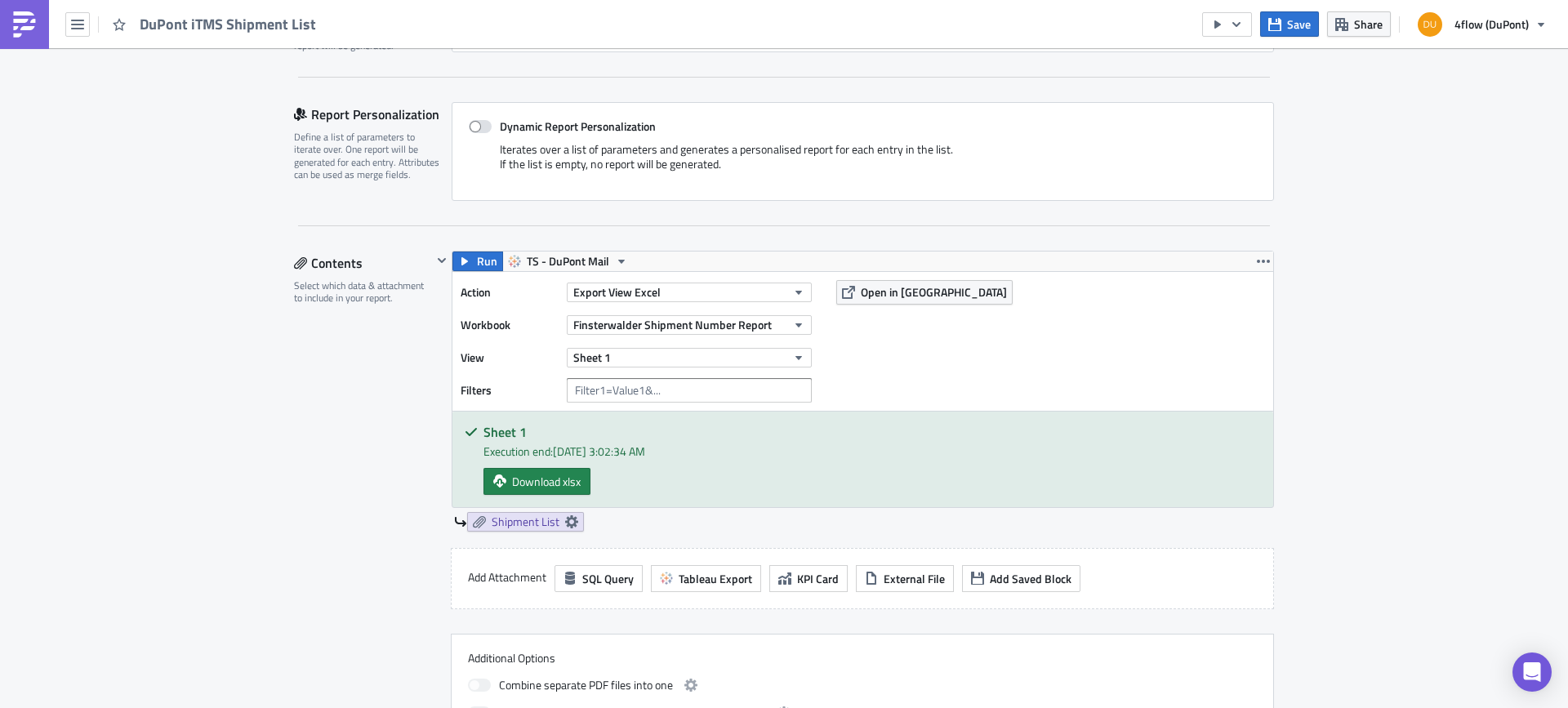
scroll to position [245, 0]
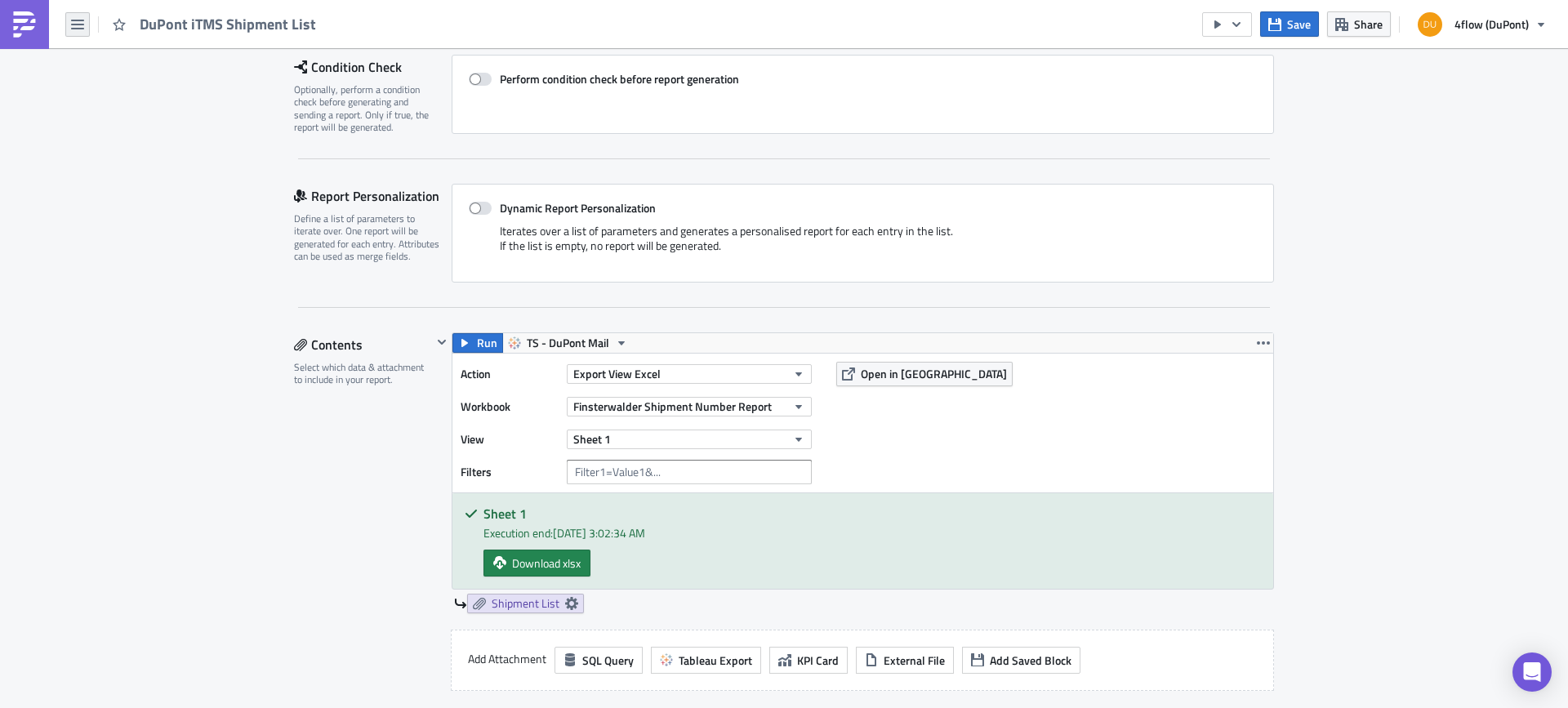
click at [79, 28] on icon "button" at bounding box center [77, 25] width 13 height 10
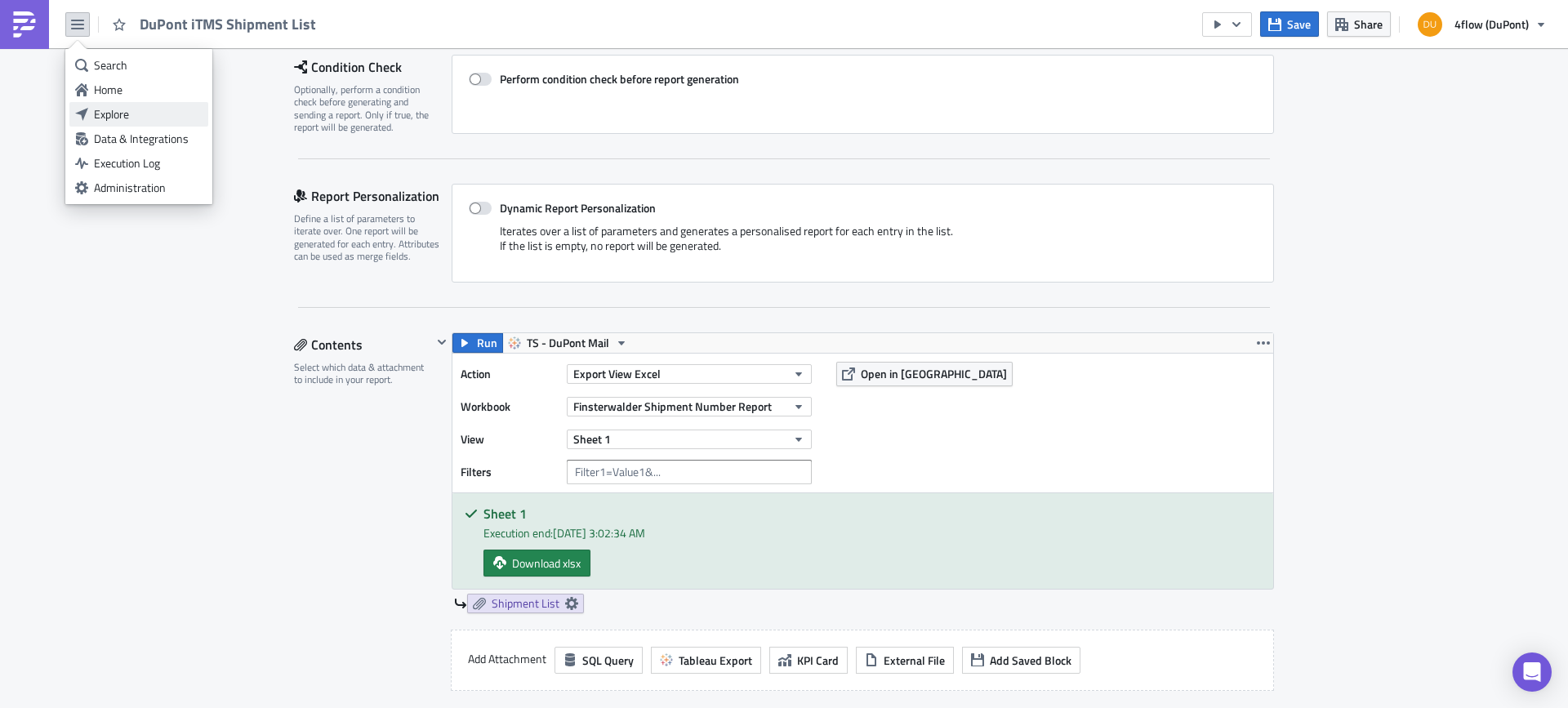
click at [137, 116] on div "Explore" at bounding box center [148, 114] width 109 height 16
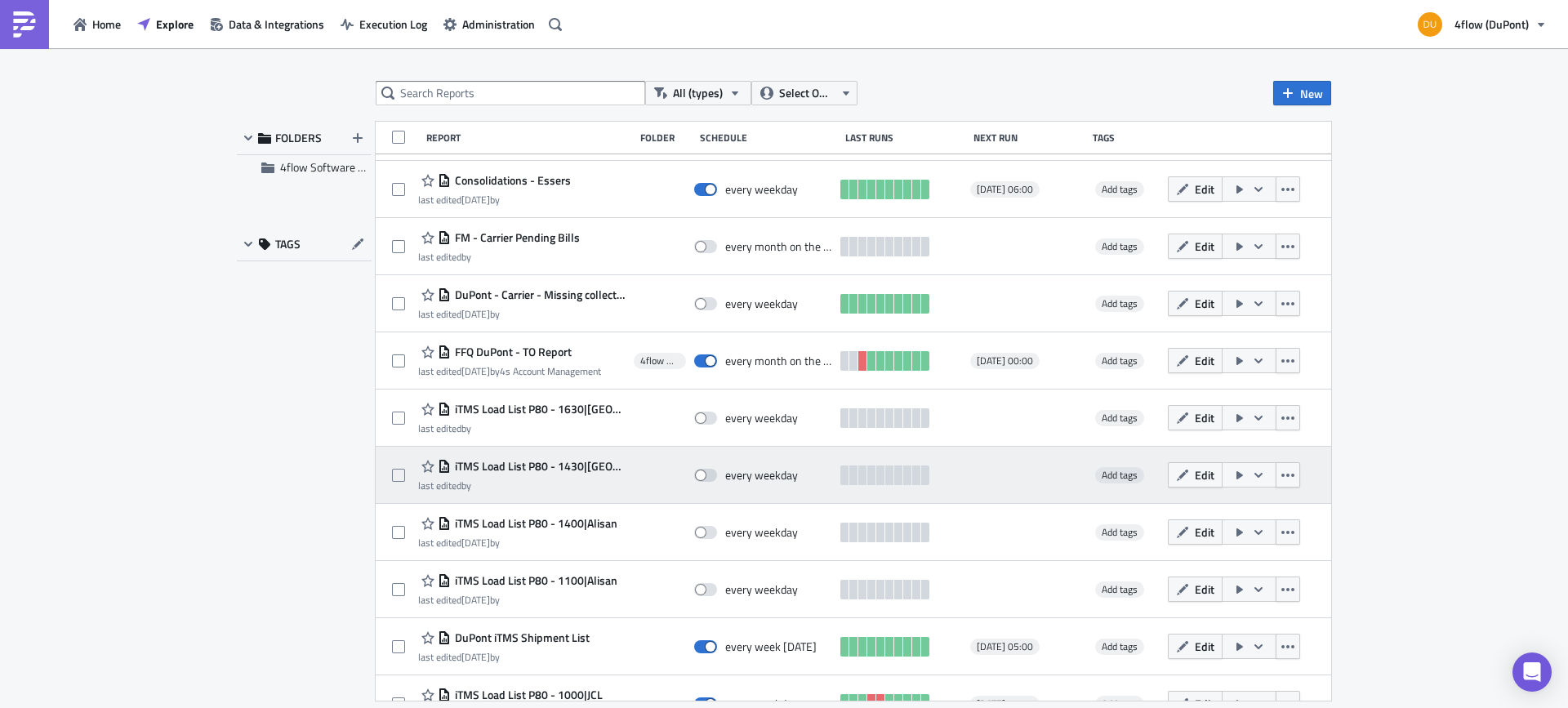
scroll to position [1079, 0]
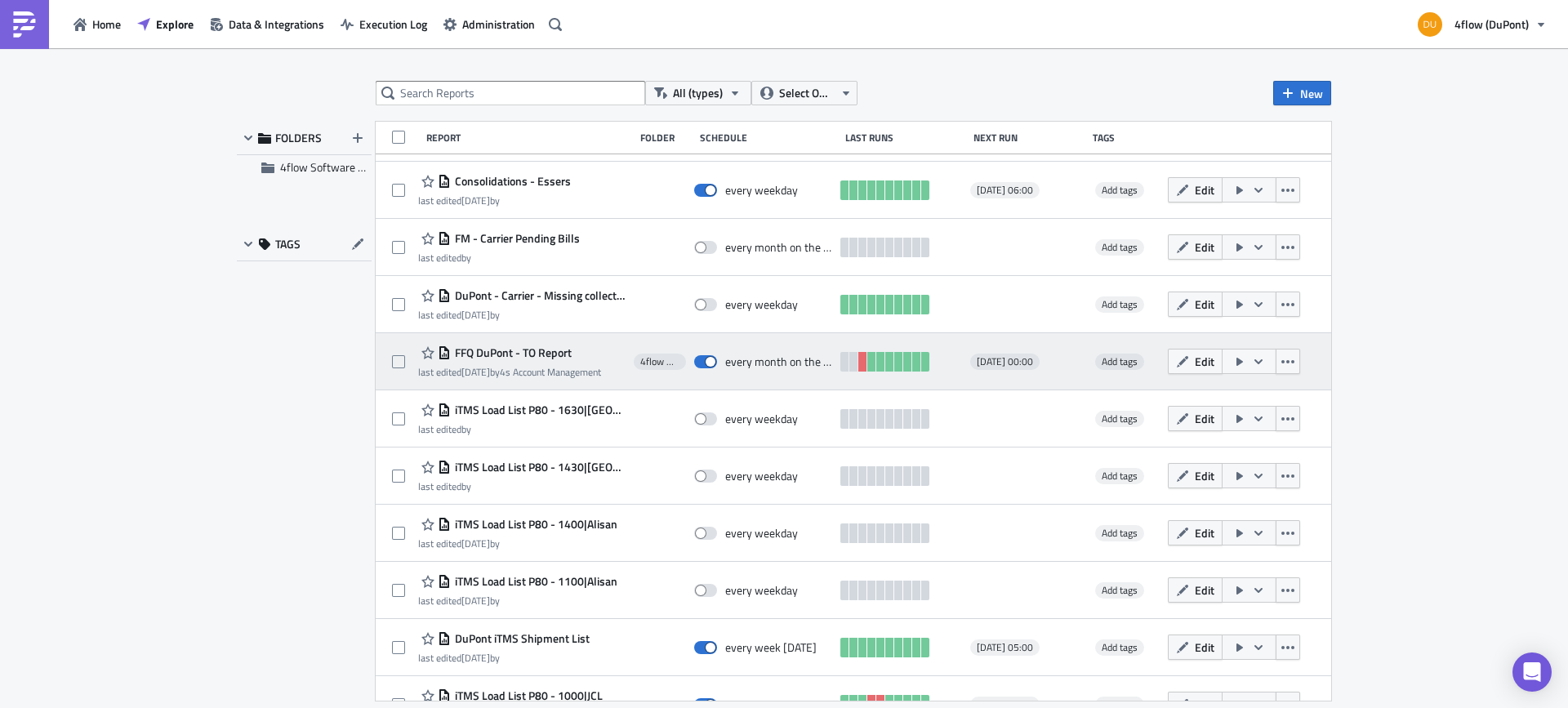
click at [547, 352] on span "FFQ DuPont - TO Report" at bounding box center [511, 353] width 121 height 15
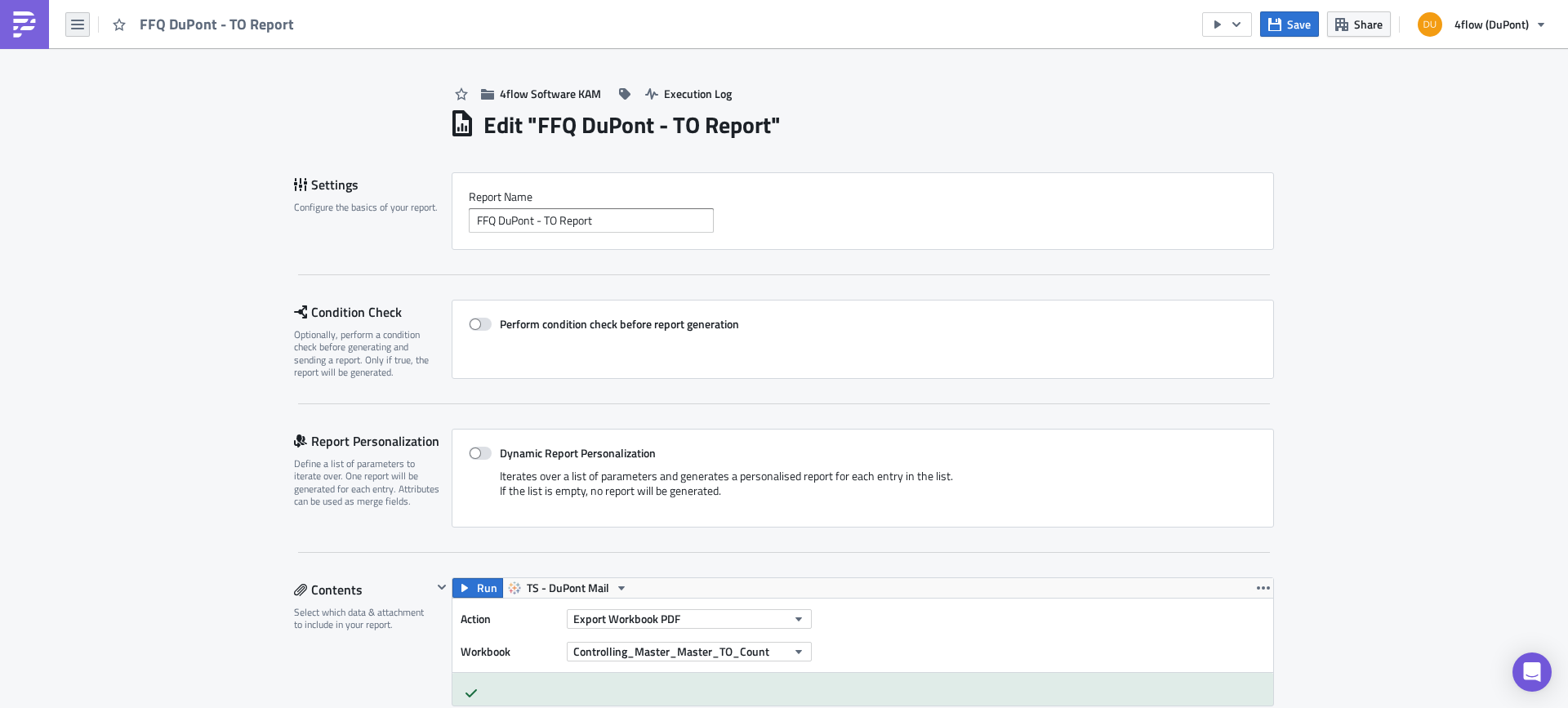
click at [72, 21] on icon "button" at bounding box center [77, 24] width 13 height 13
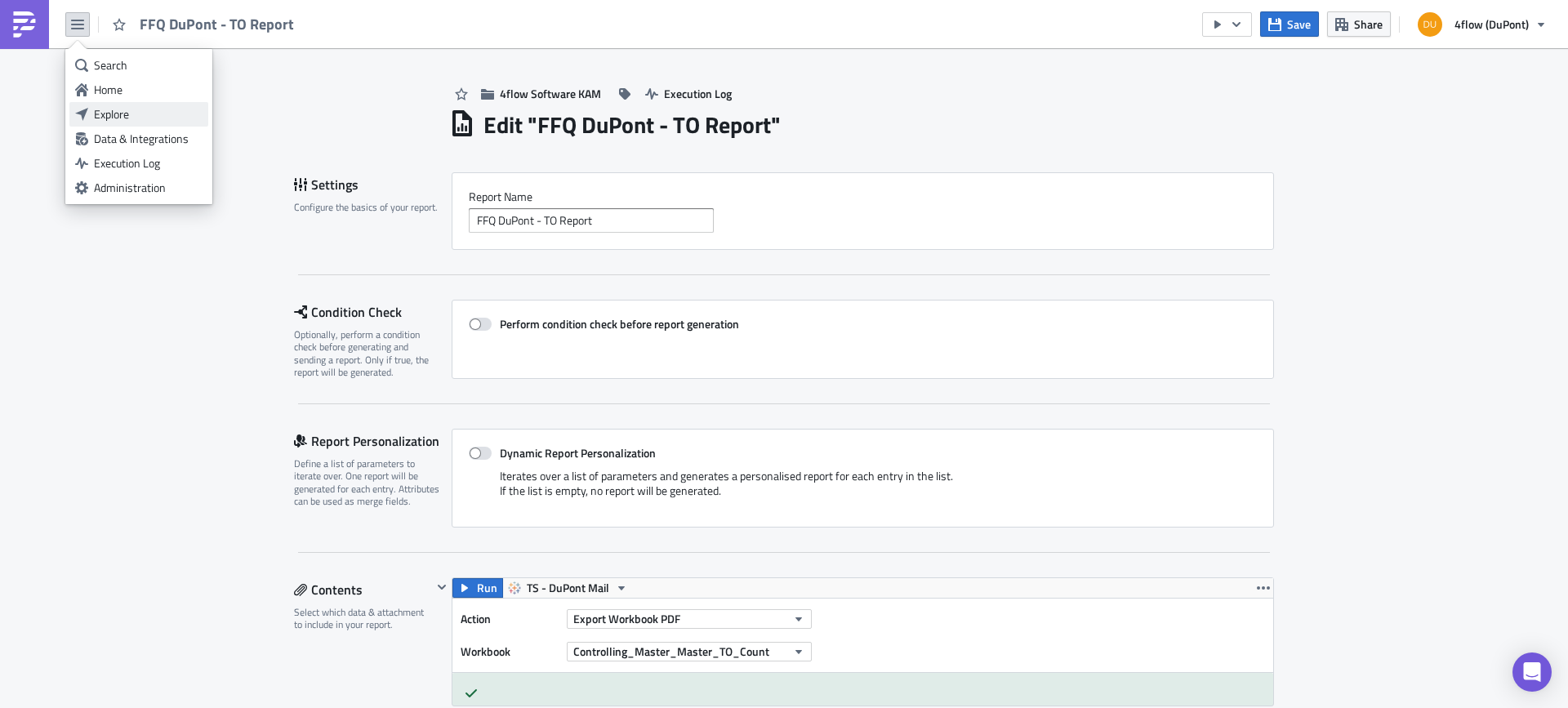
click at [119, 119] on div "Explore" at bounding box center [148, 114] width 109 height 16
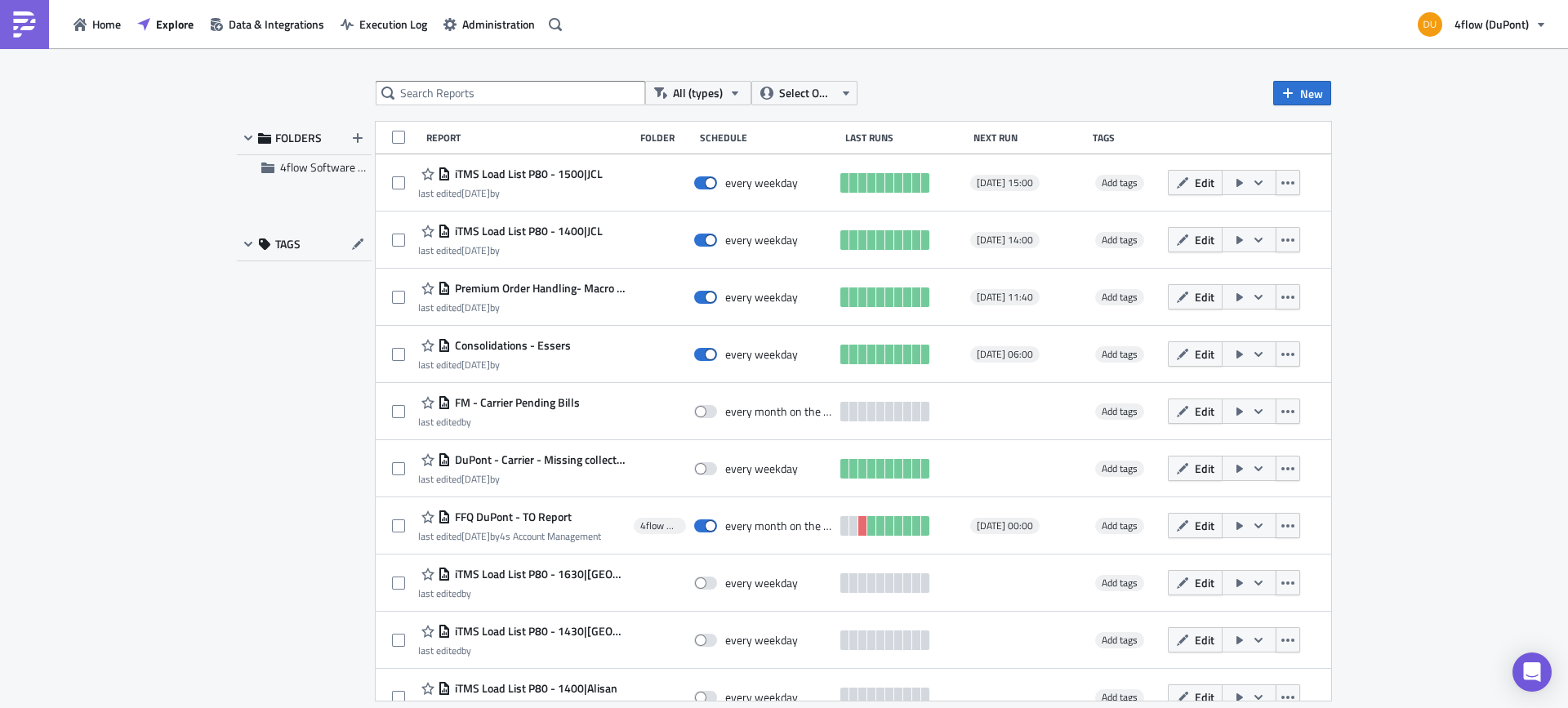
scroll to position [1087, 0]
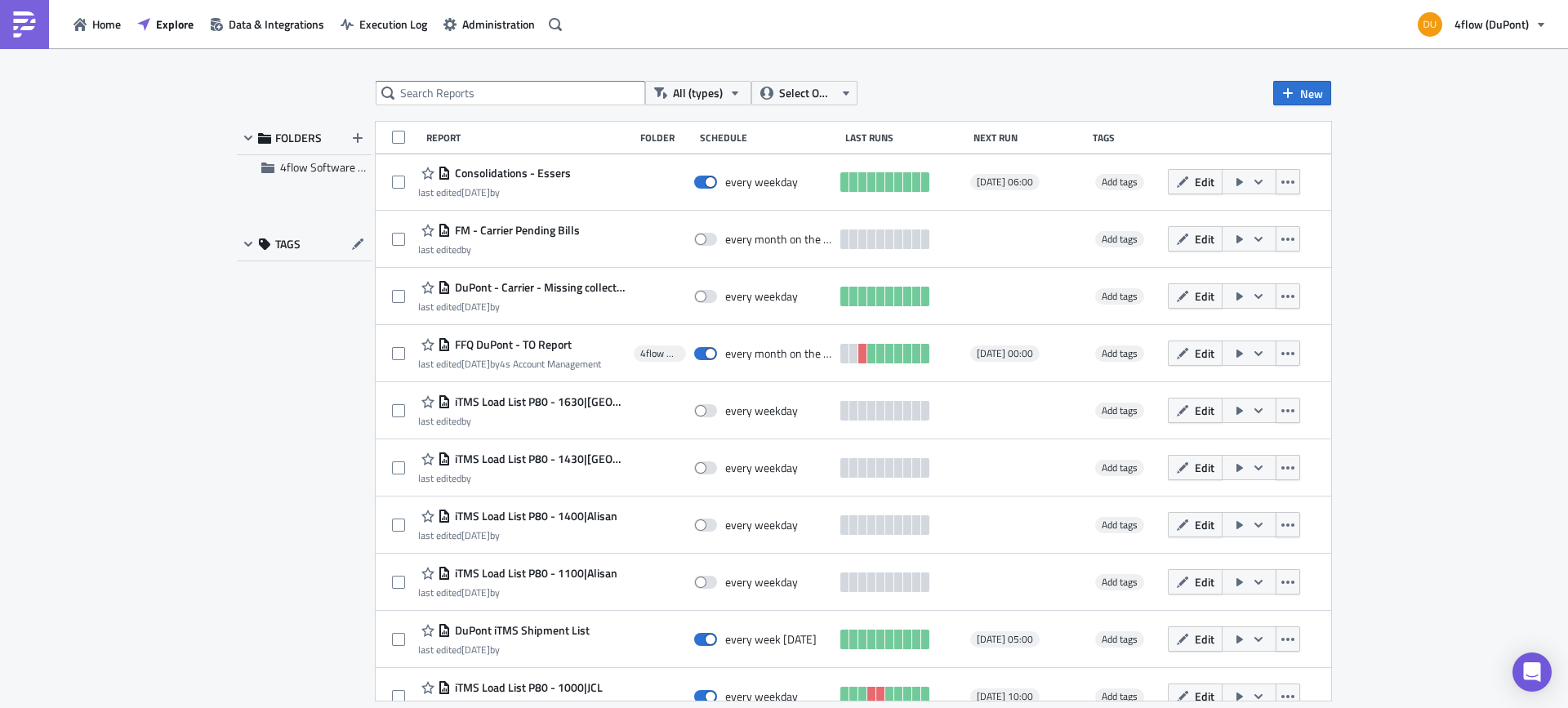
drag, startPoint x: 536, startPoint y: 340, endPoint x: 475, endPoint y: 340, distance: 61.0
click at [475, 340] on span "FFQ DuPont - TO Report" at bounding box center [511, 345] width 121 height 15
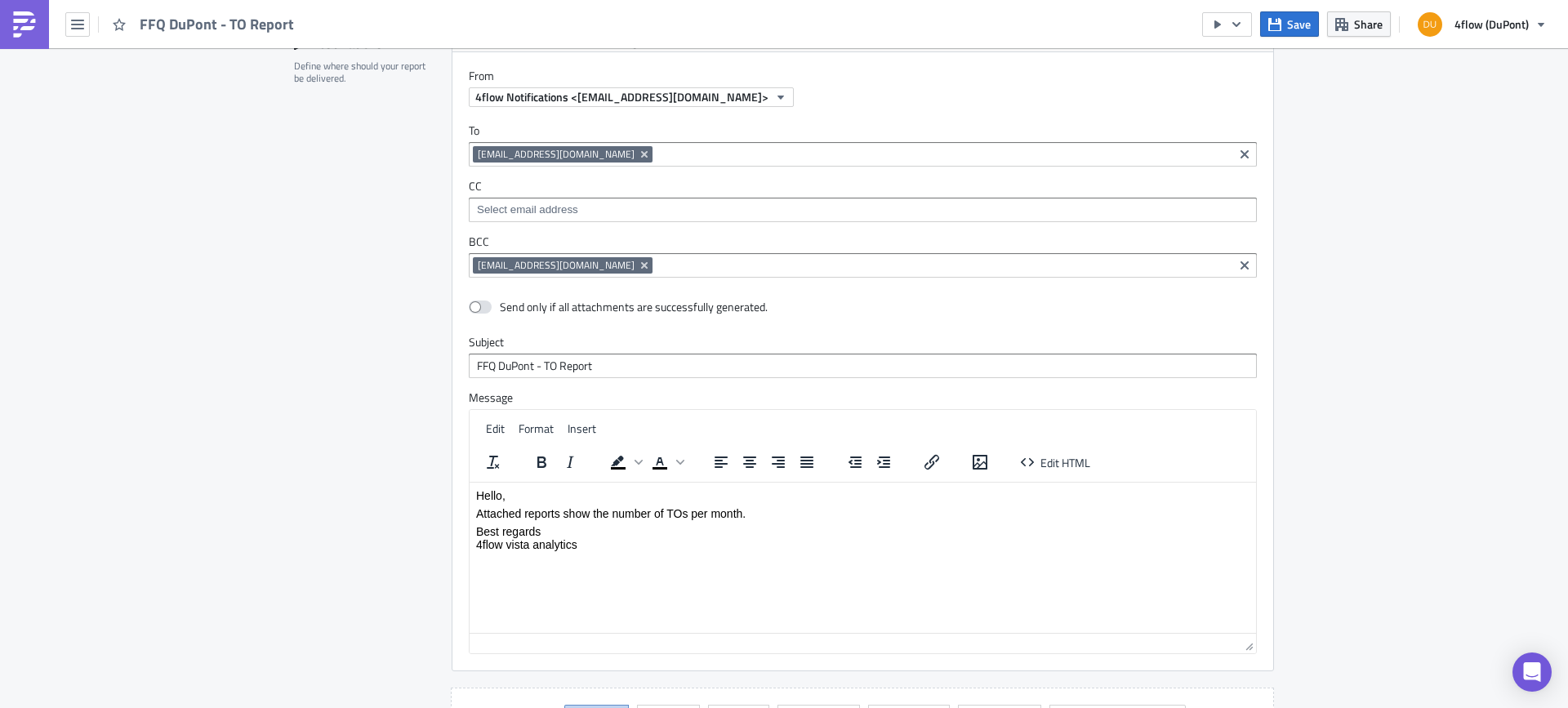
scroll to position [654, 0]
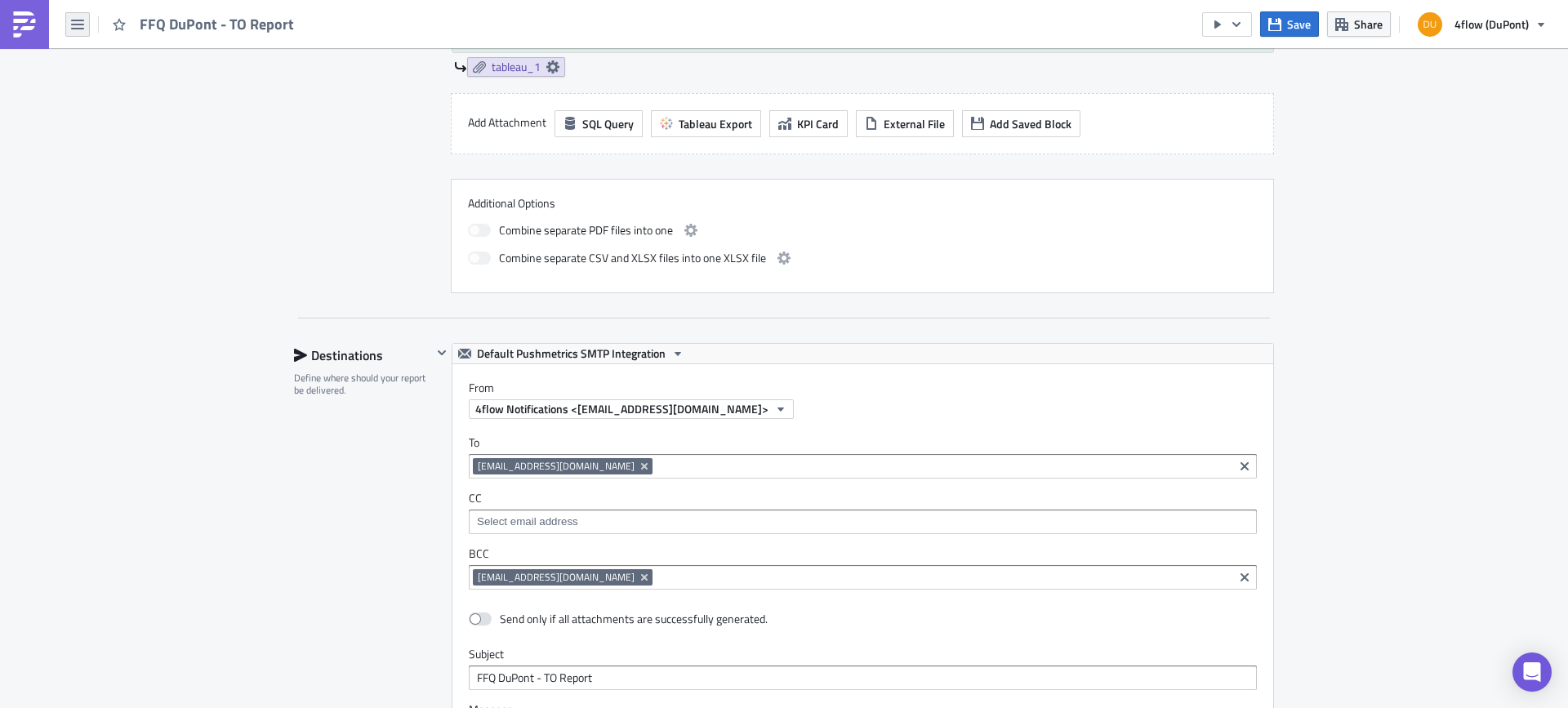
click at [79, 28] on icon "button" at bounding box center [77, 25] width 13 height 10
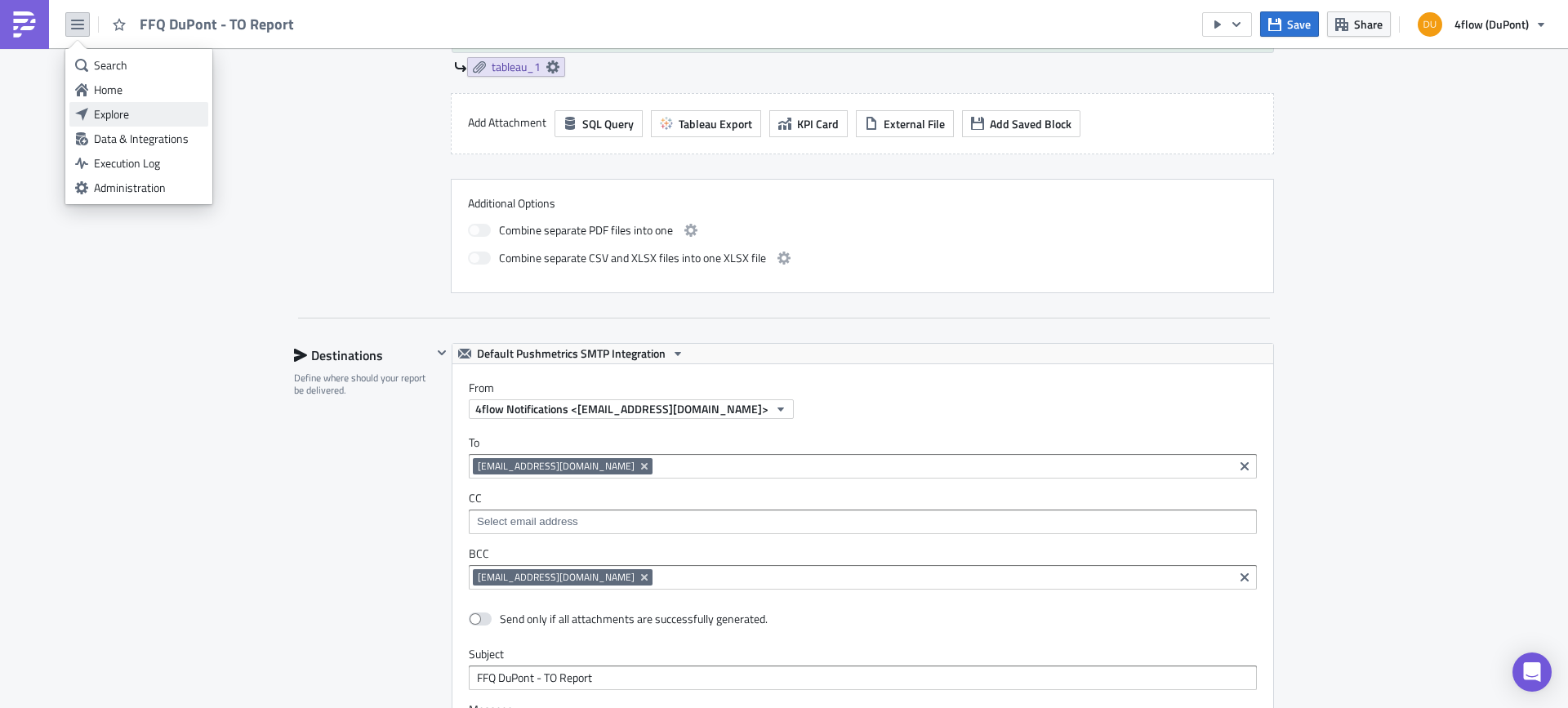
click at [143, 120] on div "Explore" at bounding box center [148, 114] width 109 height 16
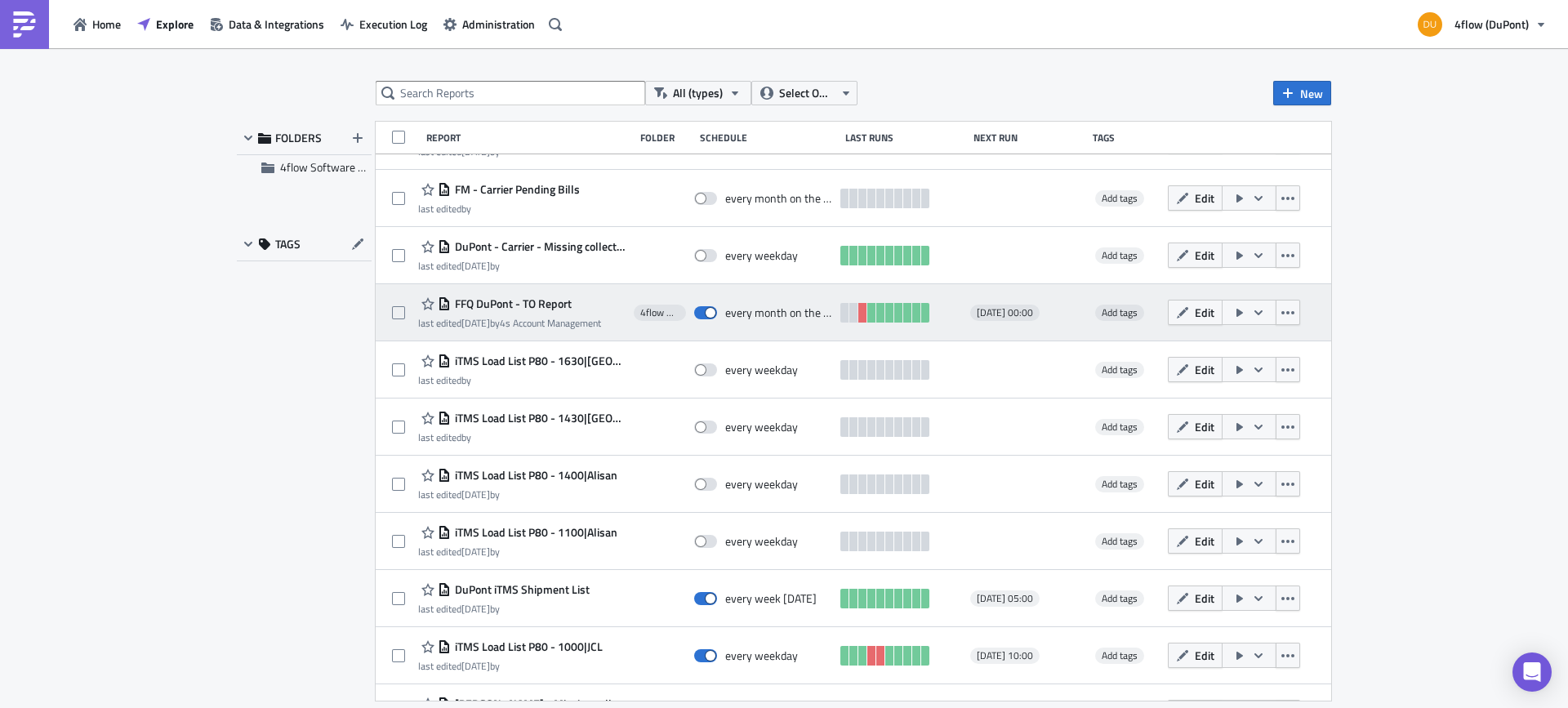
scroll to position [1047, 0]
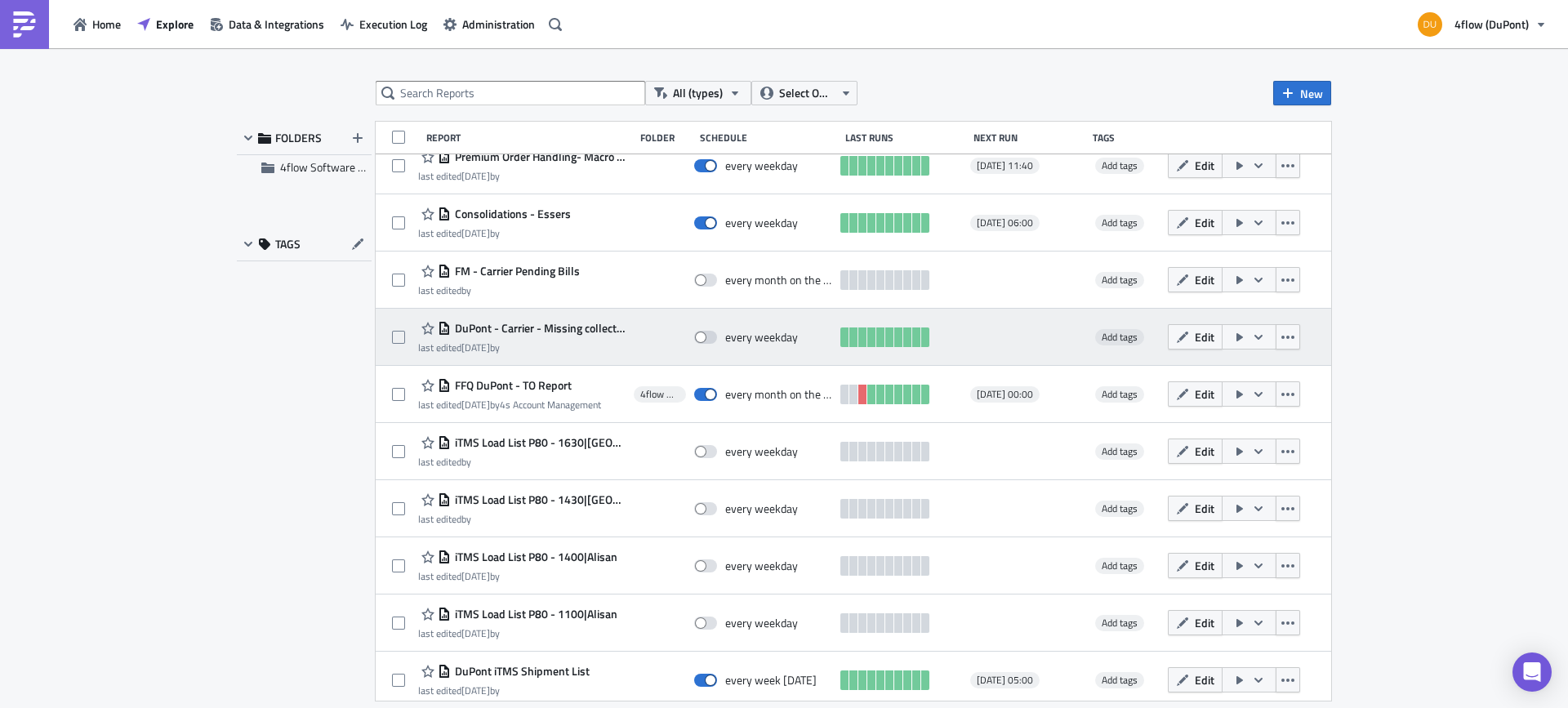
click at [562, 324] on span "DuPont - Carrier - Missing collected-delivered order status" at bounding box center [538, 328] width 175 height 15
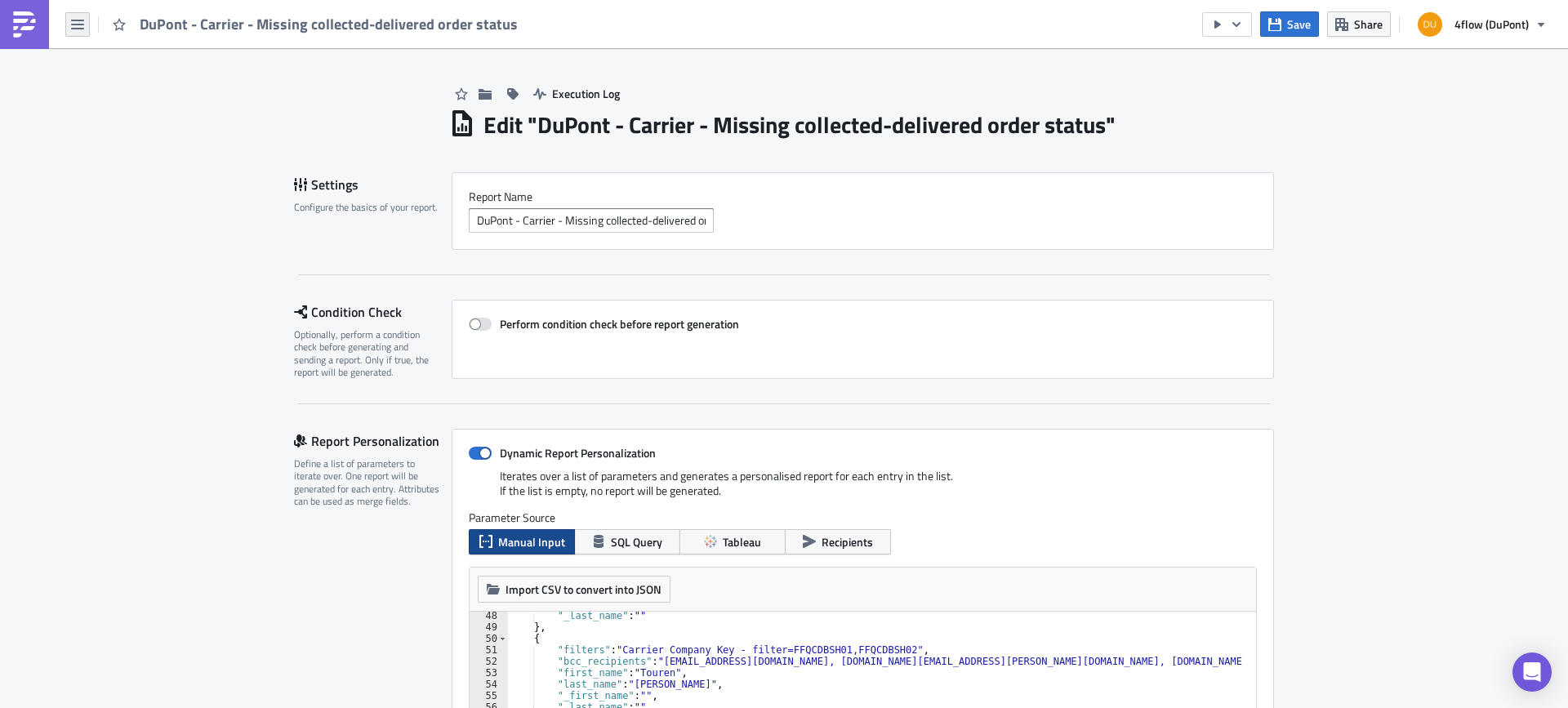
click at [77, 21] on icon "button" at bounding box center [77, 25] width 13 height 10
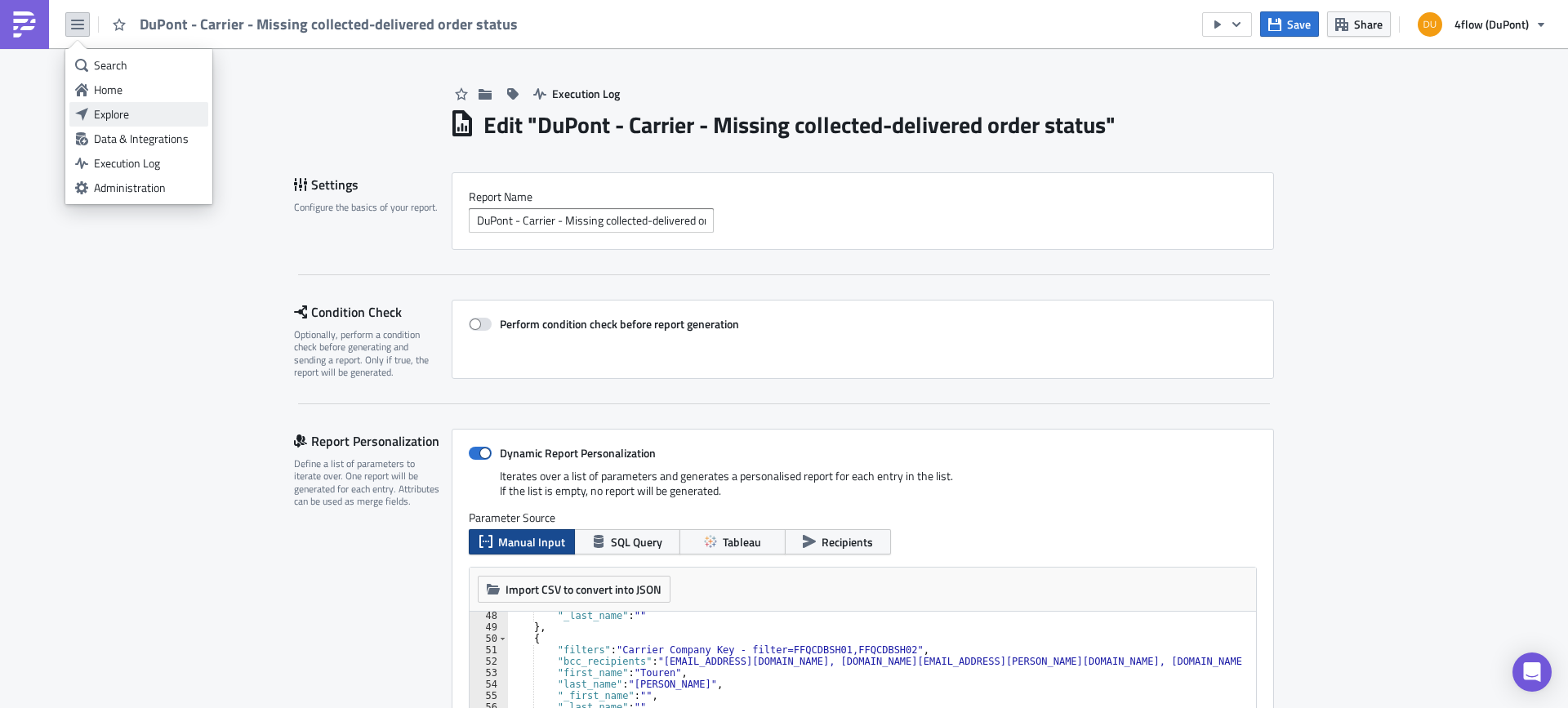
click at [143, 110] on div "Explore" at bounding box center [148, 114] width 109 height 16
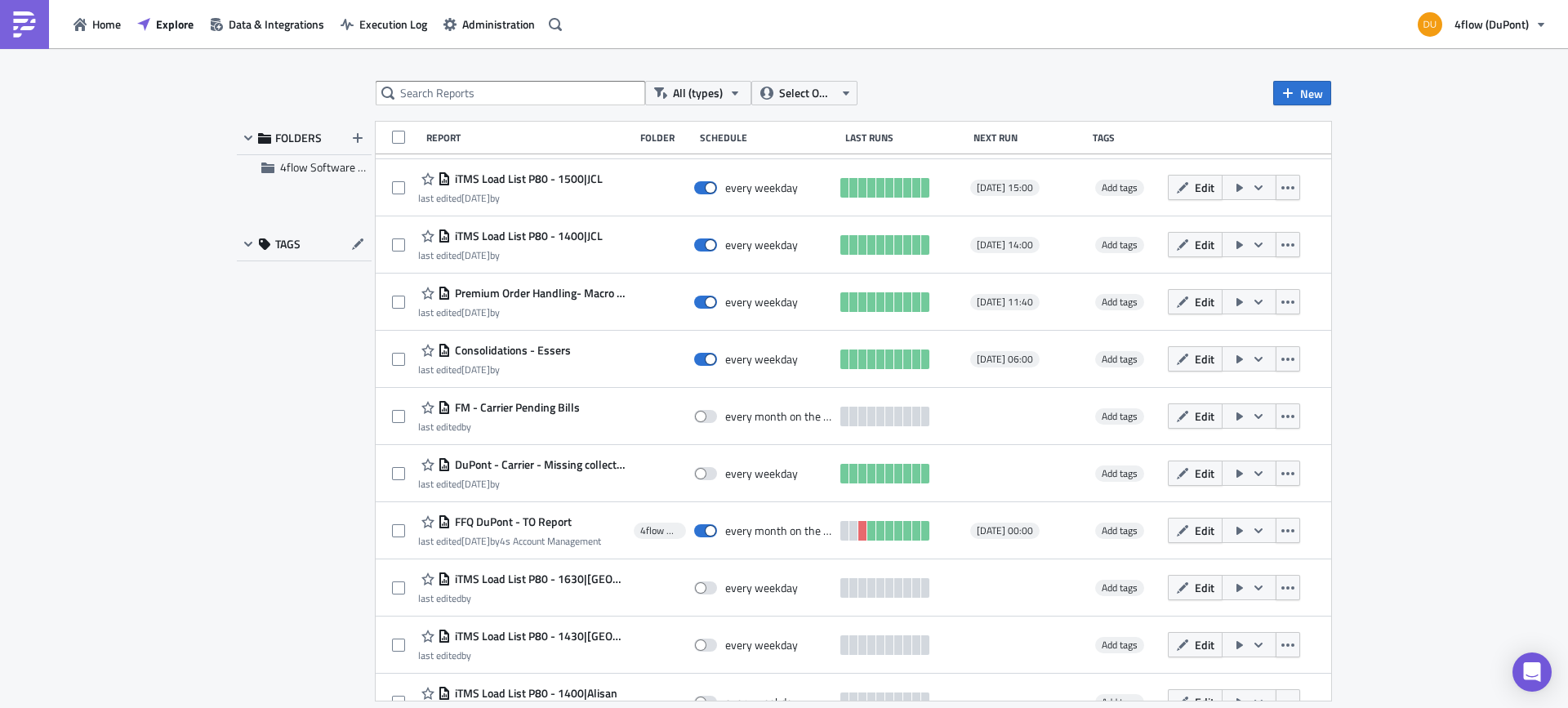
scroll to position [924, 0]
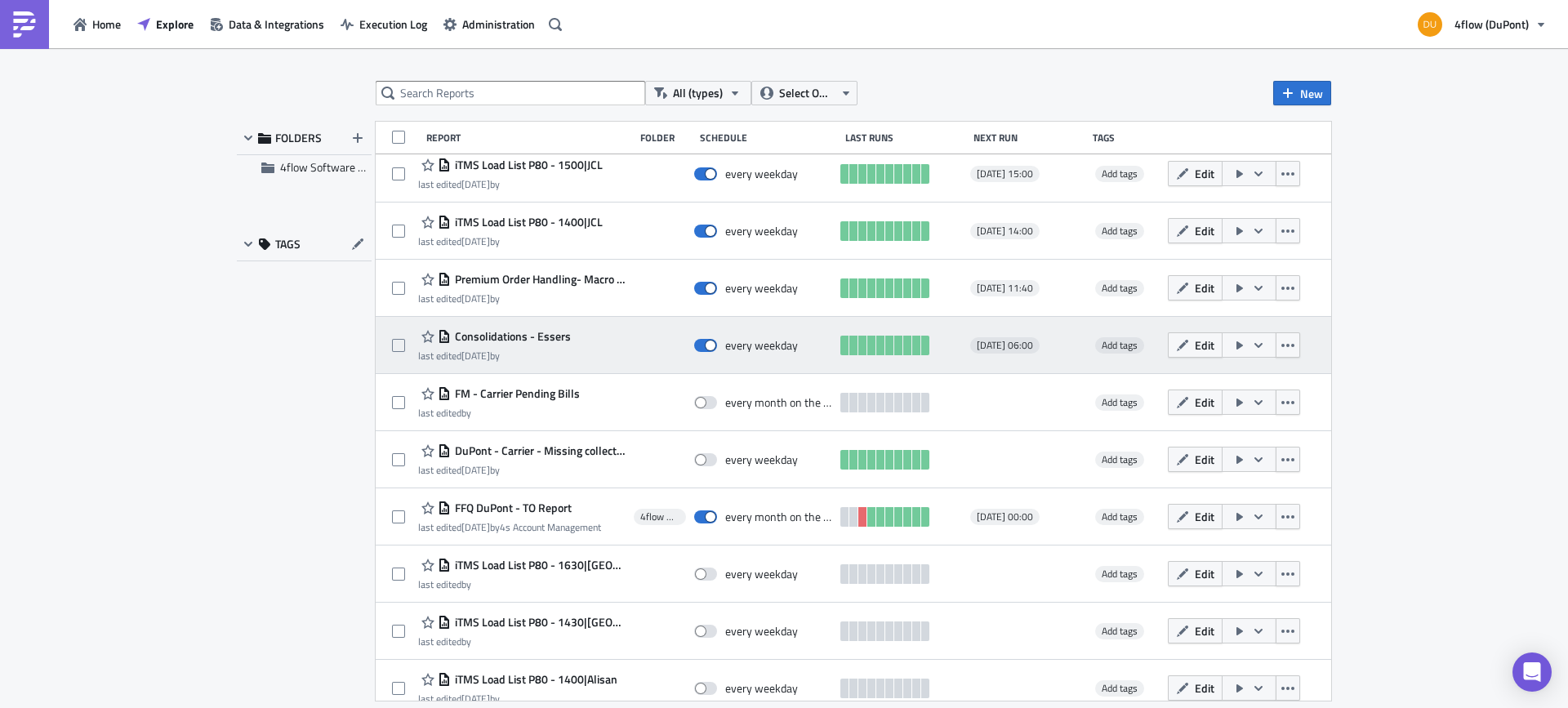
click at [548, 339] on span "Consolidations - Essers" at bounding box center [510, 336] width 120 height 15
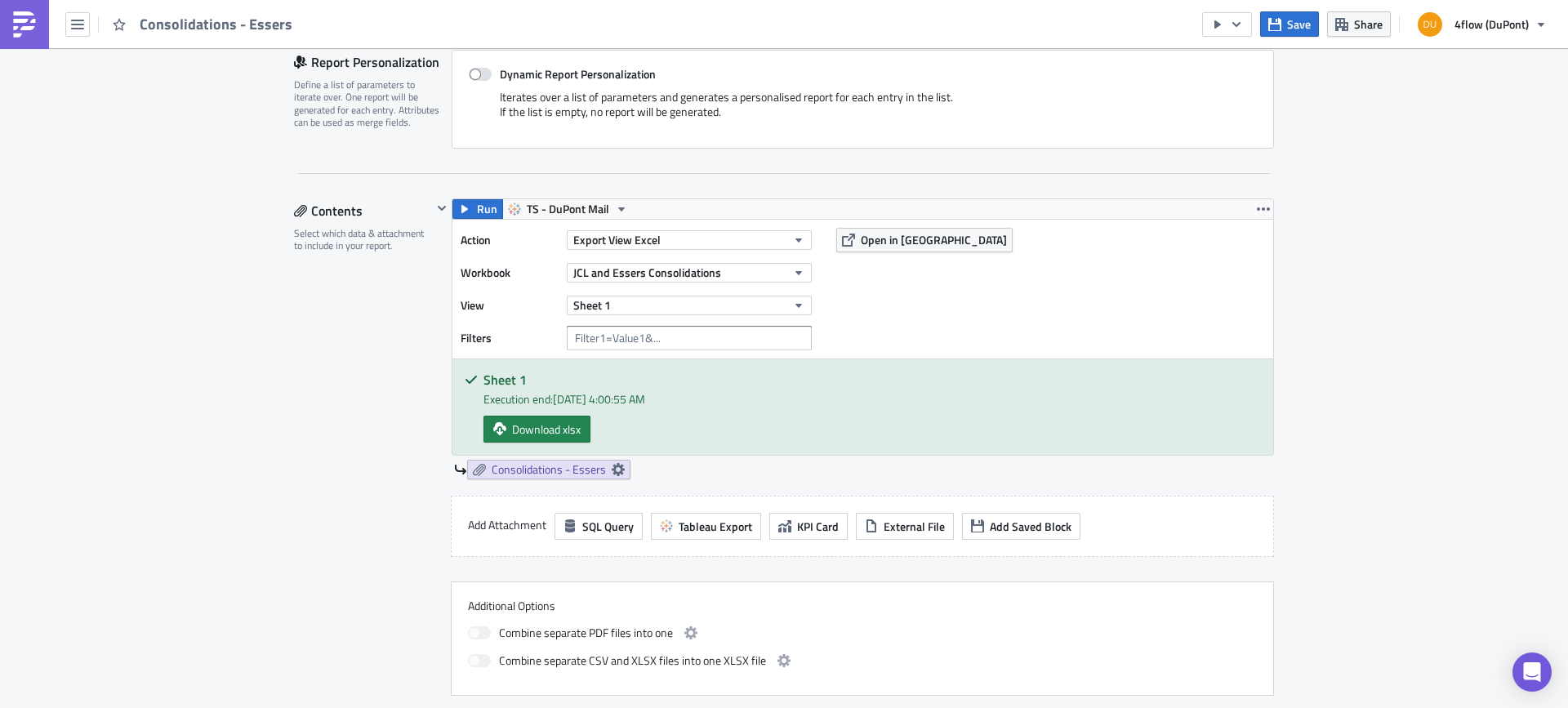
scroll to position [408, 0]
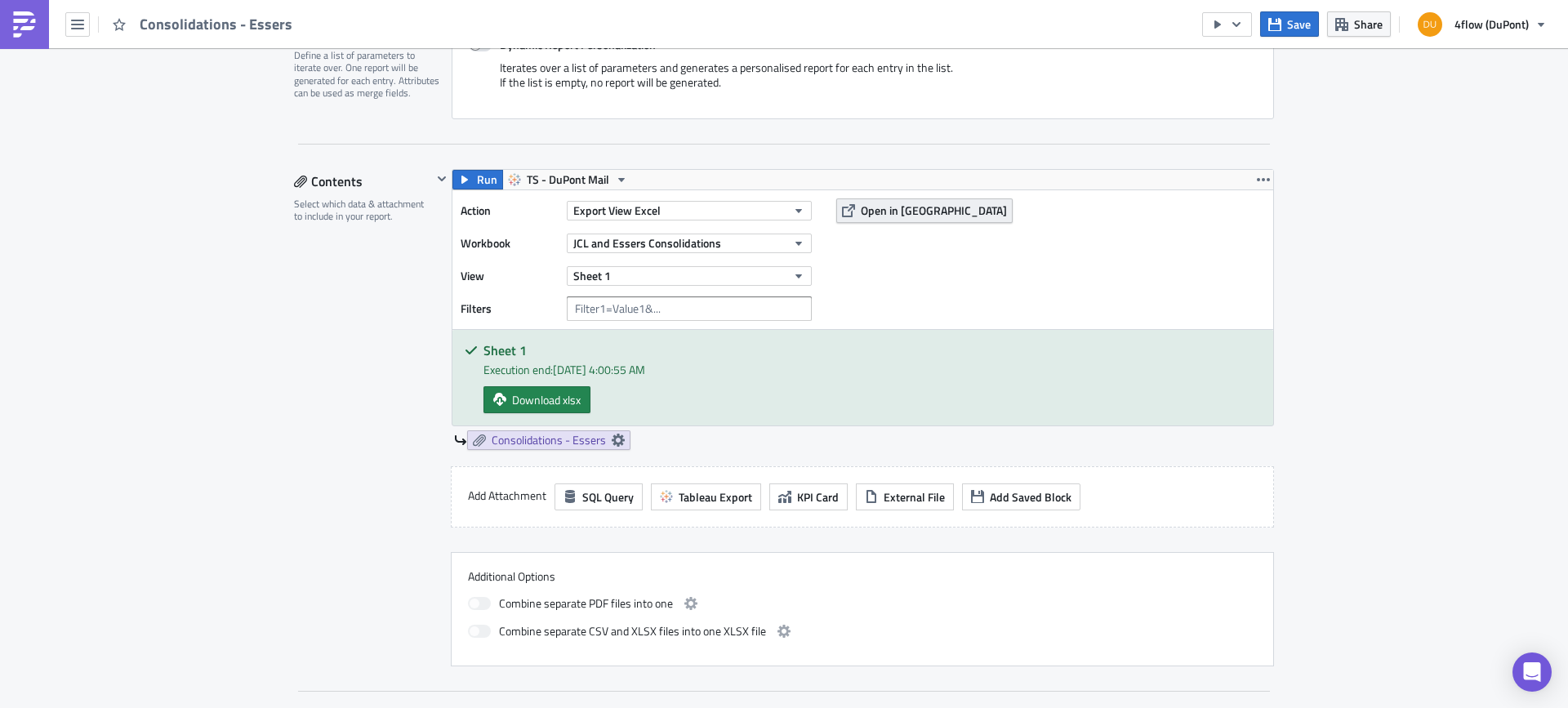
click at [860, 206] on span "Open in [GEOGRAPHIC_DATA]" at bounding box center [933, 210] width 147 height 17
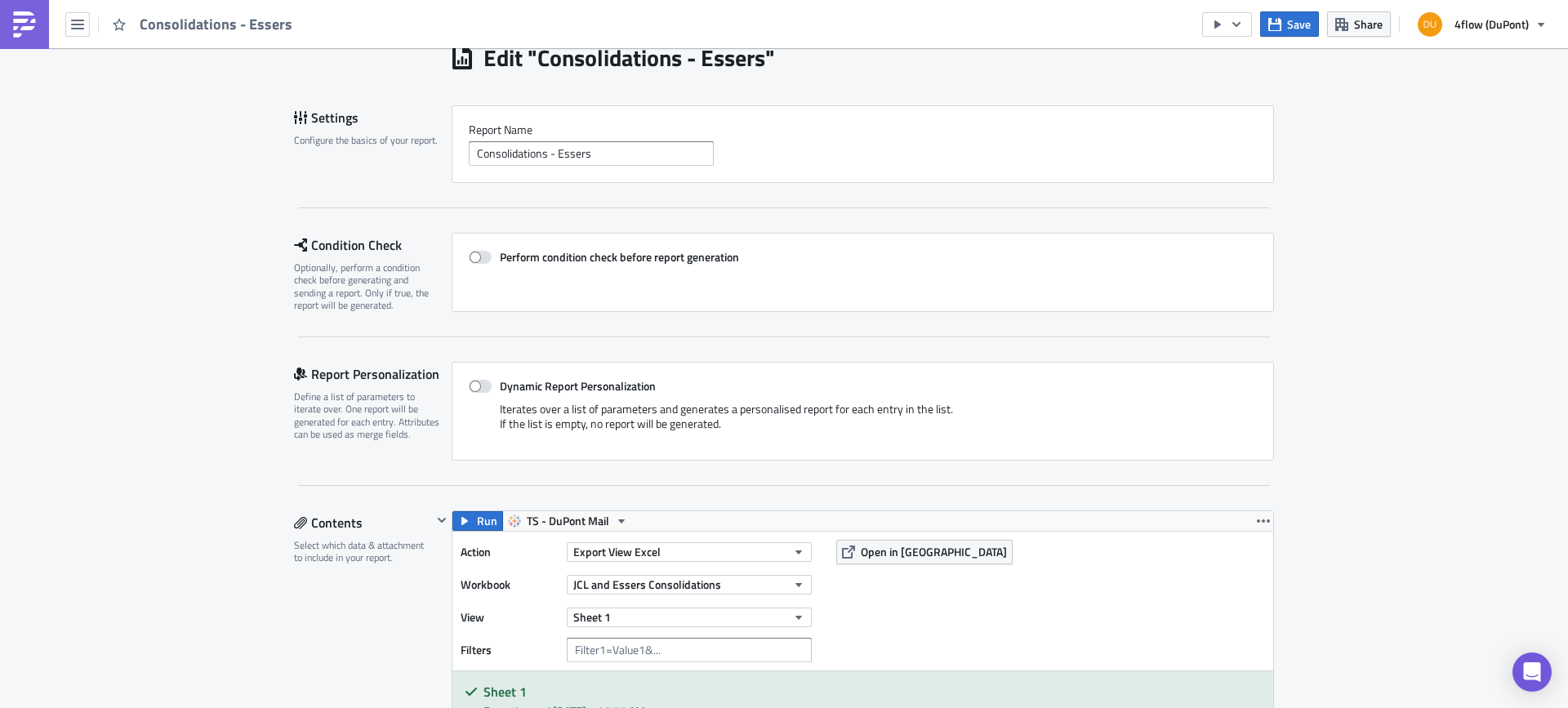
scroll to position [0, 0]
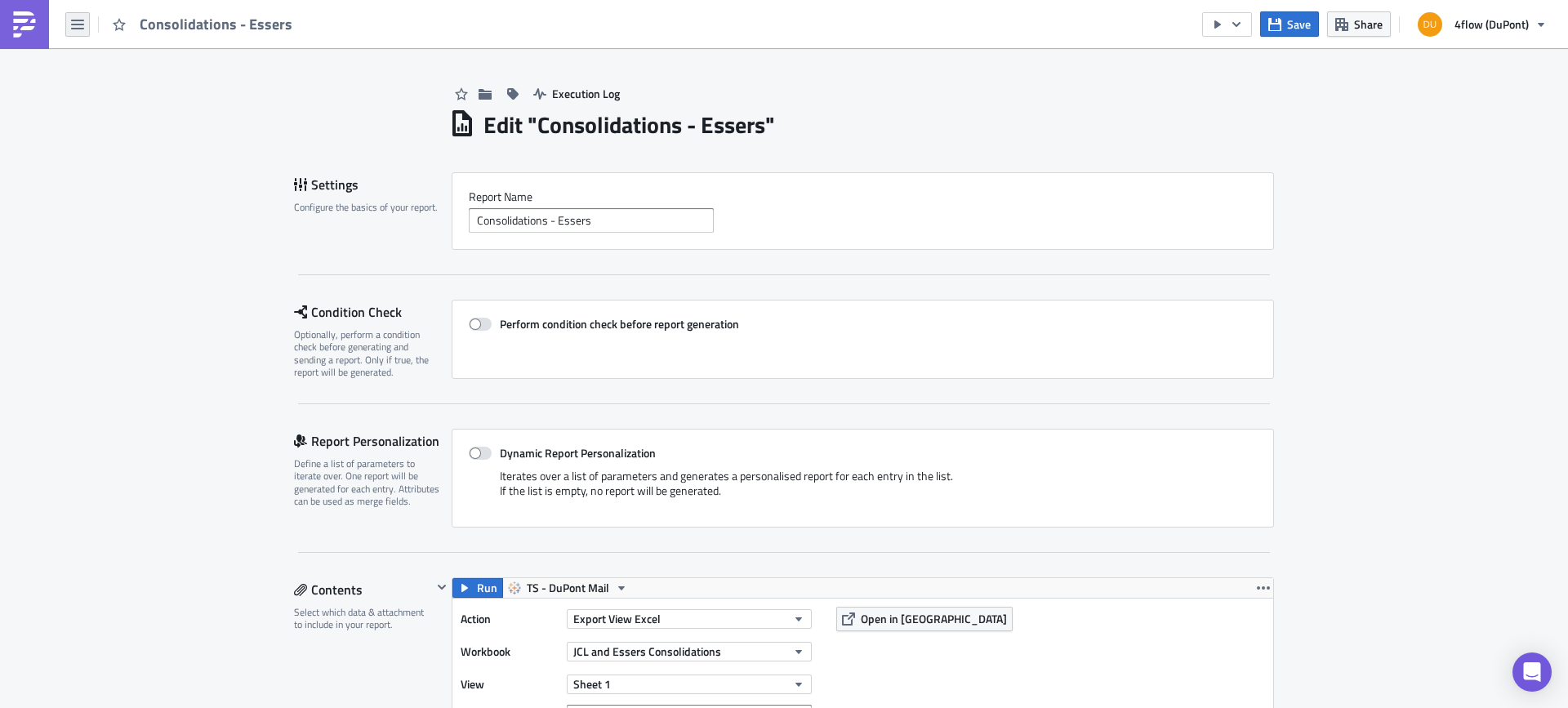
click at [76, 31] on icon "button" at bounding box center [77, 24] width 13 height 13
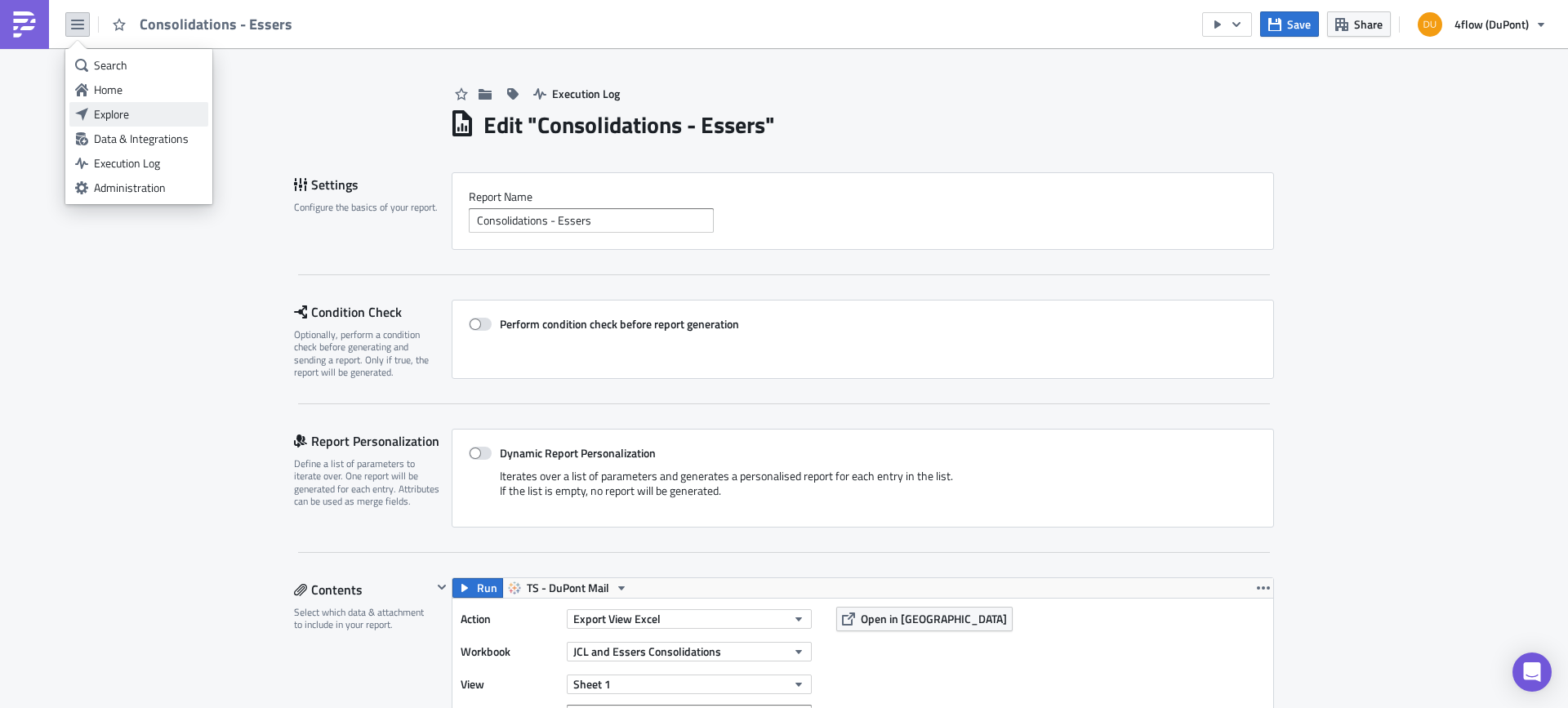
click at [121, 121] on div "Explore" at bounding box center [148, 114] width 109 height 16
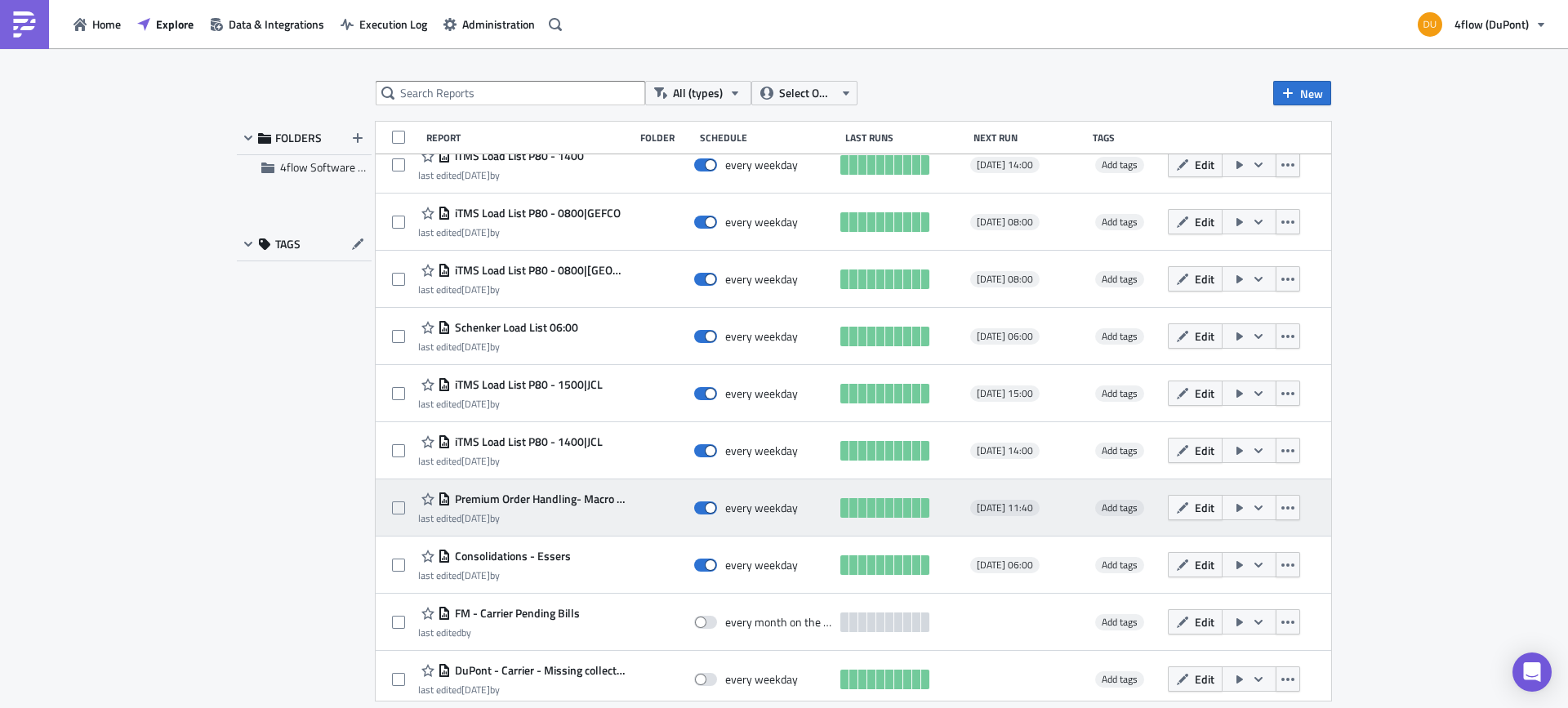
scroll to position [678, 0]
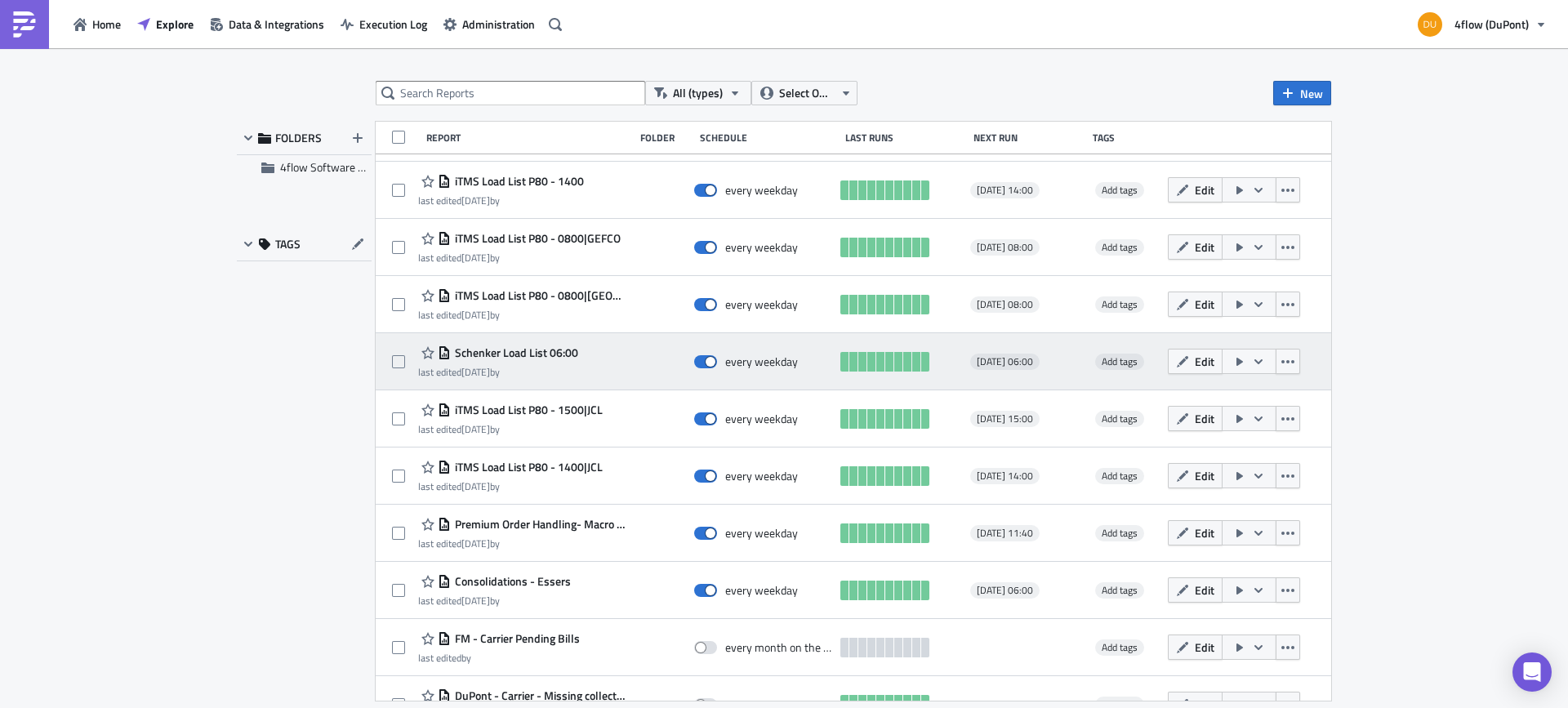
click at [534, 352] on span "Schenker Load List 06:00" at bounding box center [514, 353] width 128 height 15
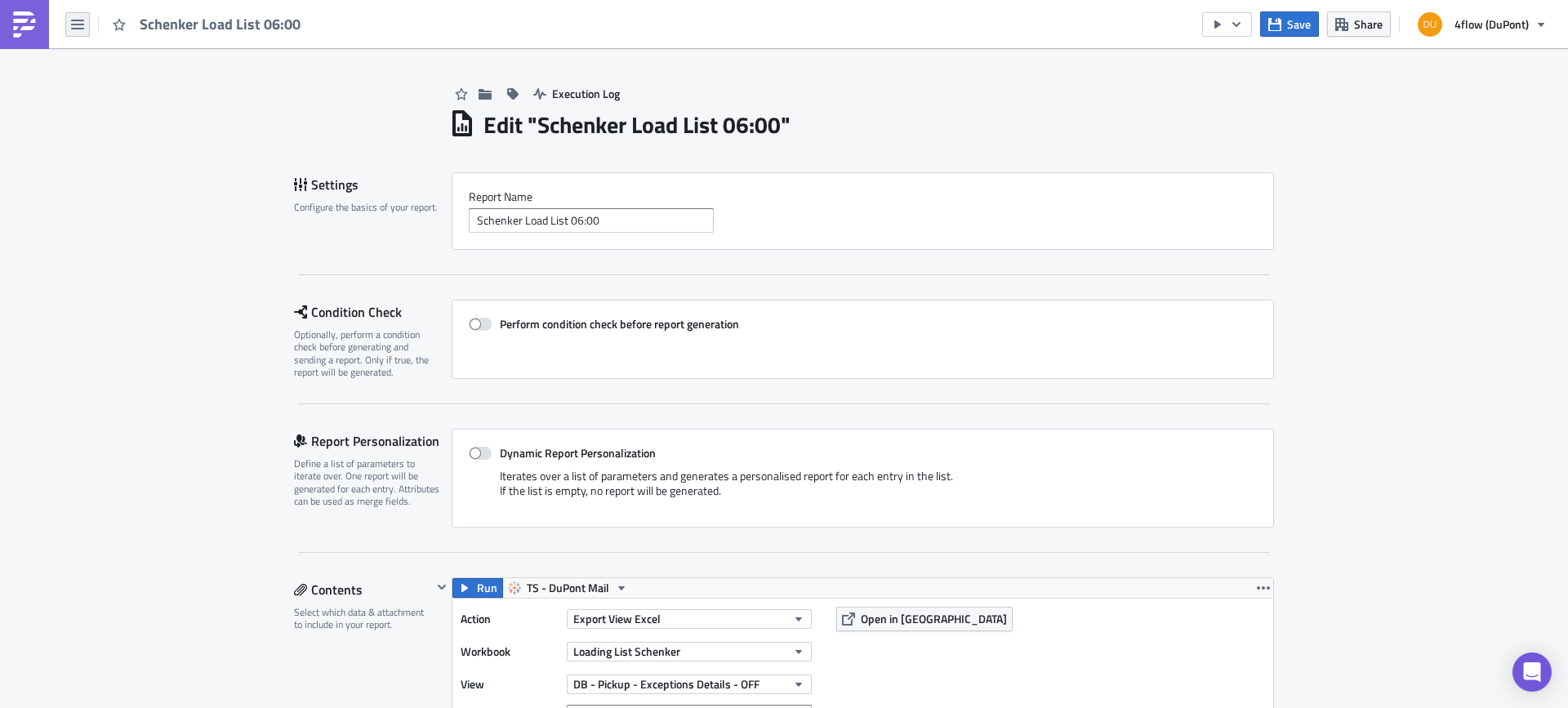
click at [77, 29] on icon "button" at bounding box center [77, 25] width 13 height 10
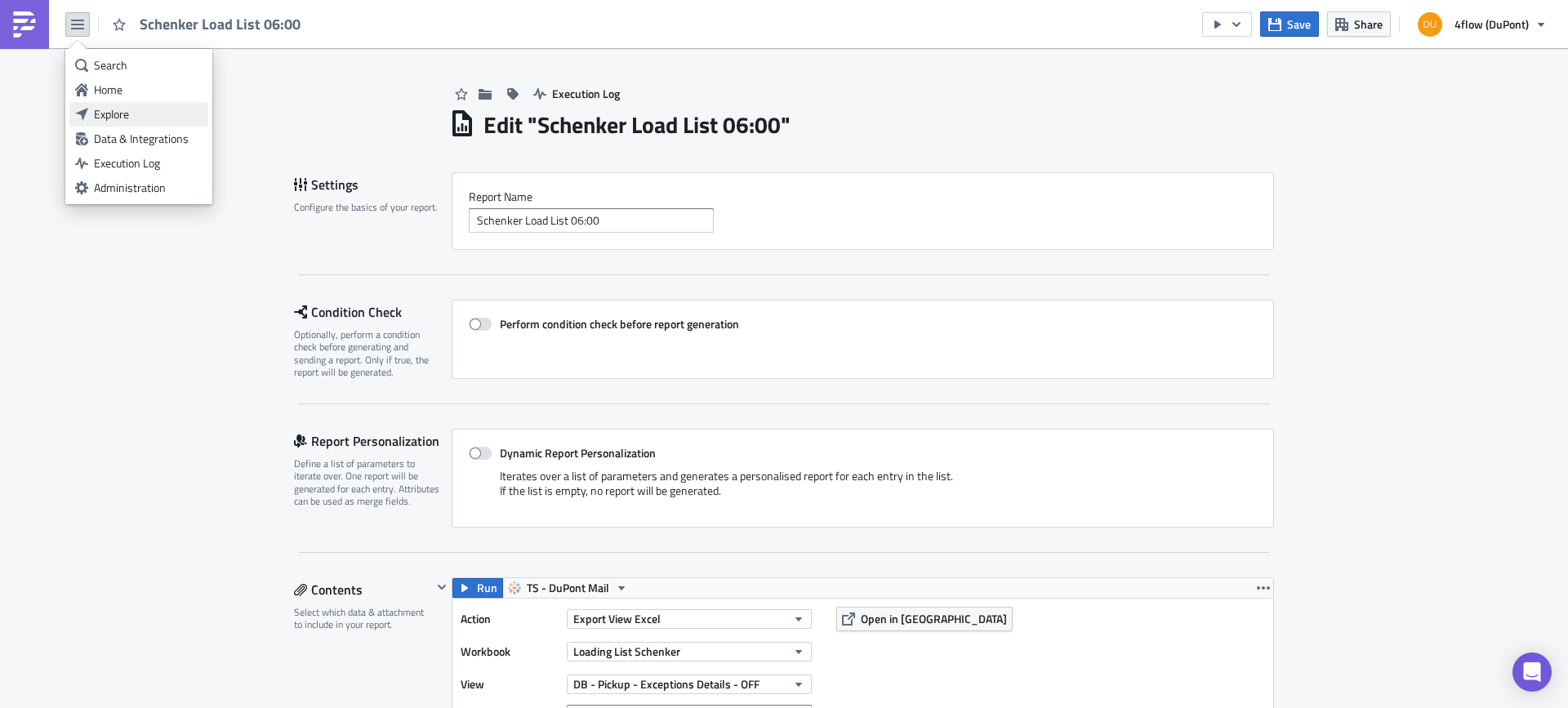
click at [120, 119] on div "Explore" at bounding box center [148, 114] width 109 height 16
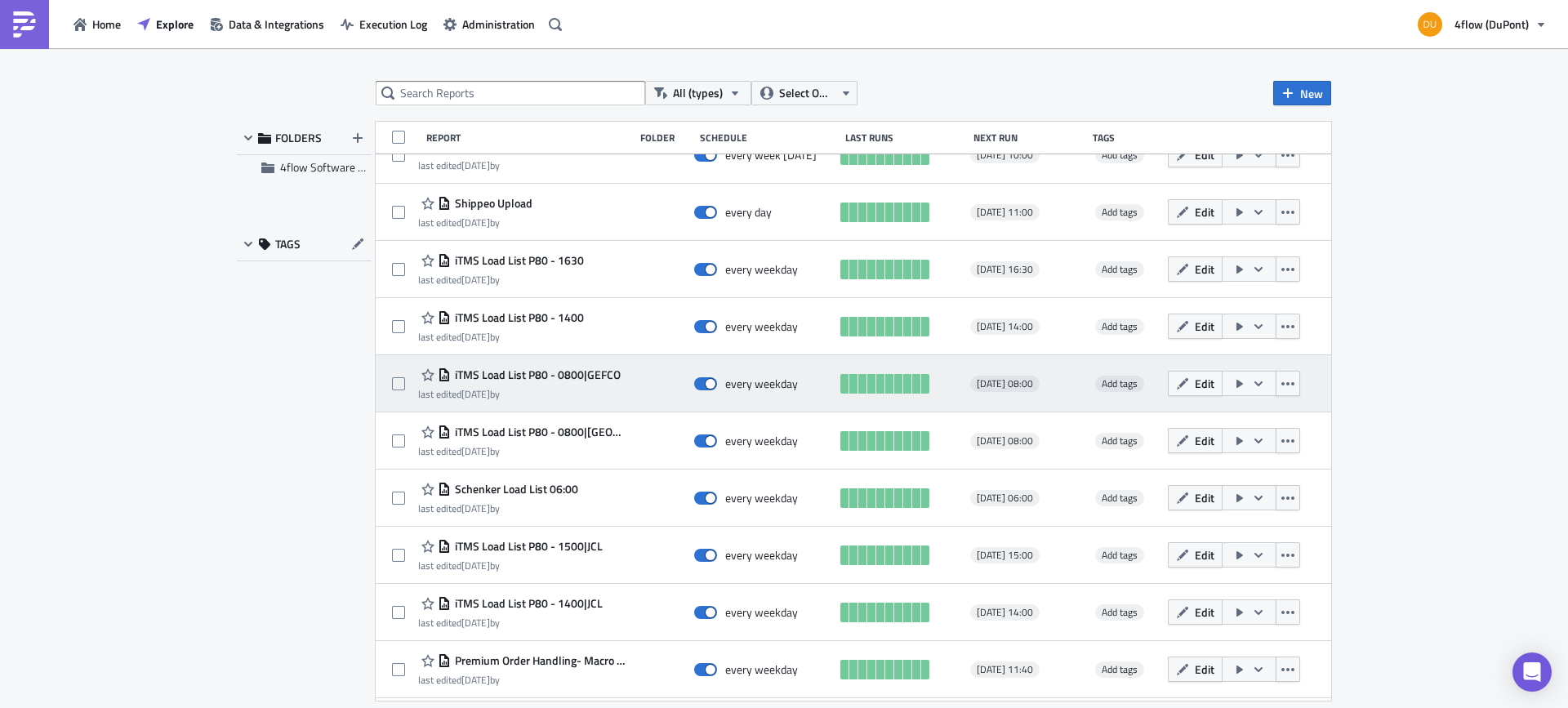
scroll to position [515, 0]
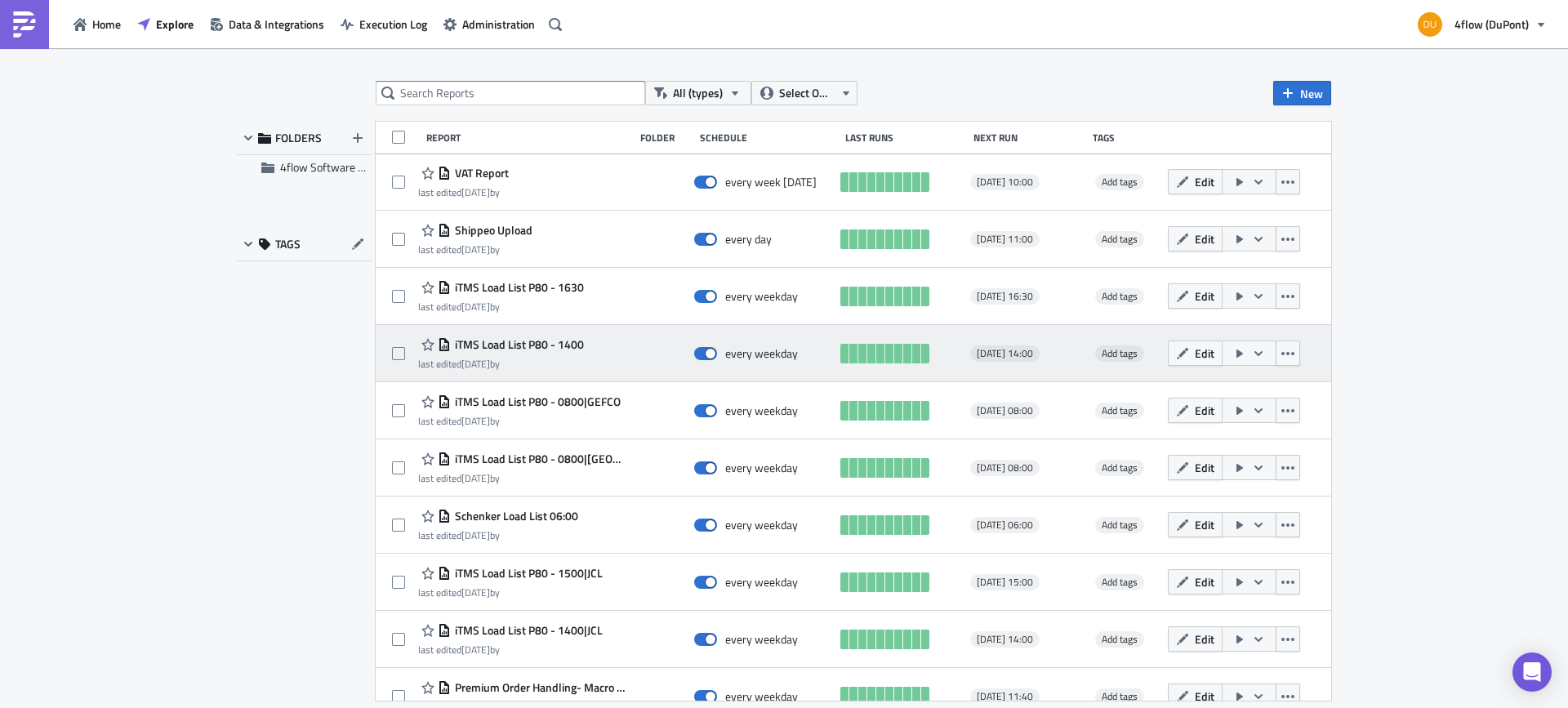
click at [561, 344] on span "iTMS Load List P80 - 1400" at bounding box center [517, 345] width 133 height 15
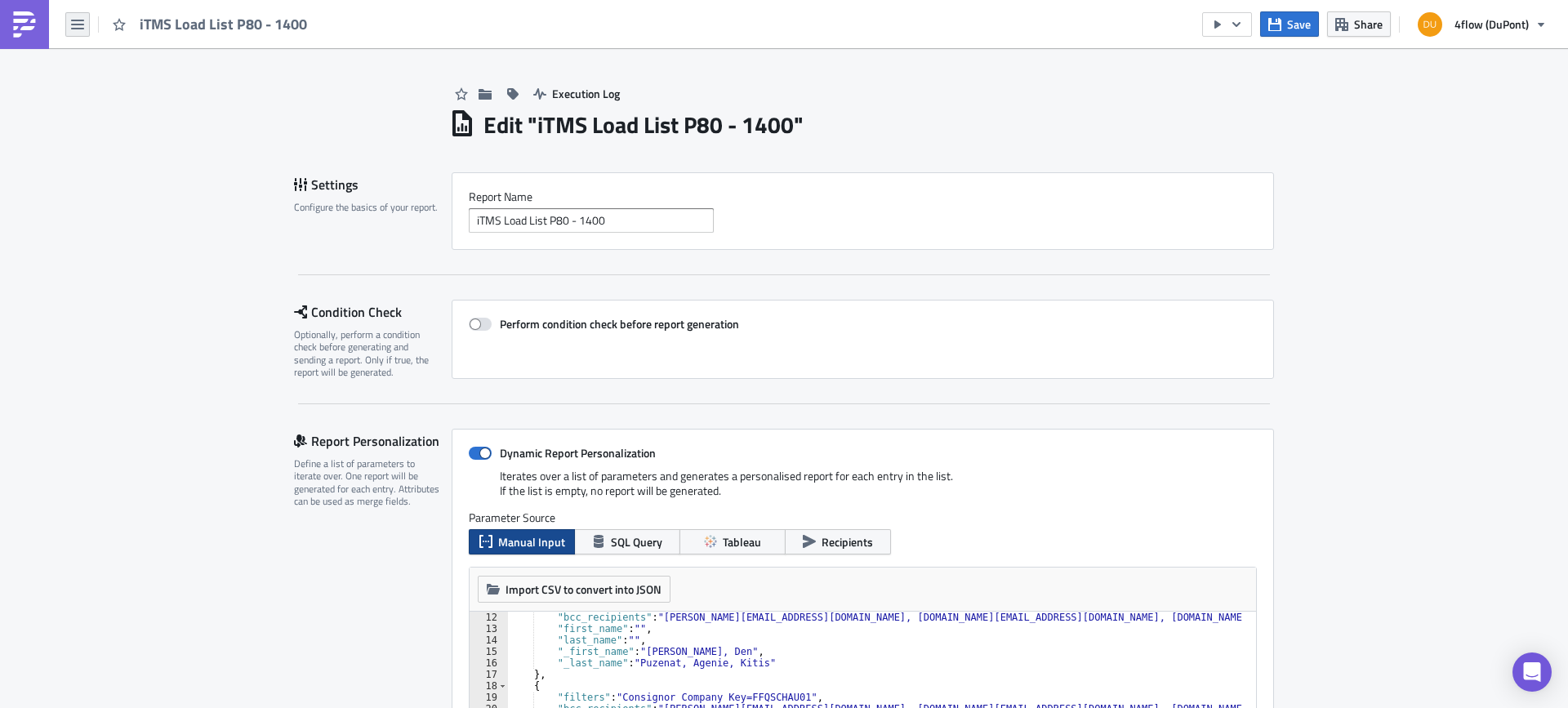
click at [81, 21] on icon "button" at bounding box center [77, 24] width 13 height 13
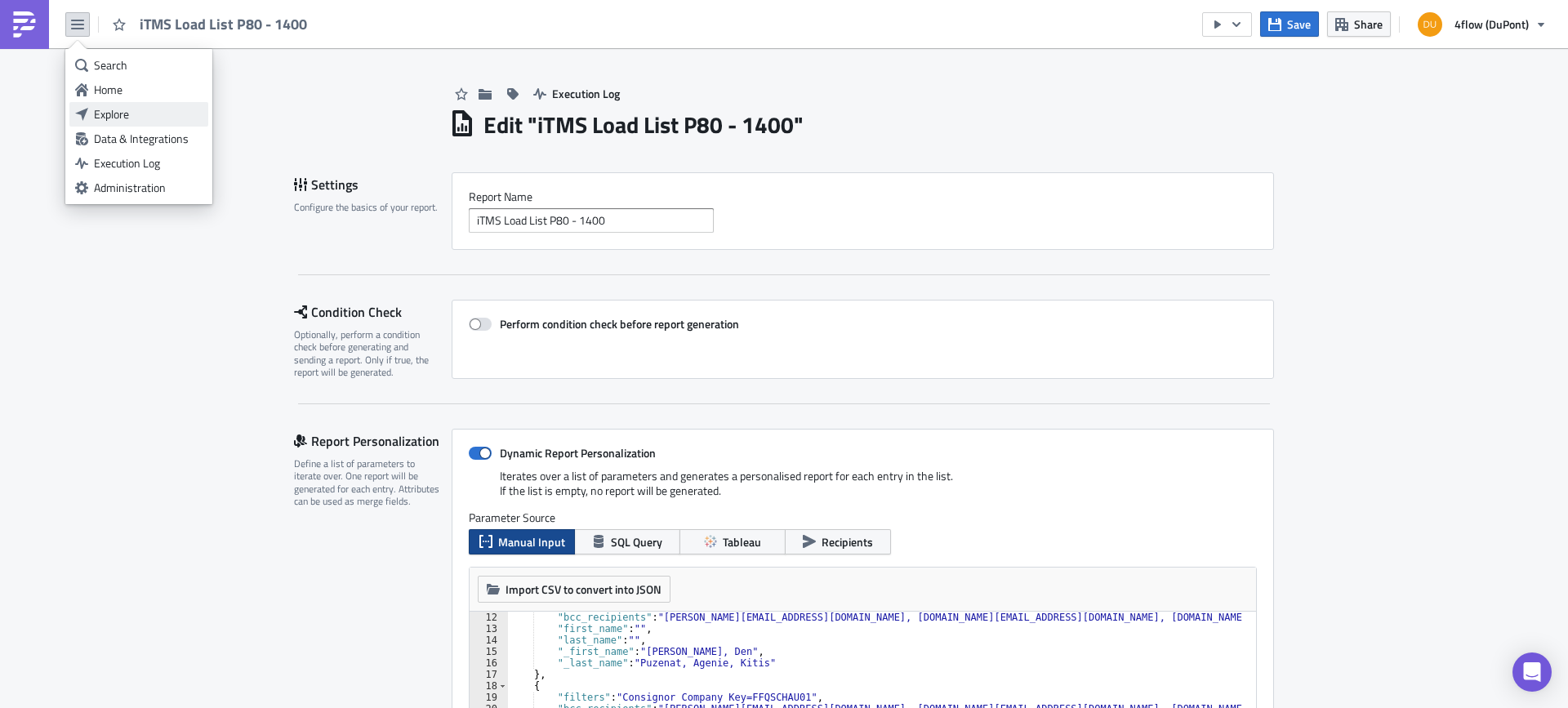
click at [128, 116] on div "Explore" at bounding box center [148, 114] width 109 height 16
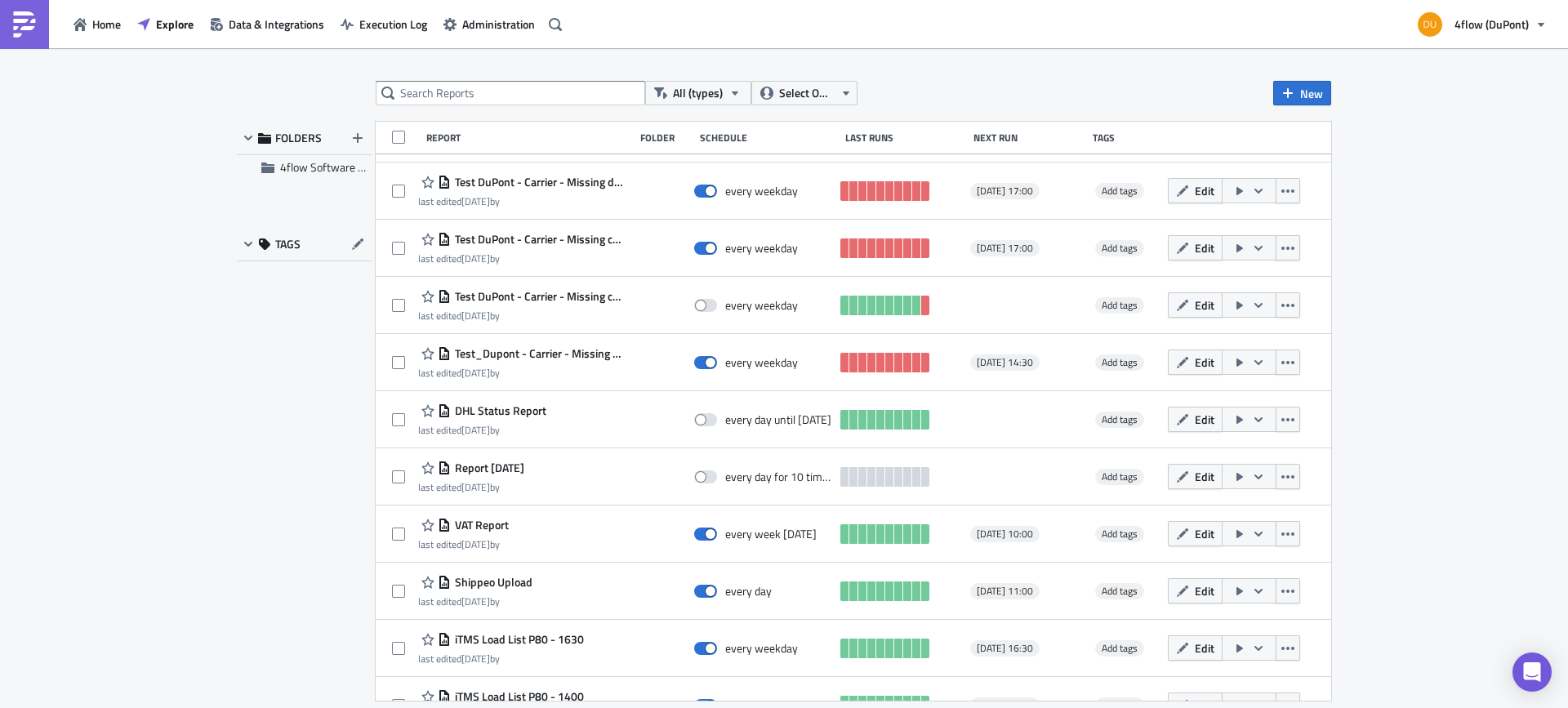
scroll to position [327, 0]
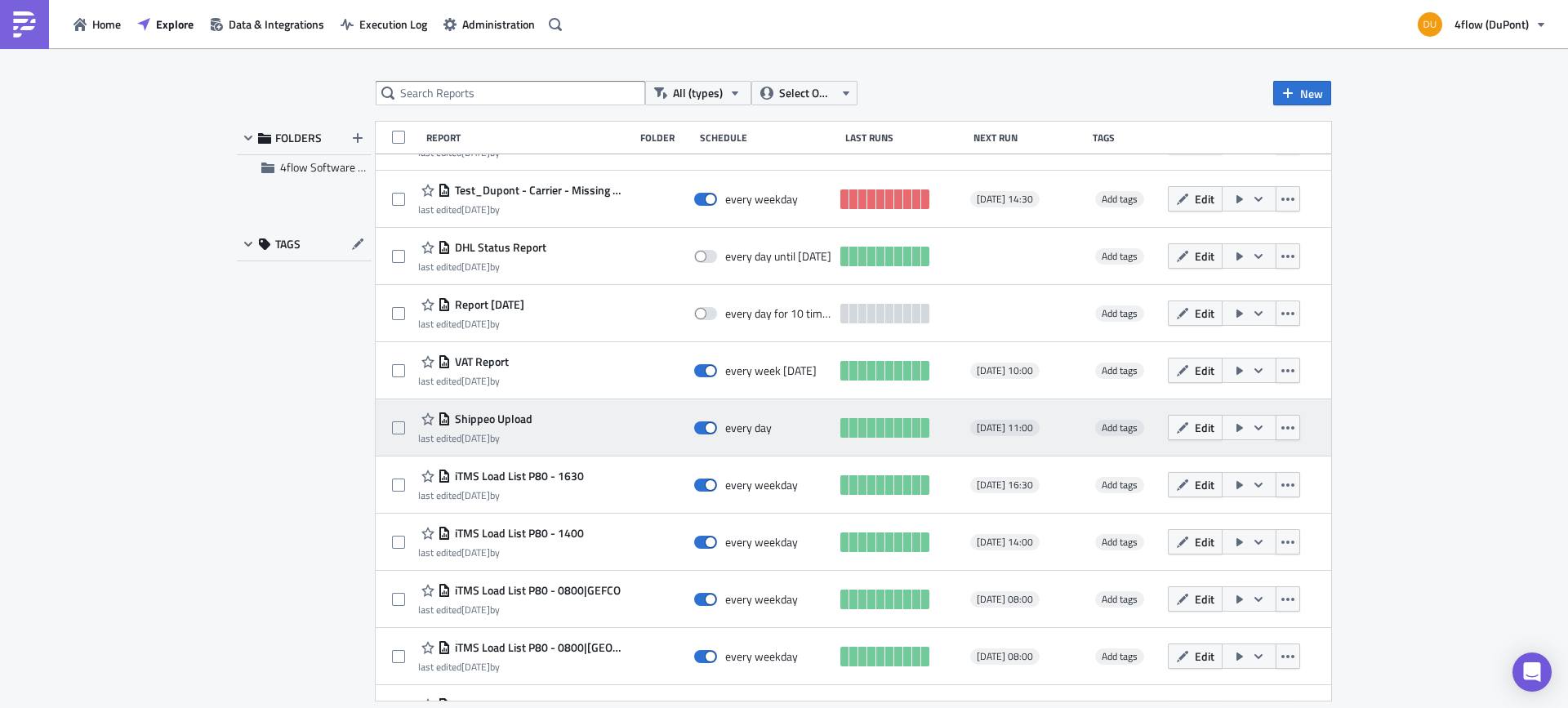
click at [522, 415] on span "Shippeo Upload" at bounding box center [491, 419] width 81 height 15
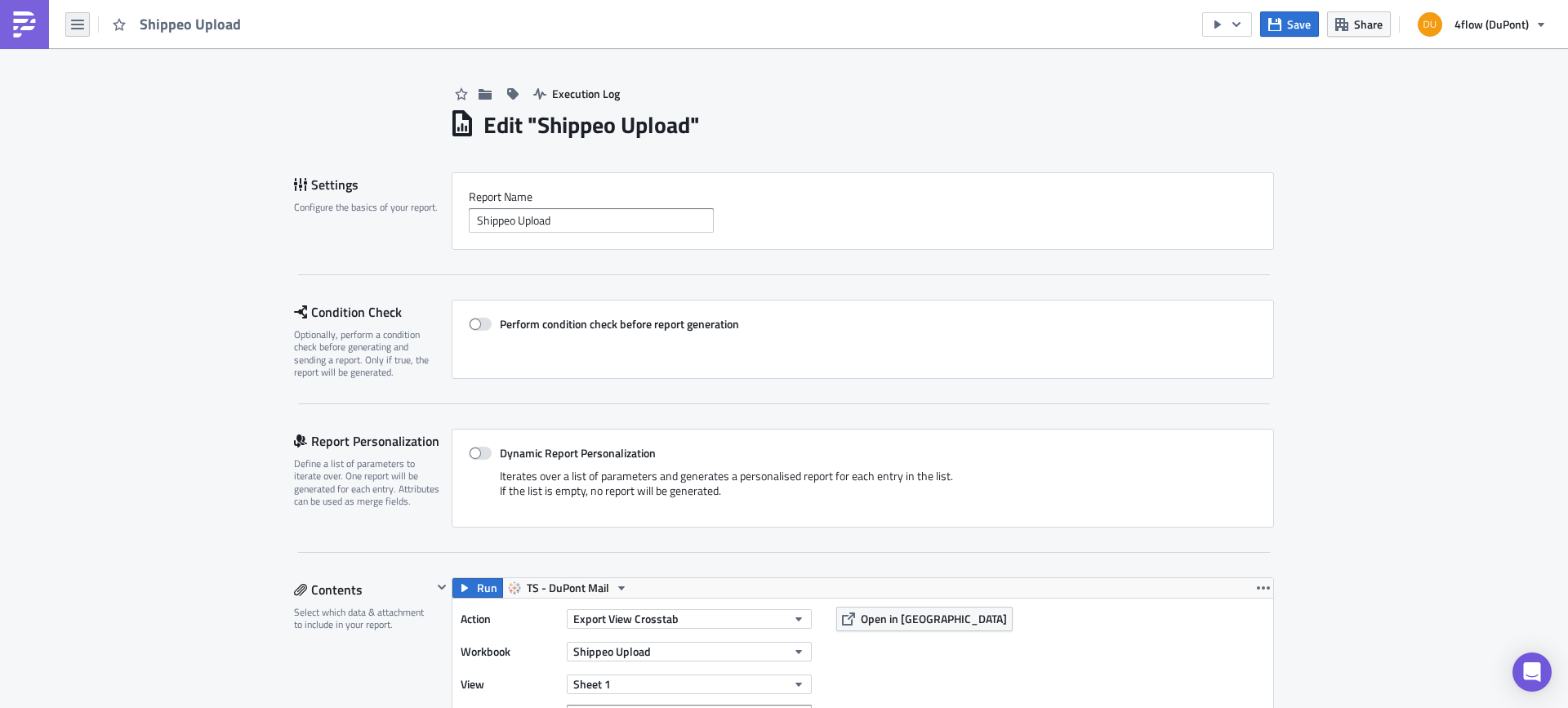
click at [83, 18] on icon "button" at bounding box center [77, 24] width 13 height 13
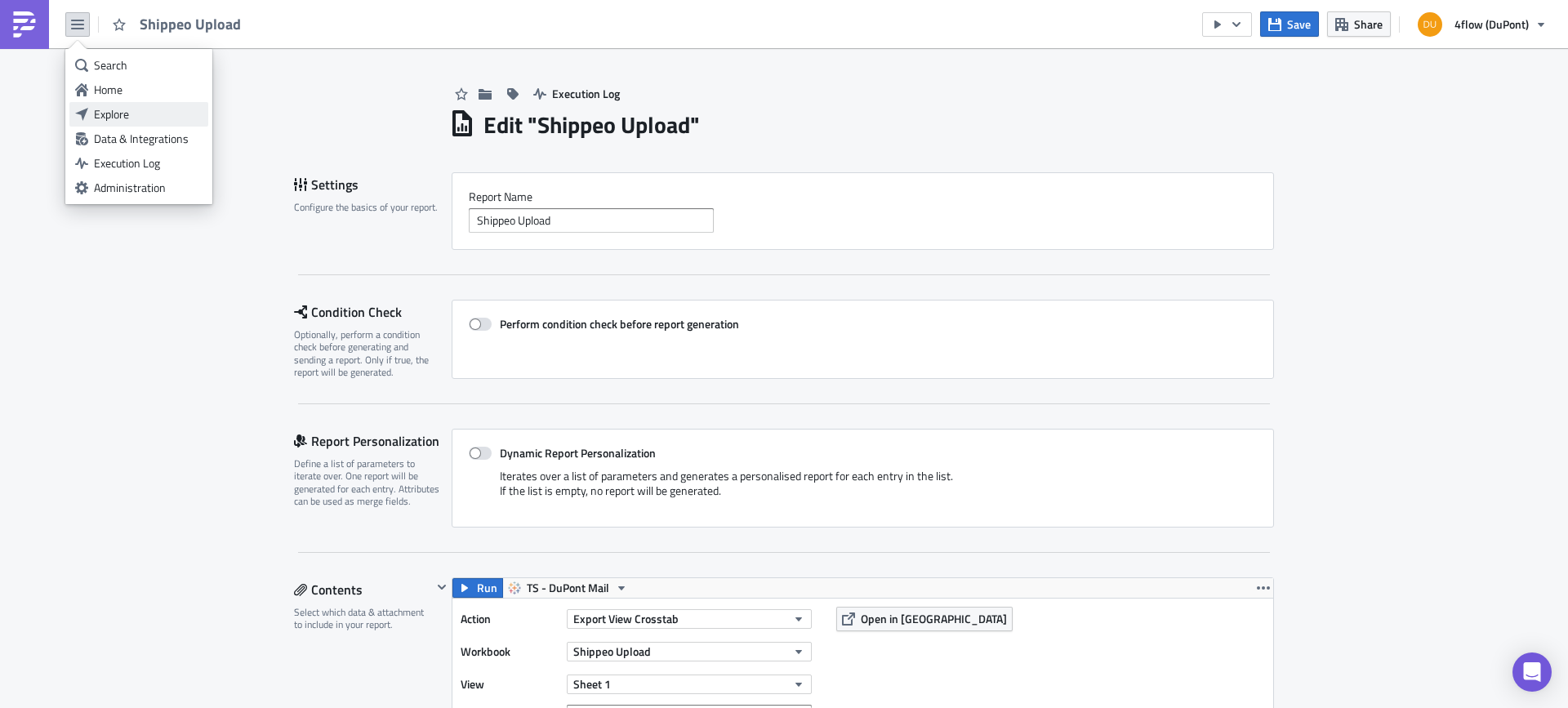
click at [113, 109] on div "Explore" at bounding box center [148, 114] width 109 height 16
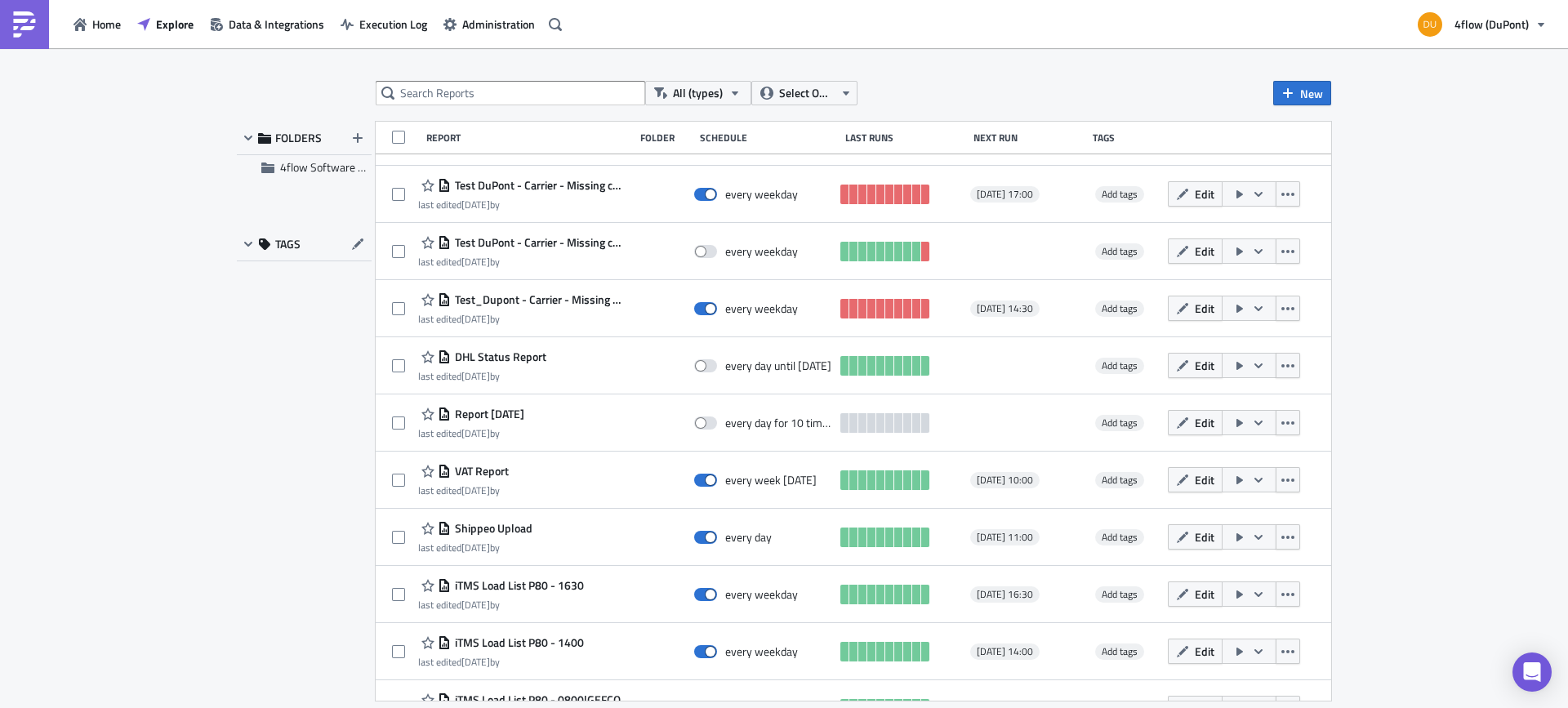
scroll to position [245, 0]
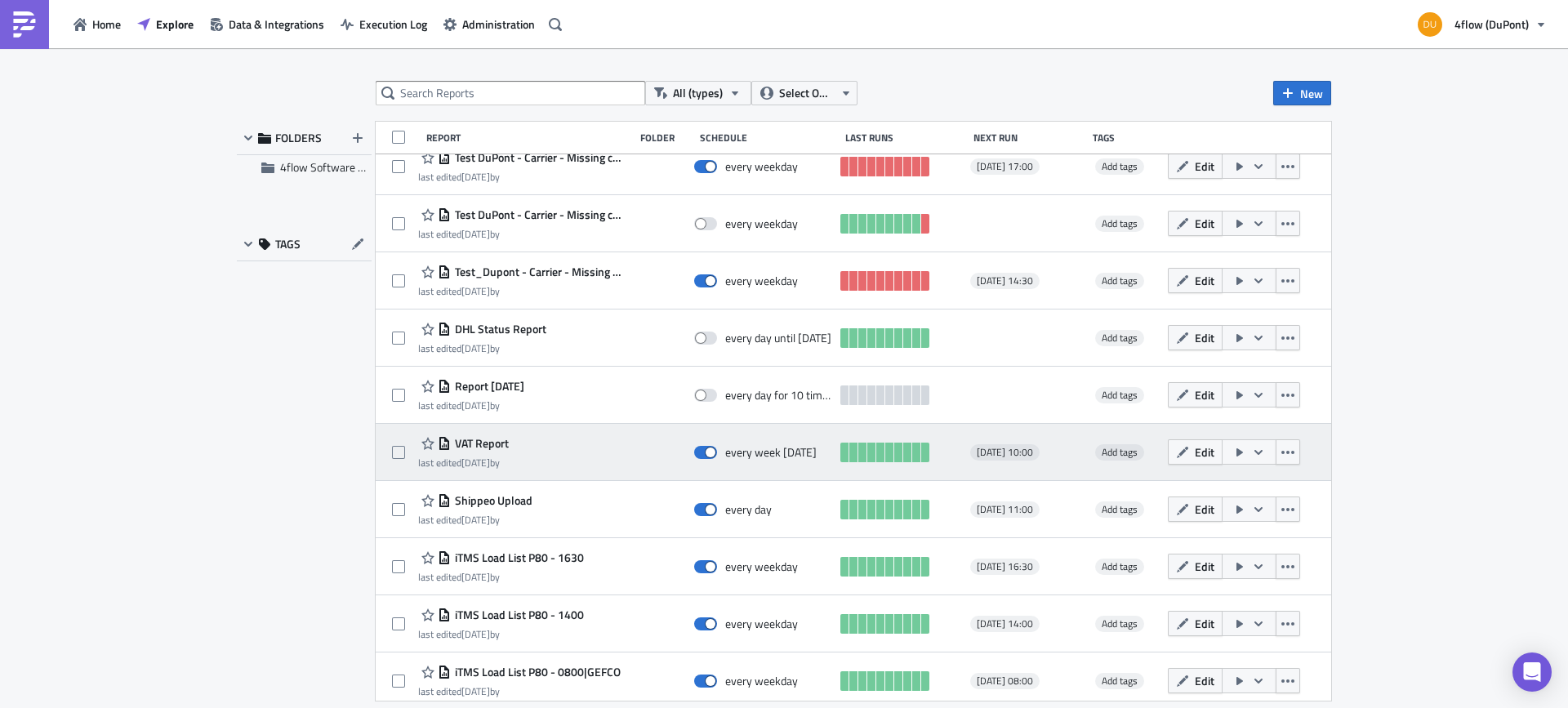
click at [500, 444] on span "VAT Report" at bounding box center [479, 443] width 58 height 15
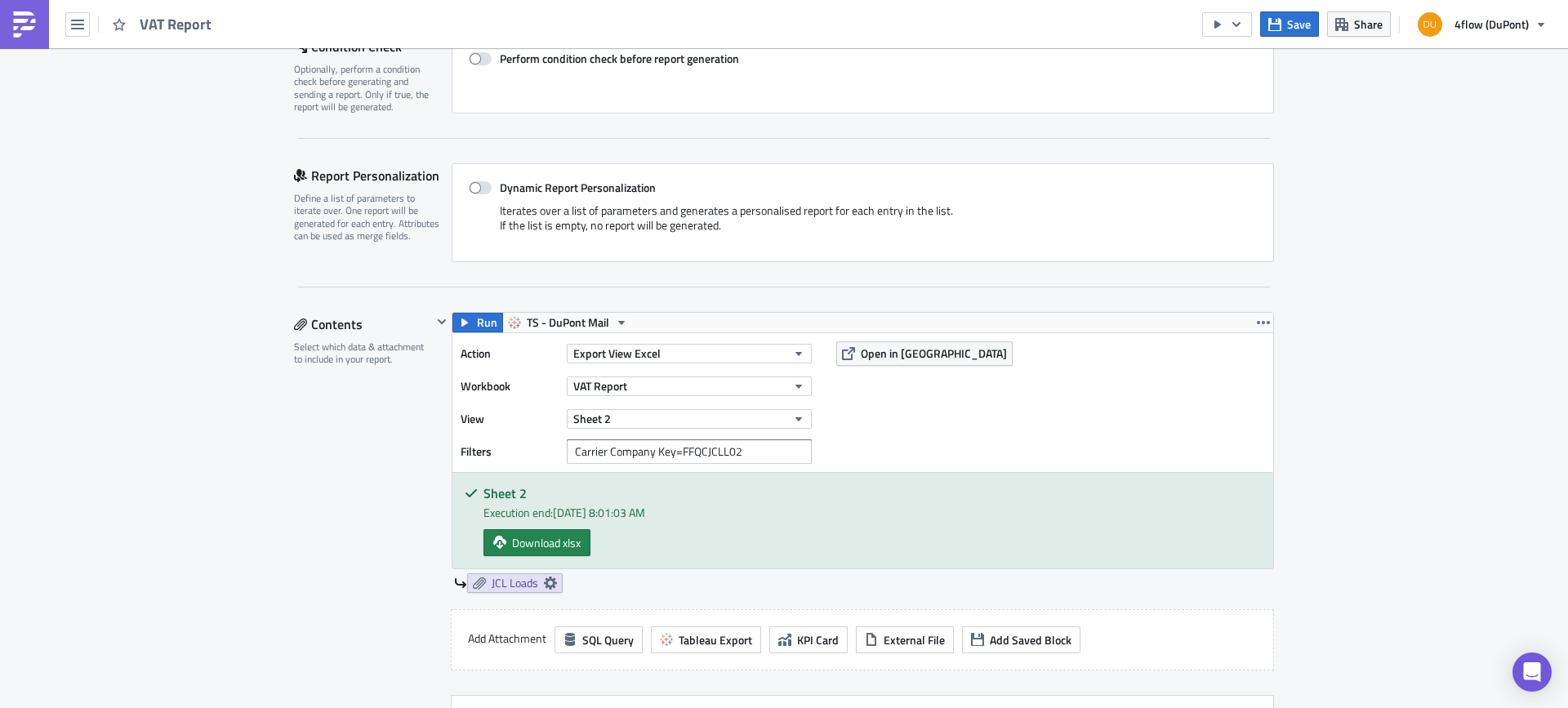
scroll to position [245, 0]
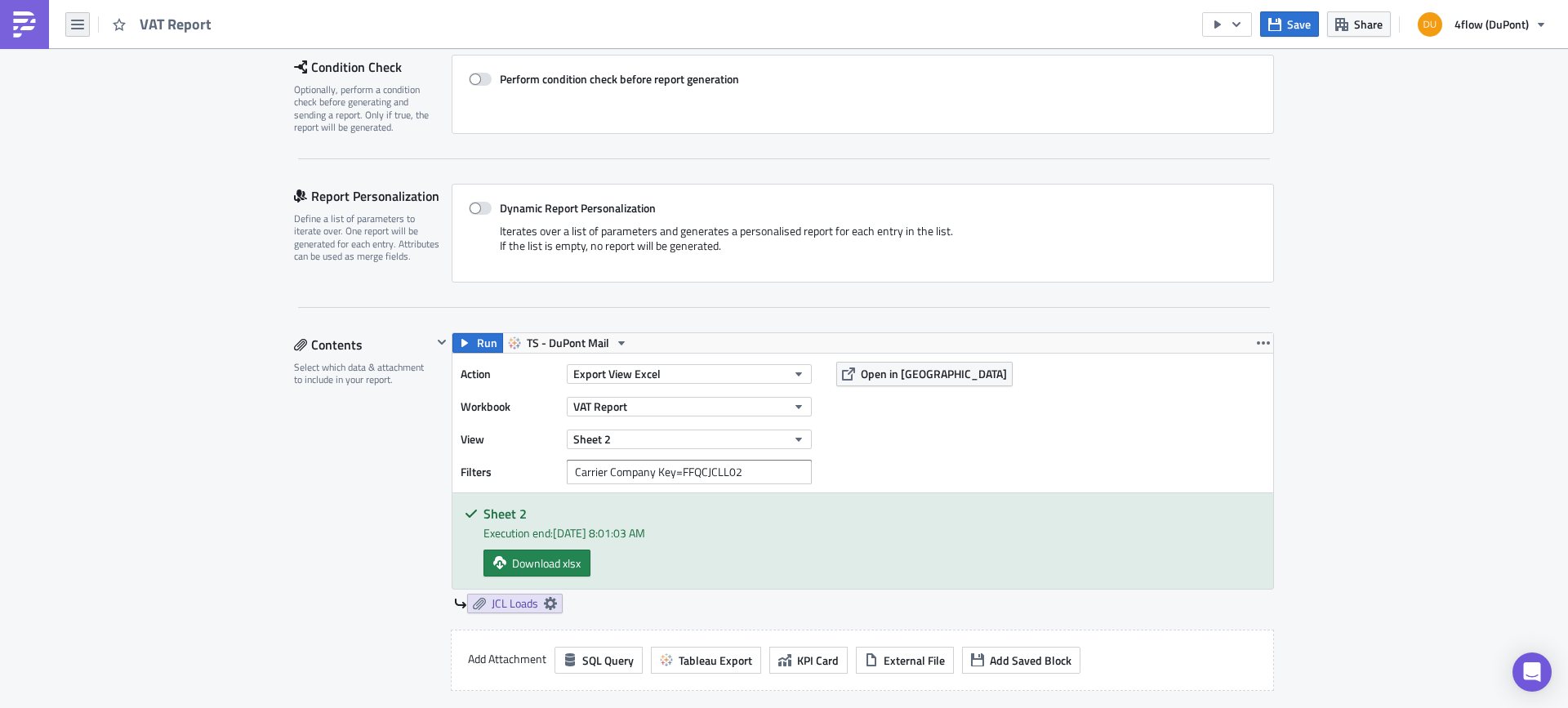
click at [77, 26] on icon "button" at bounding box center [77, 24] width 13 height 13
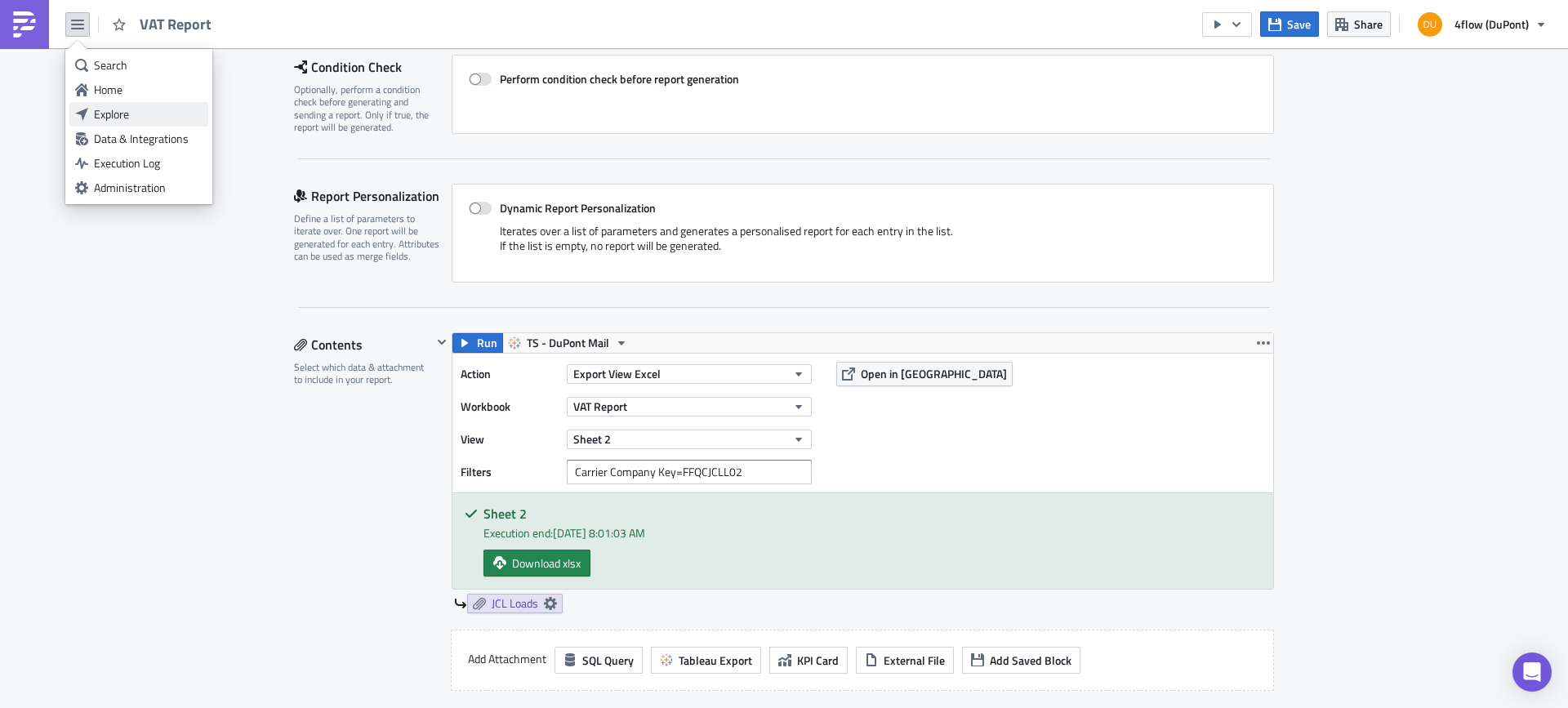
click at [139, 118] on div "Explore" at bounding box center [148, 114] width 109 height 16
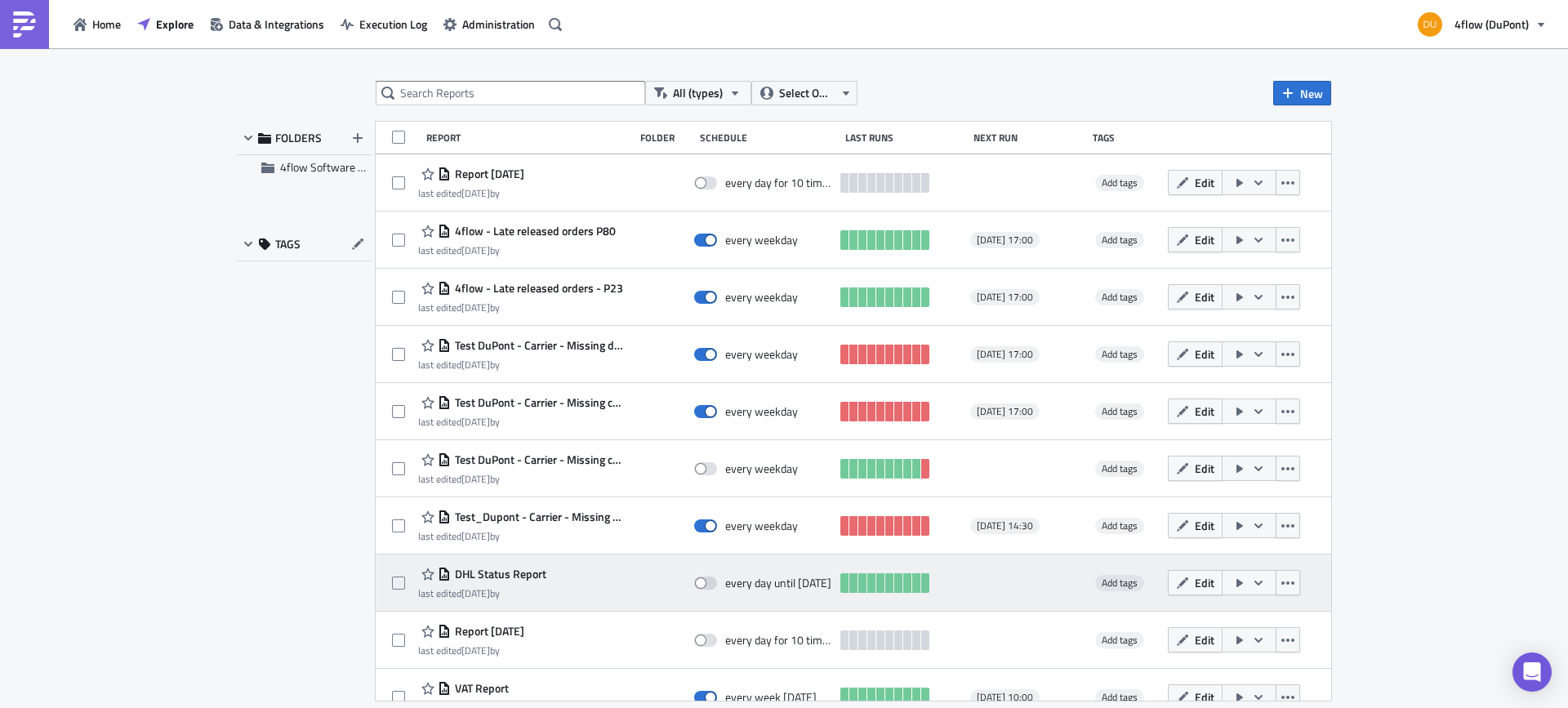
click at [505, 576] on span "DHL Status Report" at bounding box center [498, 573] width 95 height 15
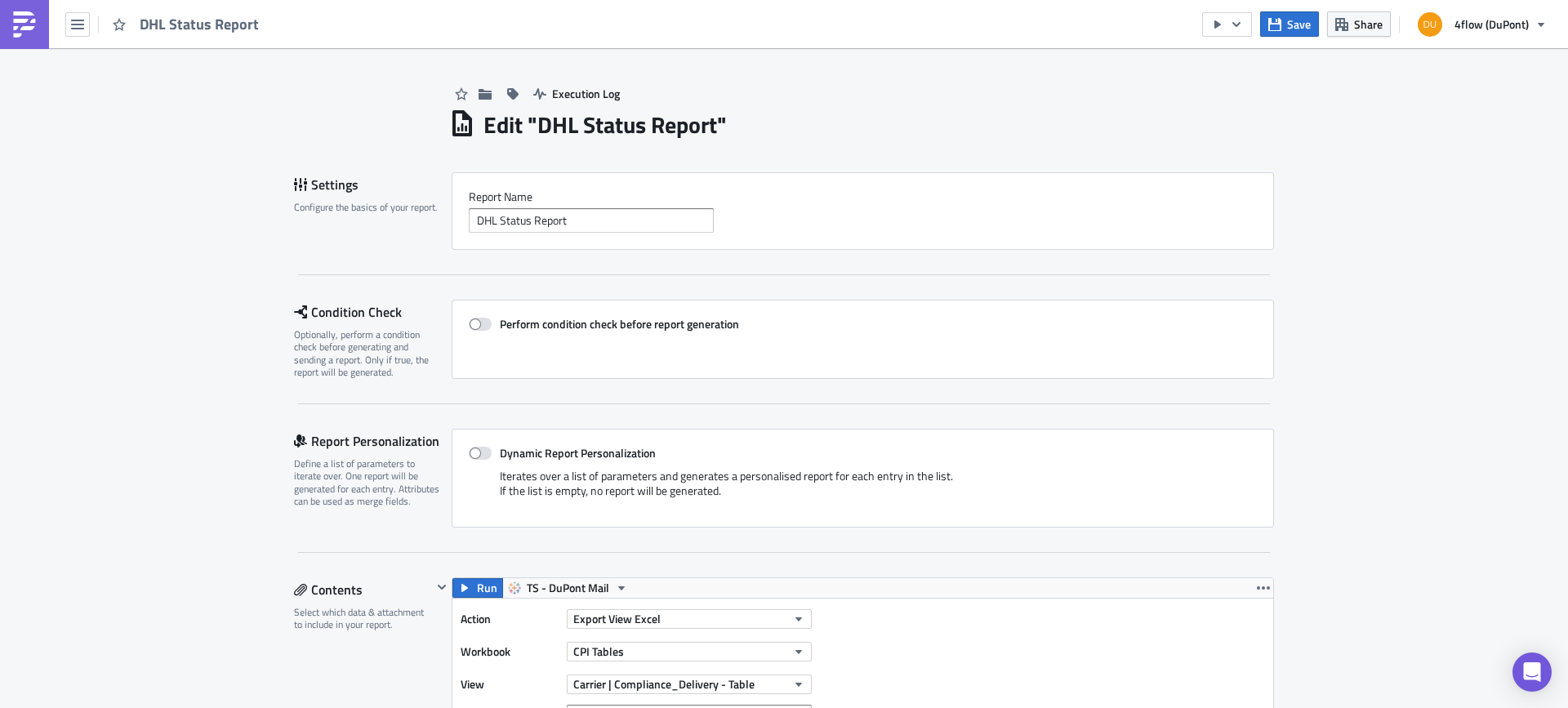
click at [75, 38] on div "DHL Status Report" at bounding box center [134, 24] width 268 height 49
click at [79, 25] on icon "button" at bounding box center [77, 25] width 13 height 10
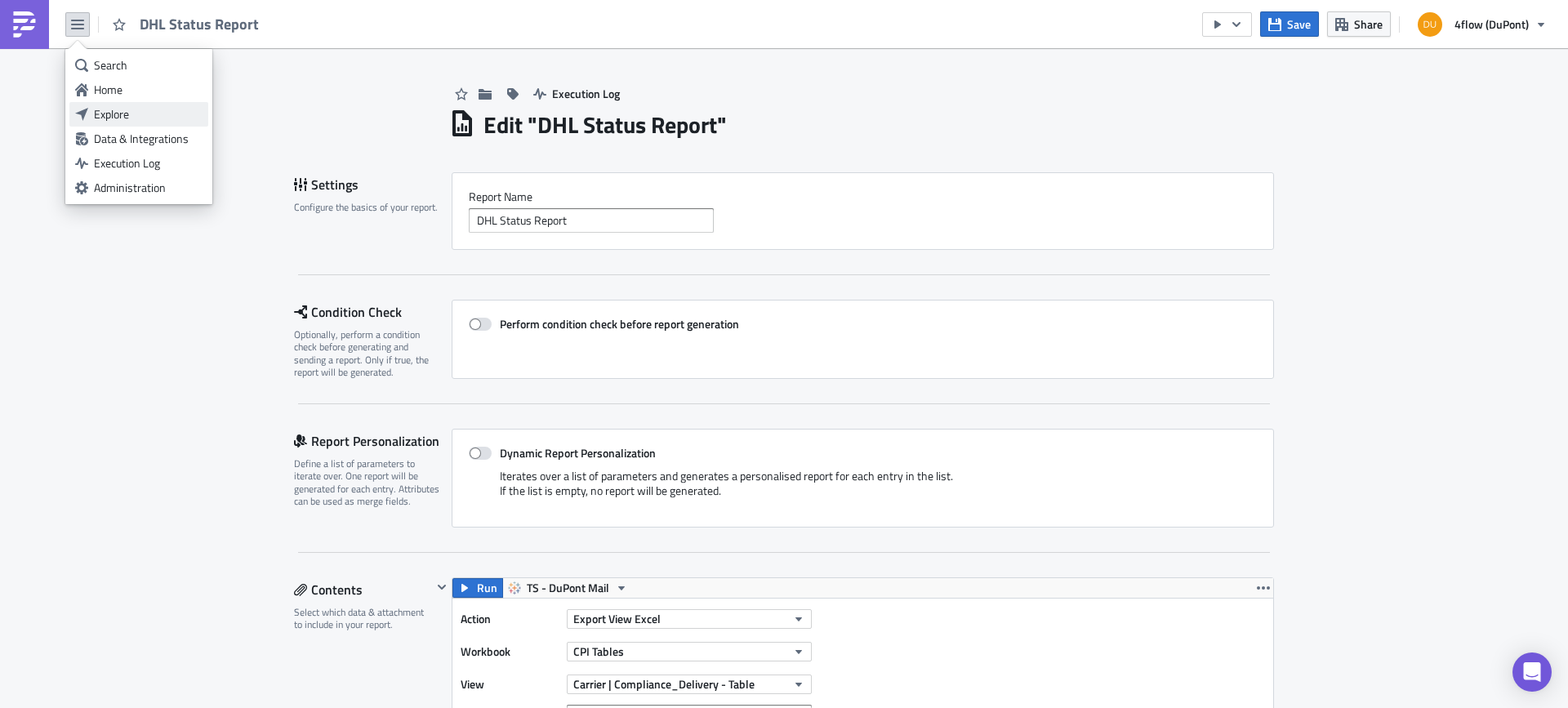
click at [105, 115] on div "Explore" at bounding box center [148, 114] width 109 height 16
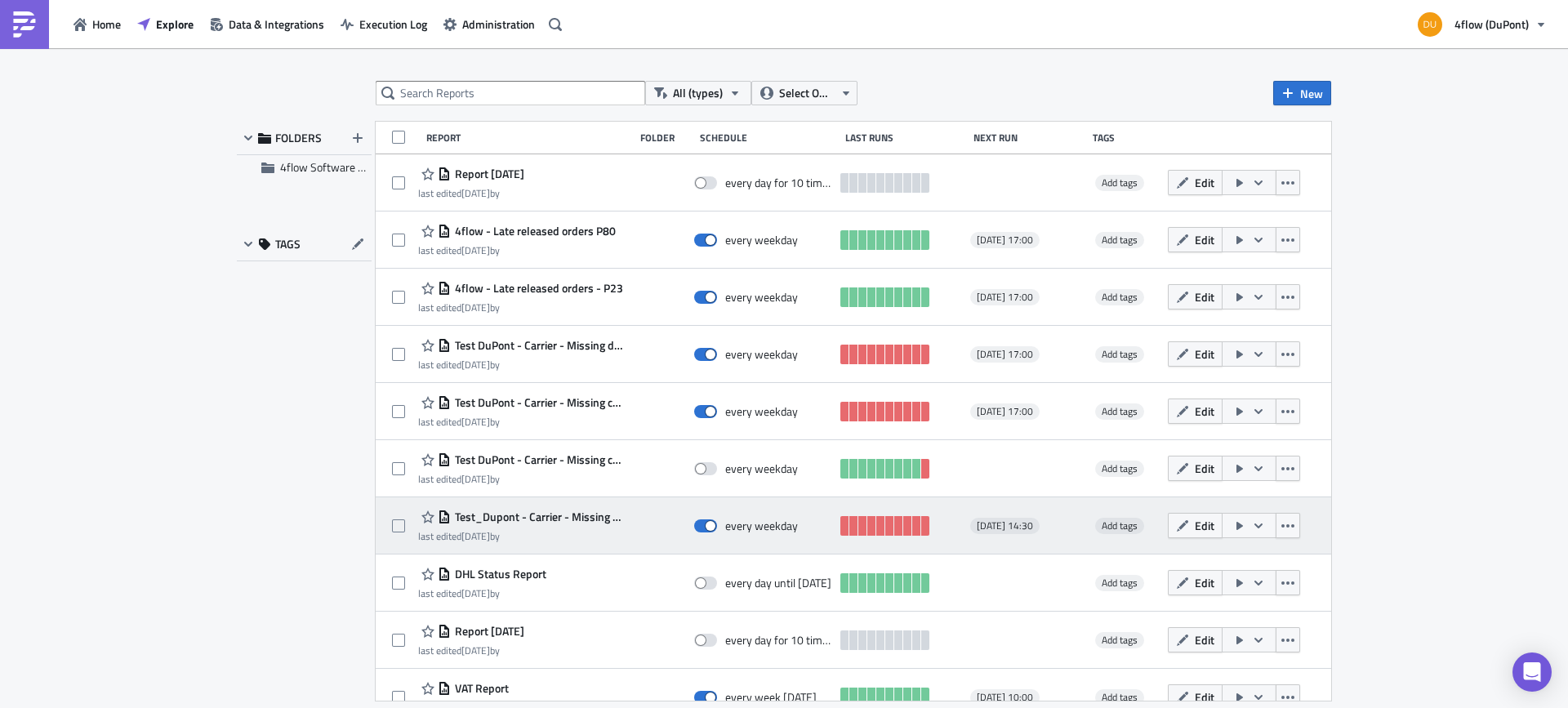
click at [544, 520] on span "Test_Dupont - Carrier - Missing Load Confirmation" at bounding box center [538, 517] width 175 height 15
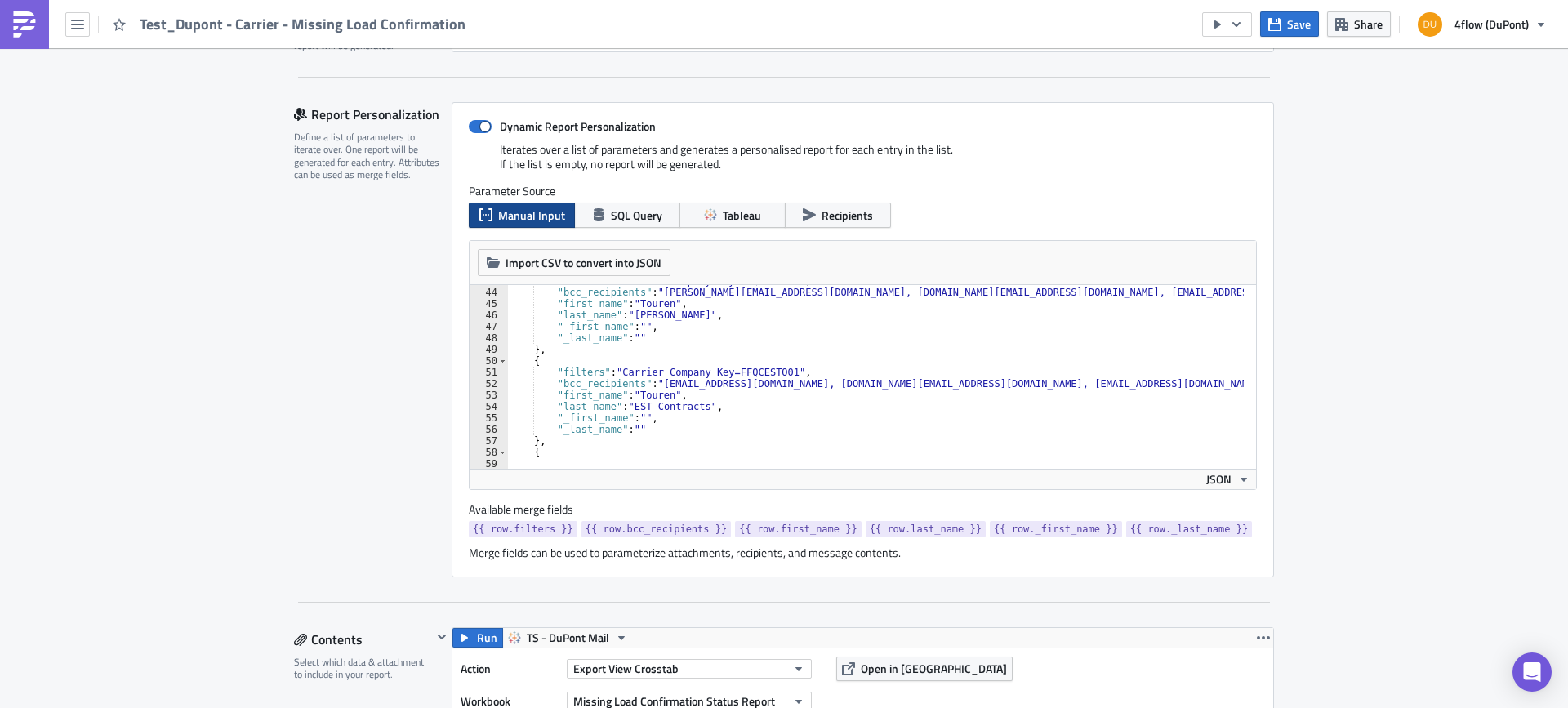
scroll to position [490, 0]
click at [81, 16] on button "button" at bounding box center [77, 24] width 25 height 25
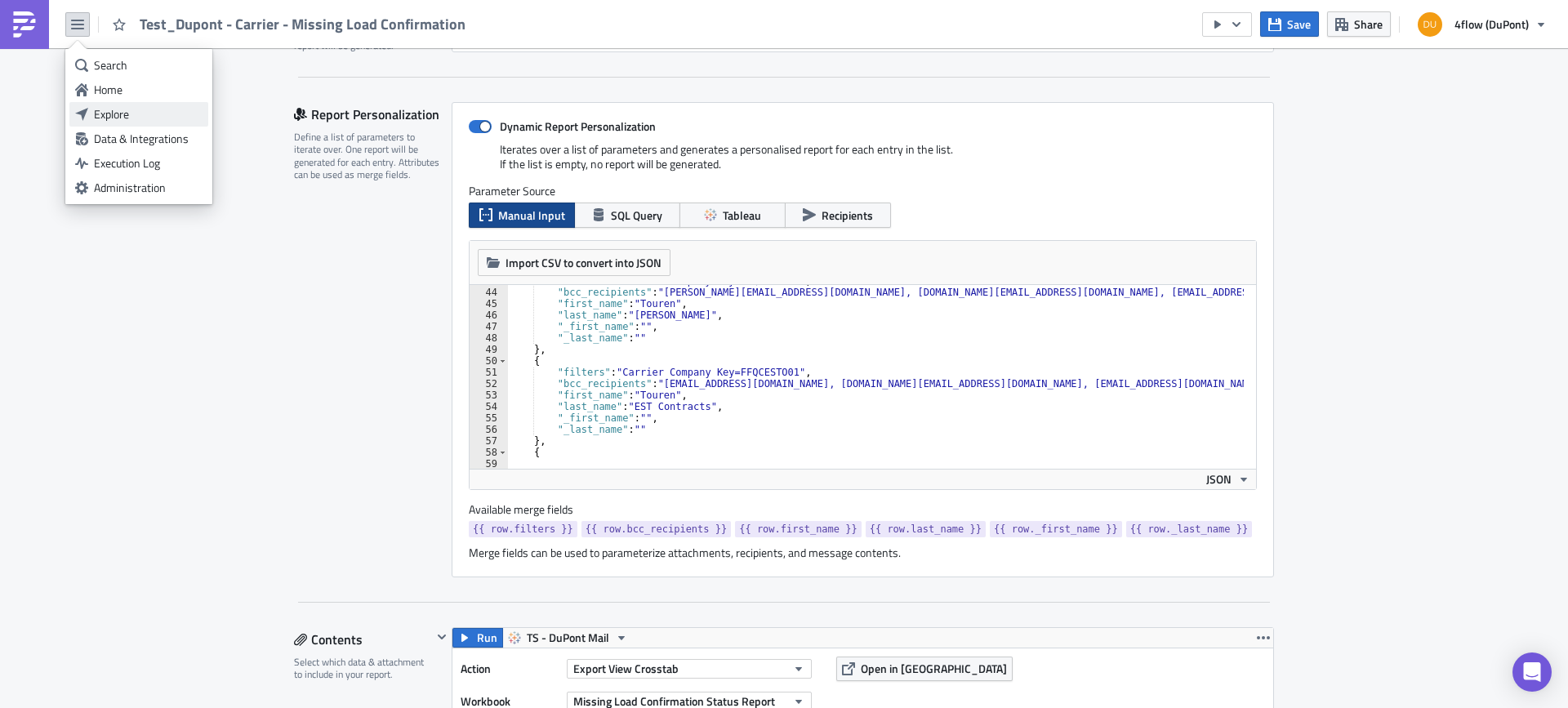
click at [109, 106] on div "Explore" at bounding box center [148, 114] width 109 height 16
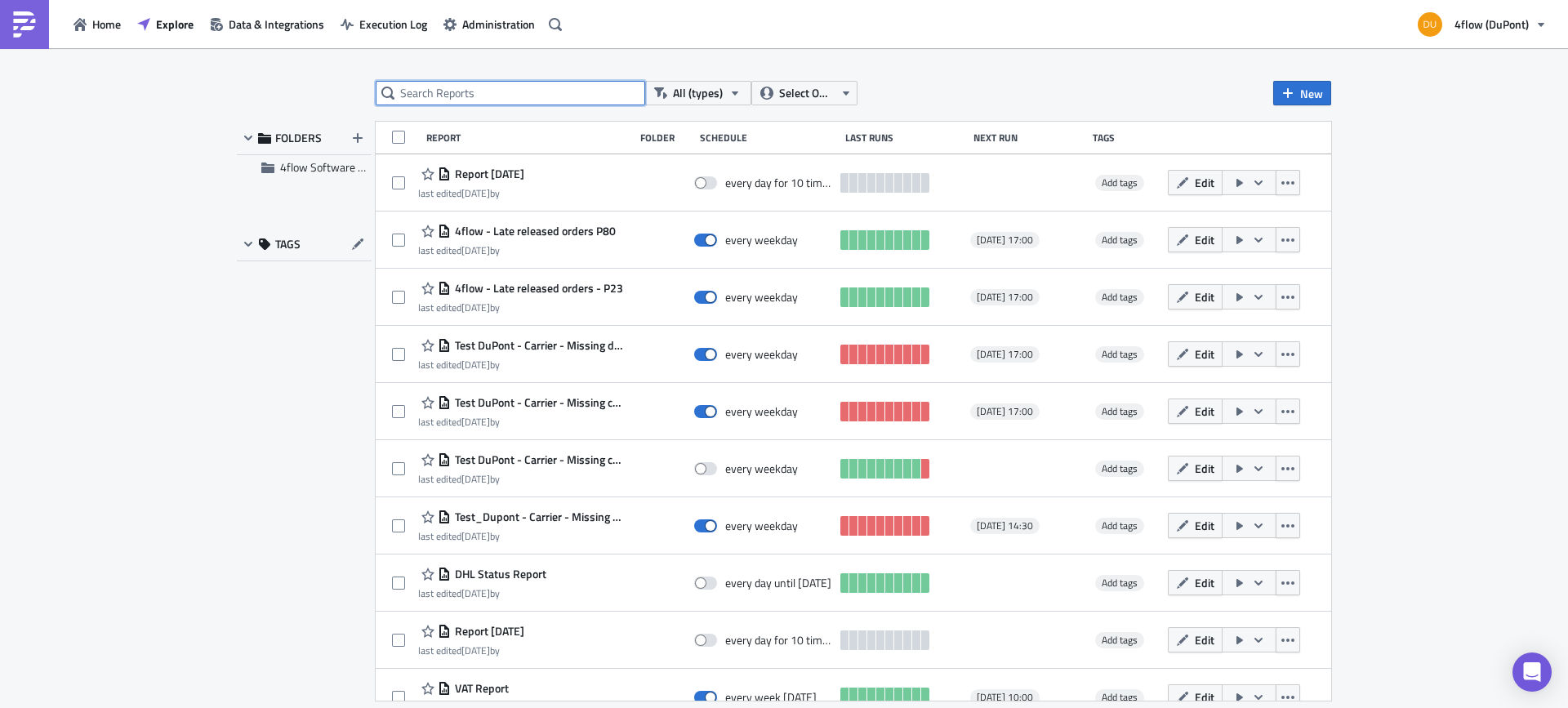
click at [546, 83] on input "text" at bounding box center [510, 93] width 269 height 25
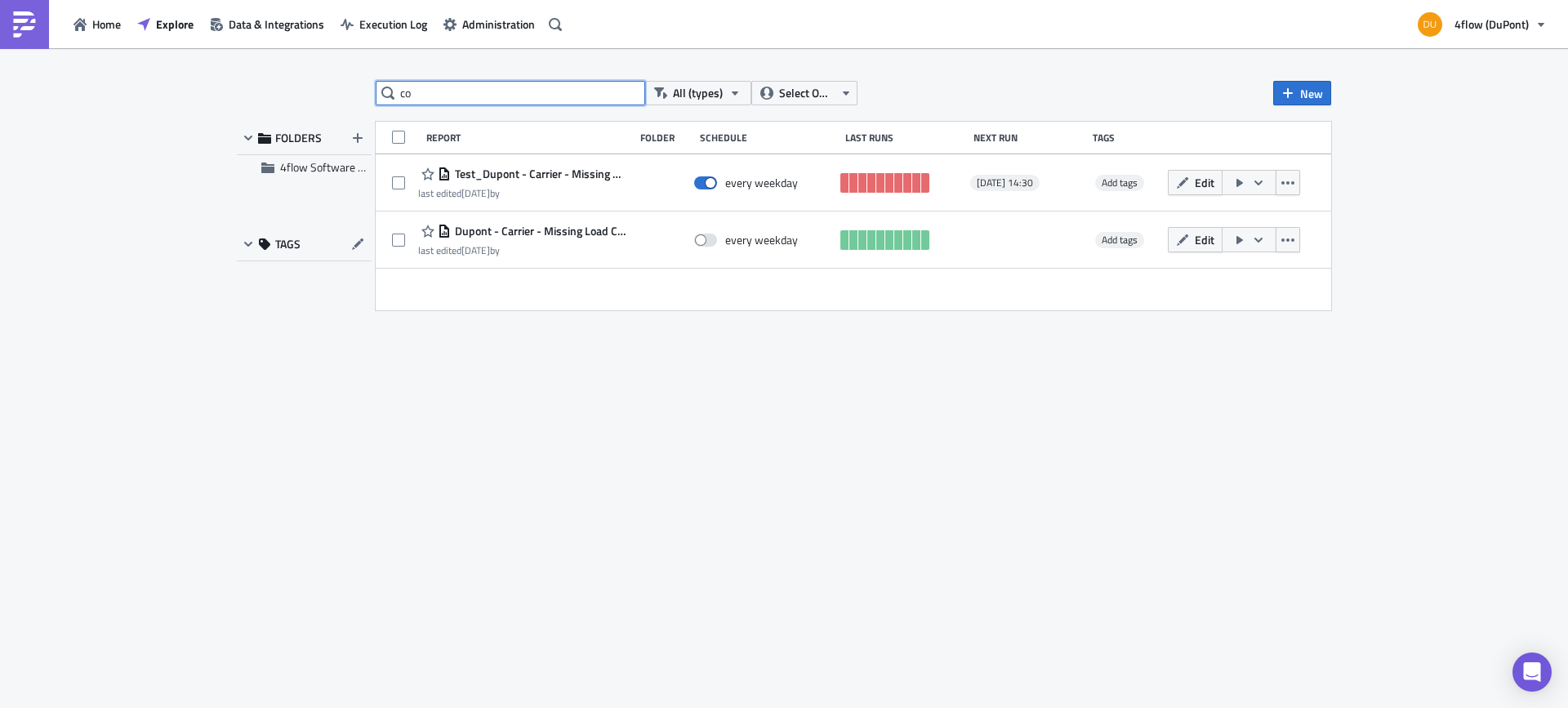
type input "c"
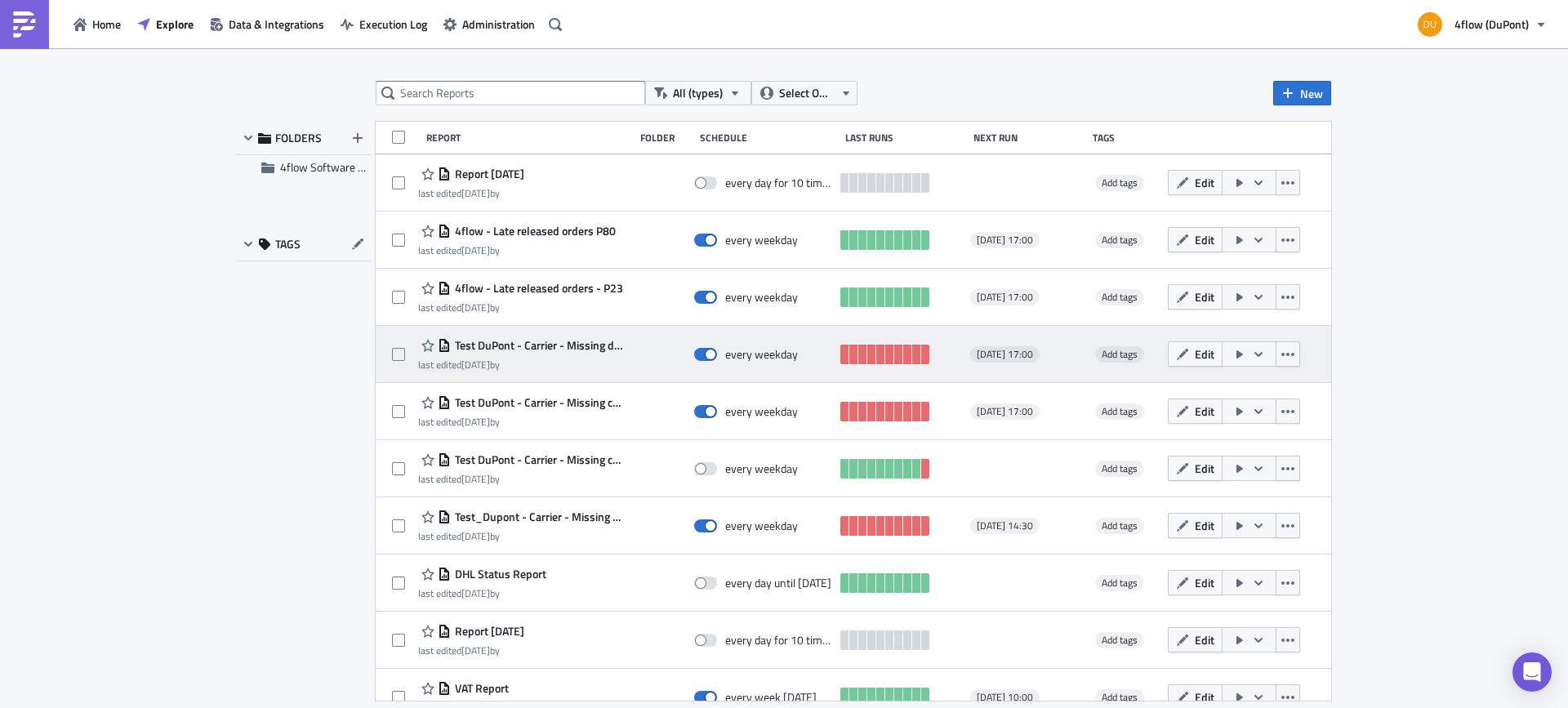
click at [595, 342] on span "Test DuPont - Carrier - Missing delivered order status" at bounding box center [538, 345] width 175 height 15
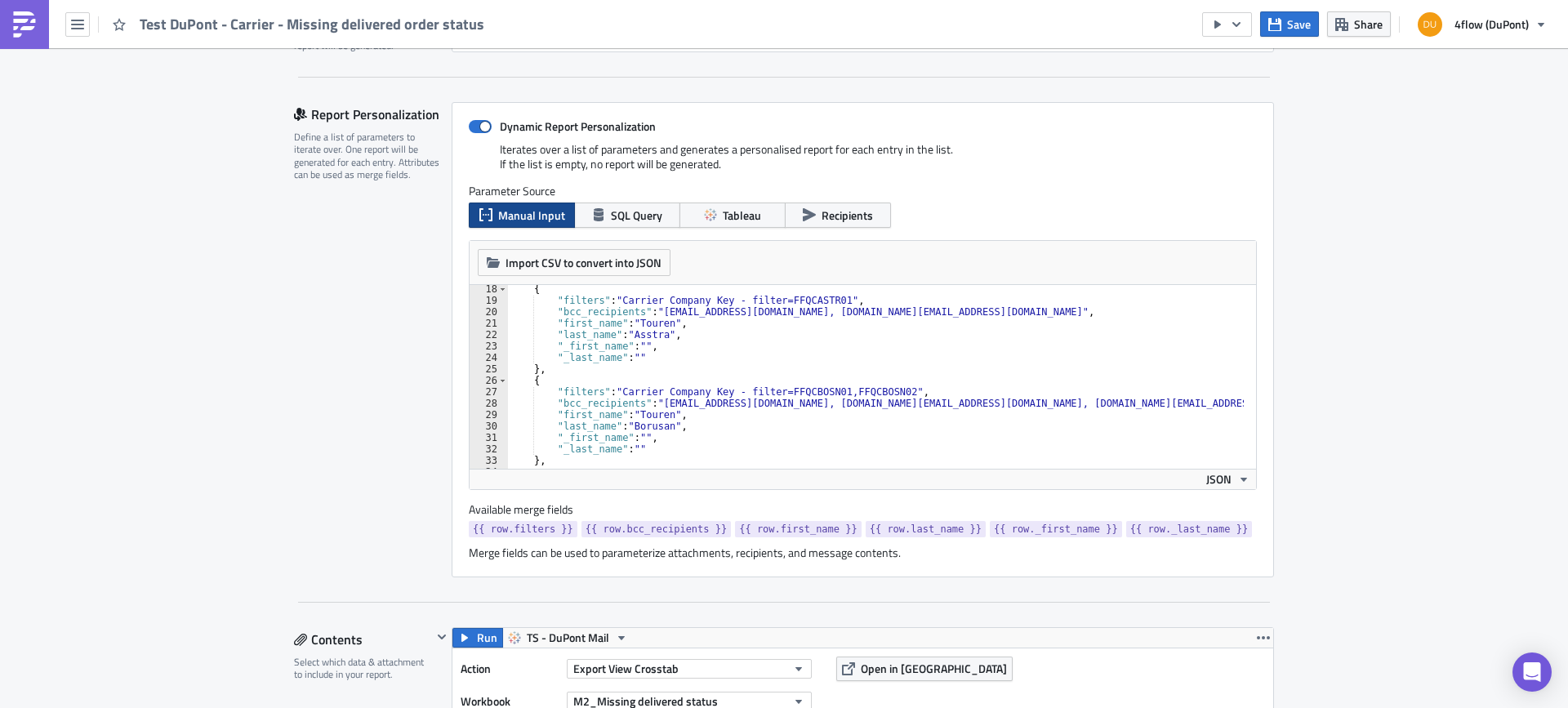
scroll to position [245, 0]
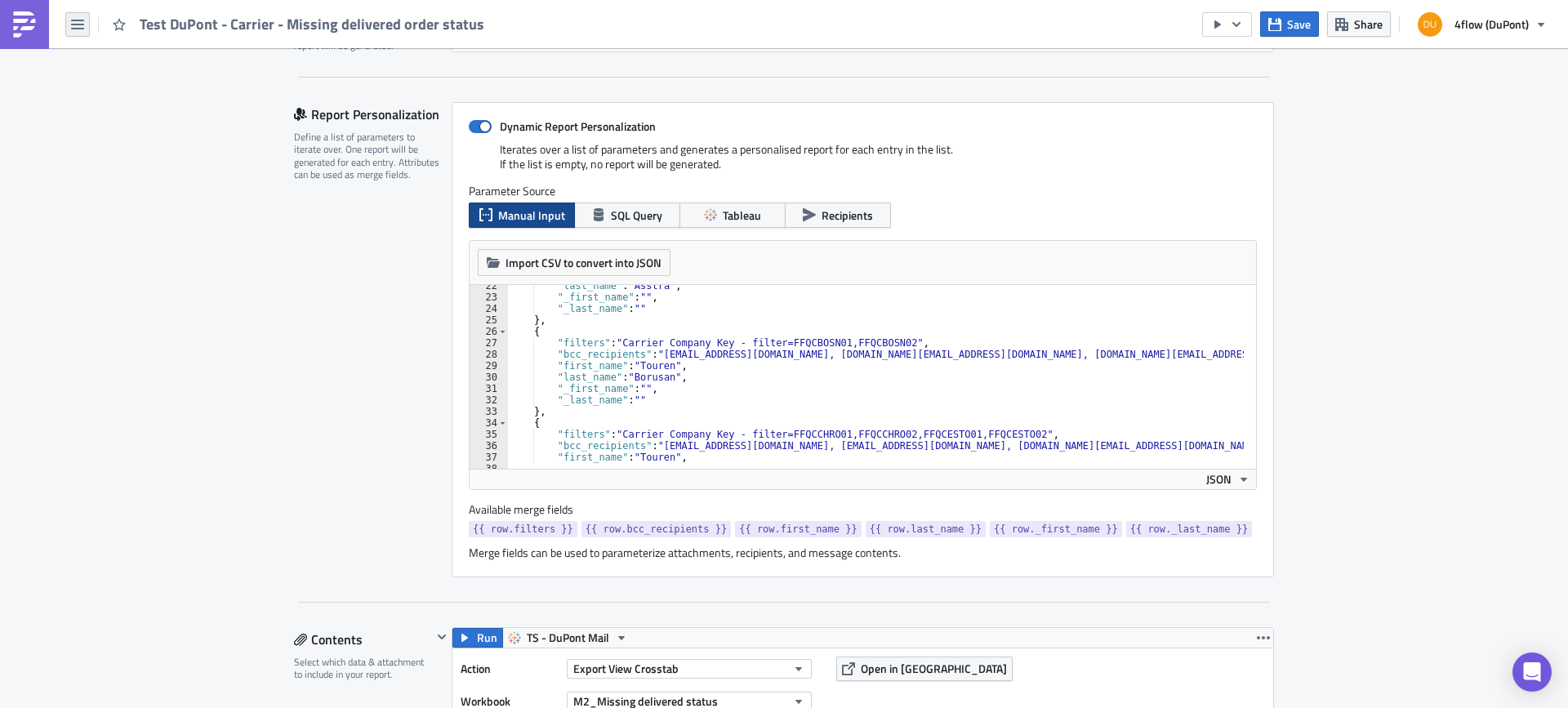
click at [86, 34] on button "button" at bounding box center [77, 24] width 25 height 25
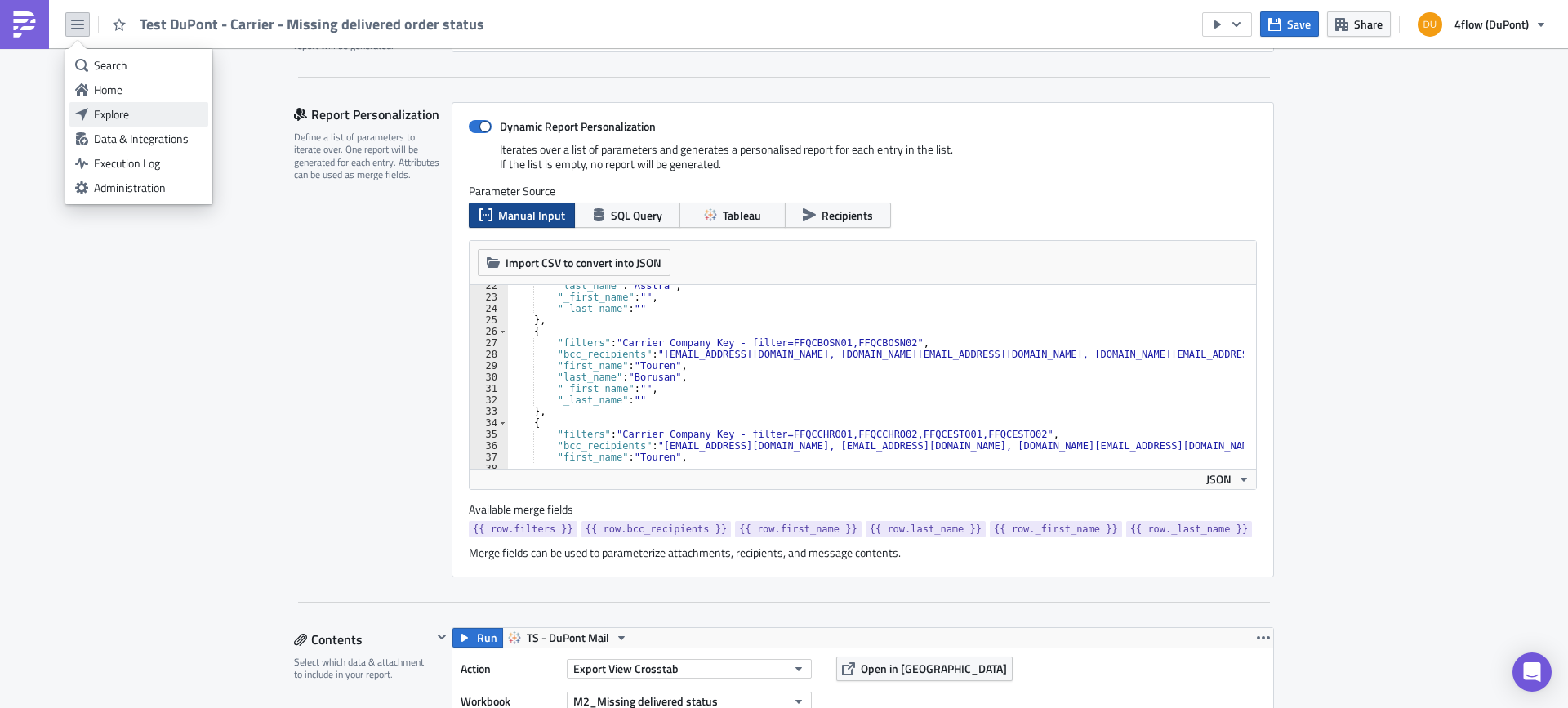
click at [169, 112] on div "Explore" at bounding box center [148, 114] width 109 height 16
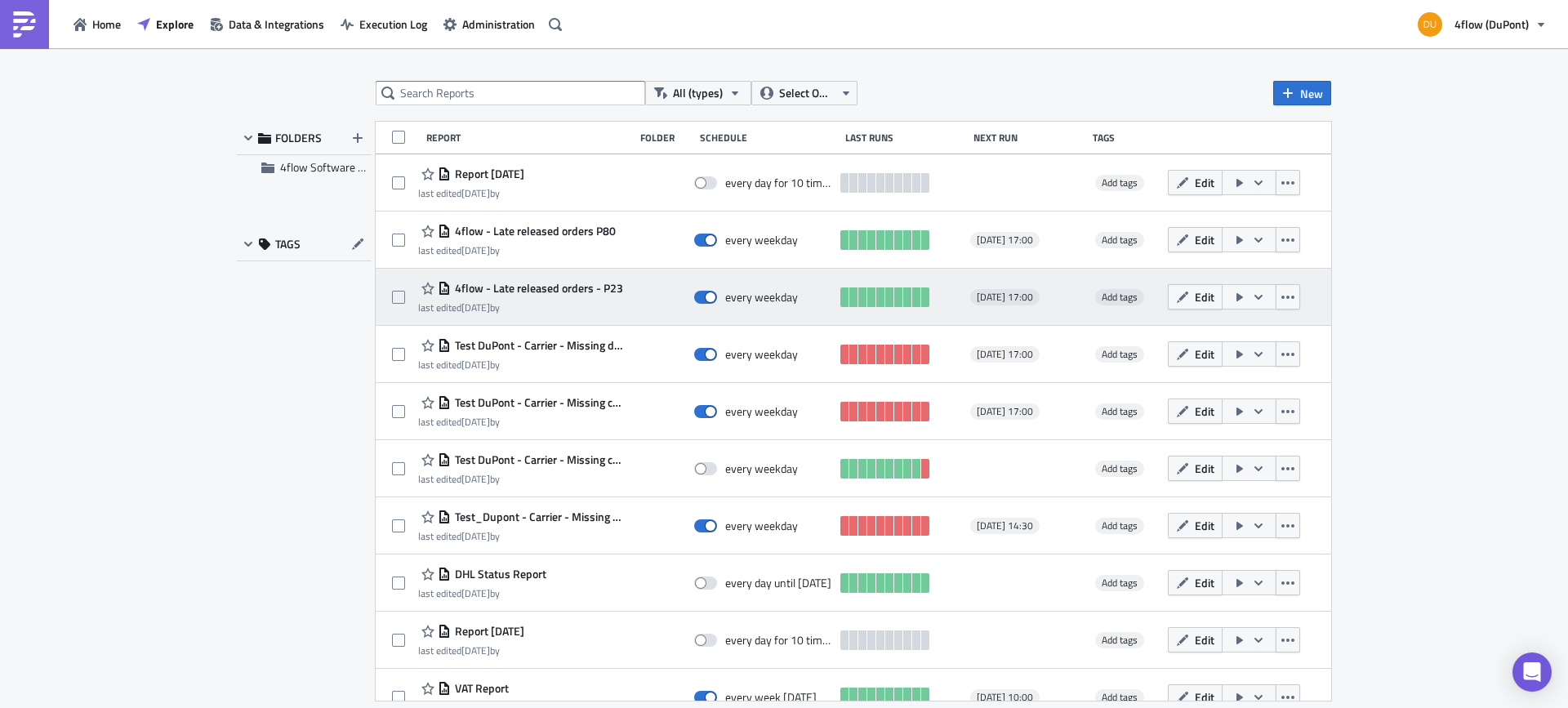
click at [589, 282] on span "4flow - Late released orders - P23" at bounding box center [537, 288] width 172 height 15
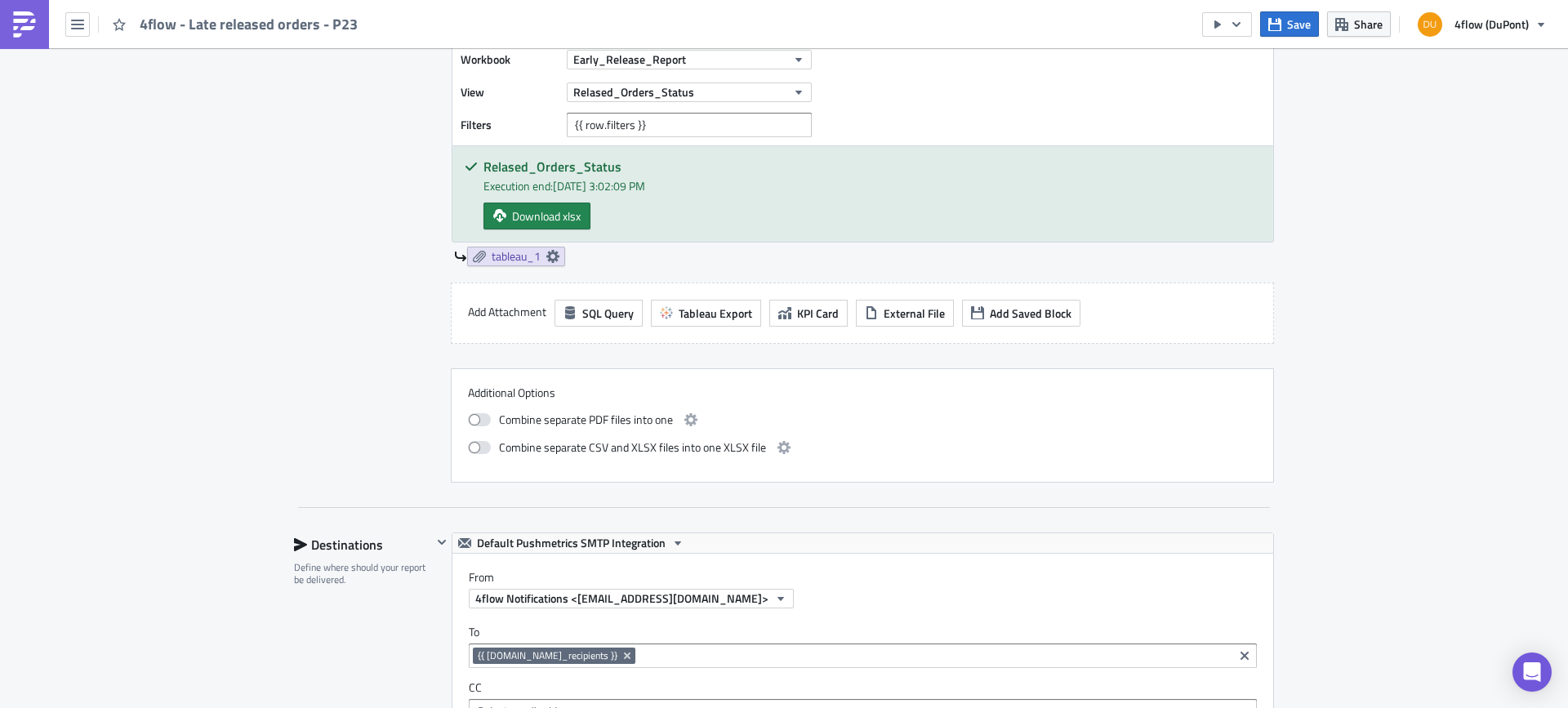
scroll to position [898, 0]
click at [81, 29] on icon "button" at bounding box center [77, 25] width 13 height 10
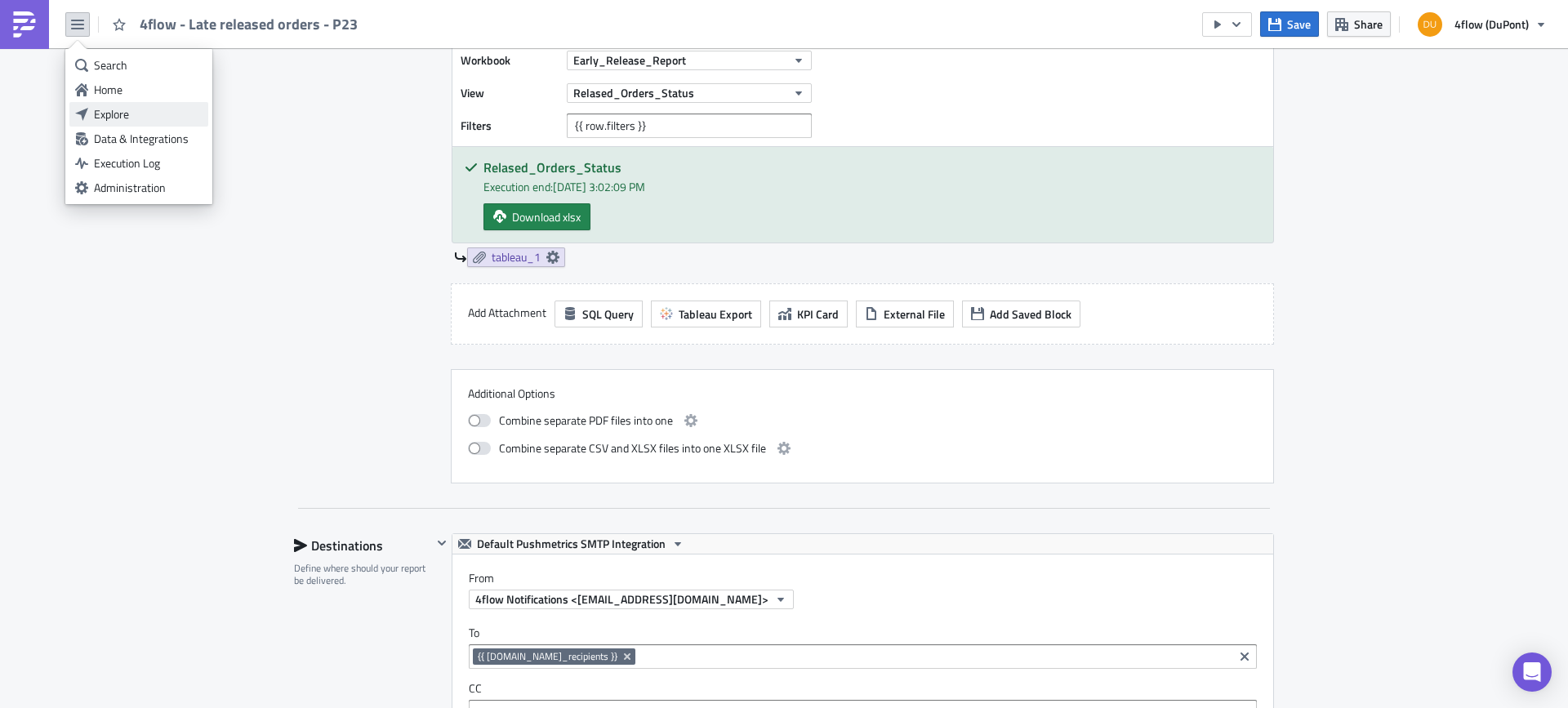
click at [115, 116] on div "Explore" at bounding box center [148, 114] width 109 height 16
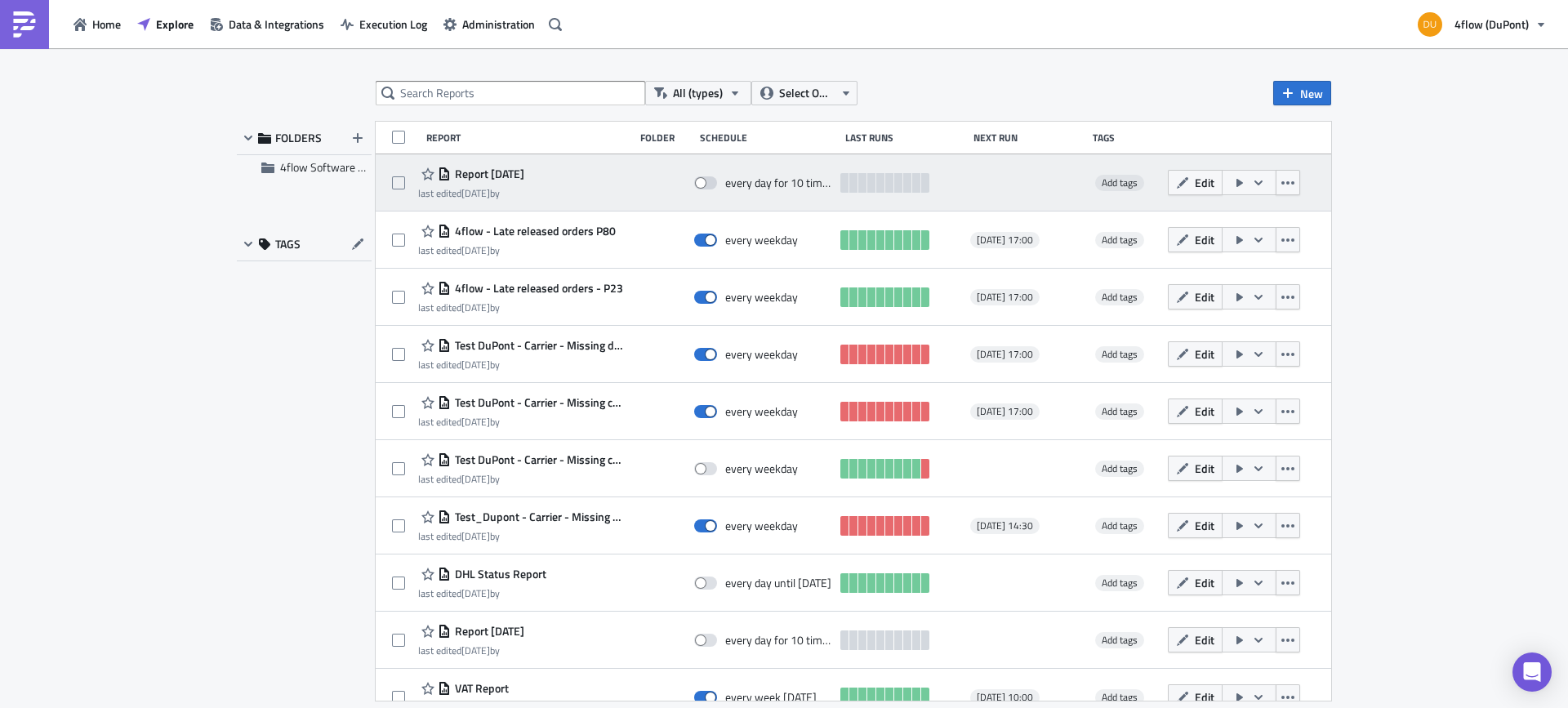
click at [525, 172] on span "Report [DATE]" at bounding box center [487, 173] width 73 height 15
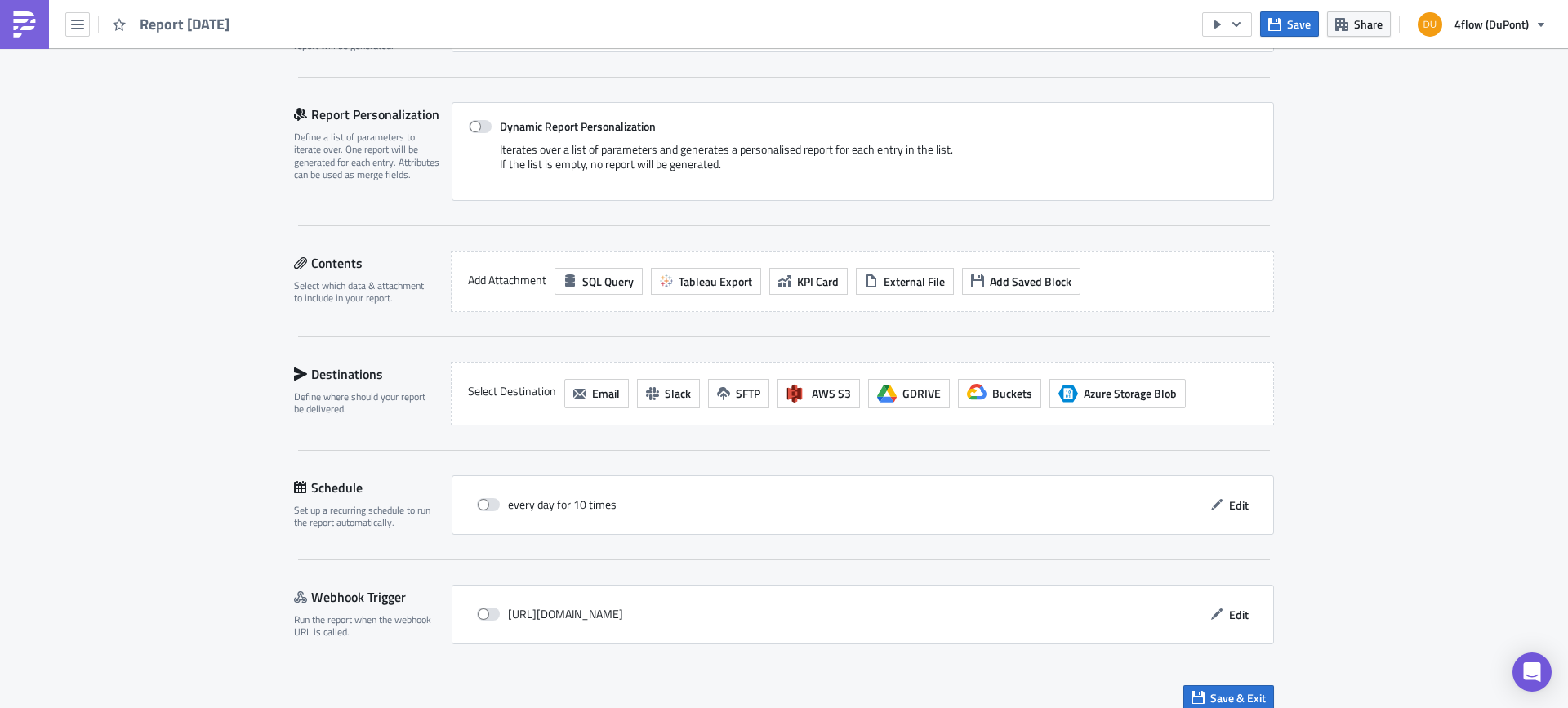
scroll to position [343, 0]
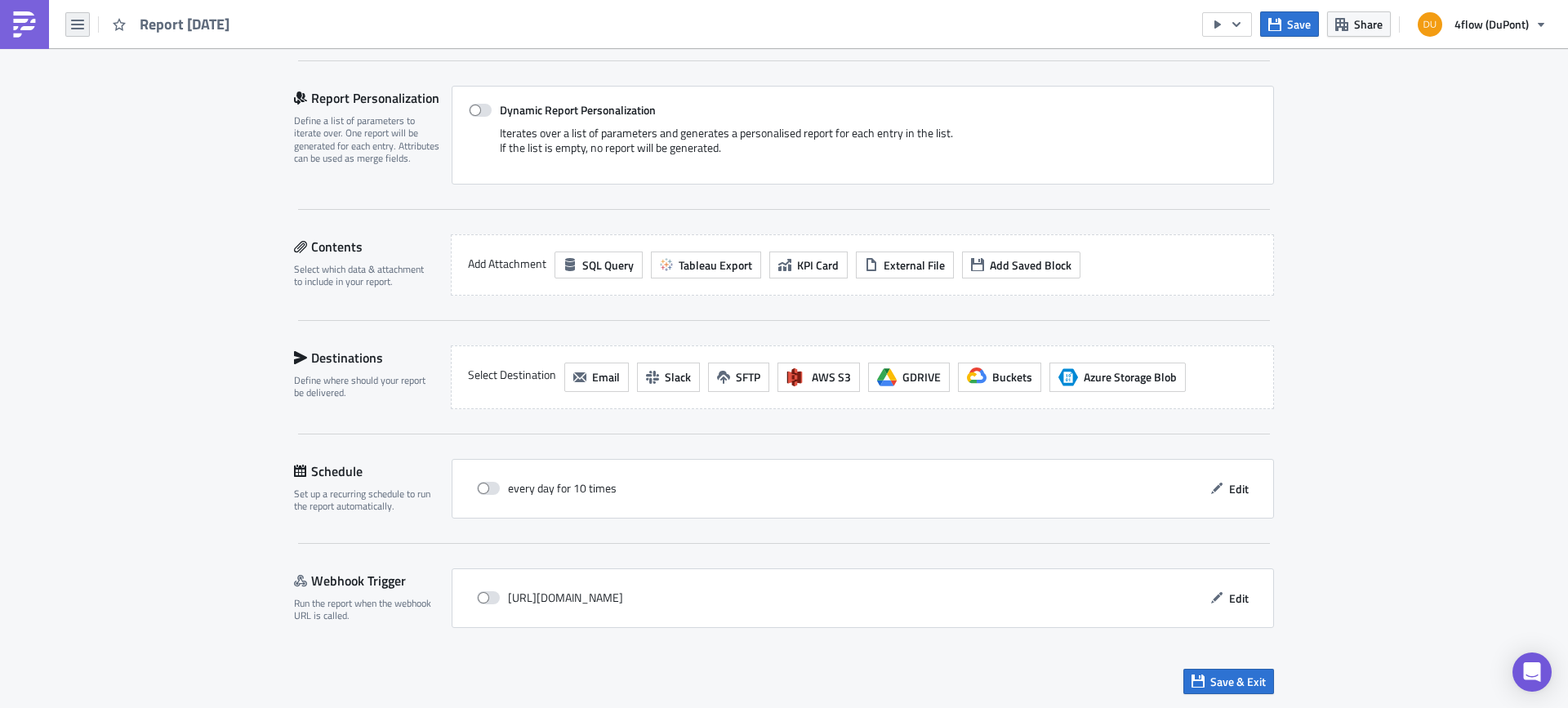
click at [85, 25] on button "button" at bounding box center [77, 24] width 25 height 25
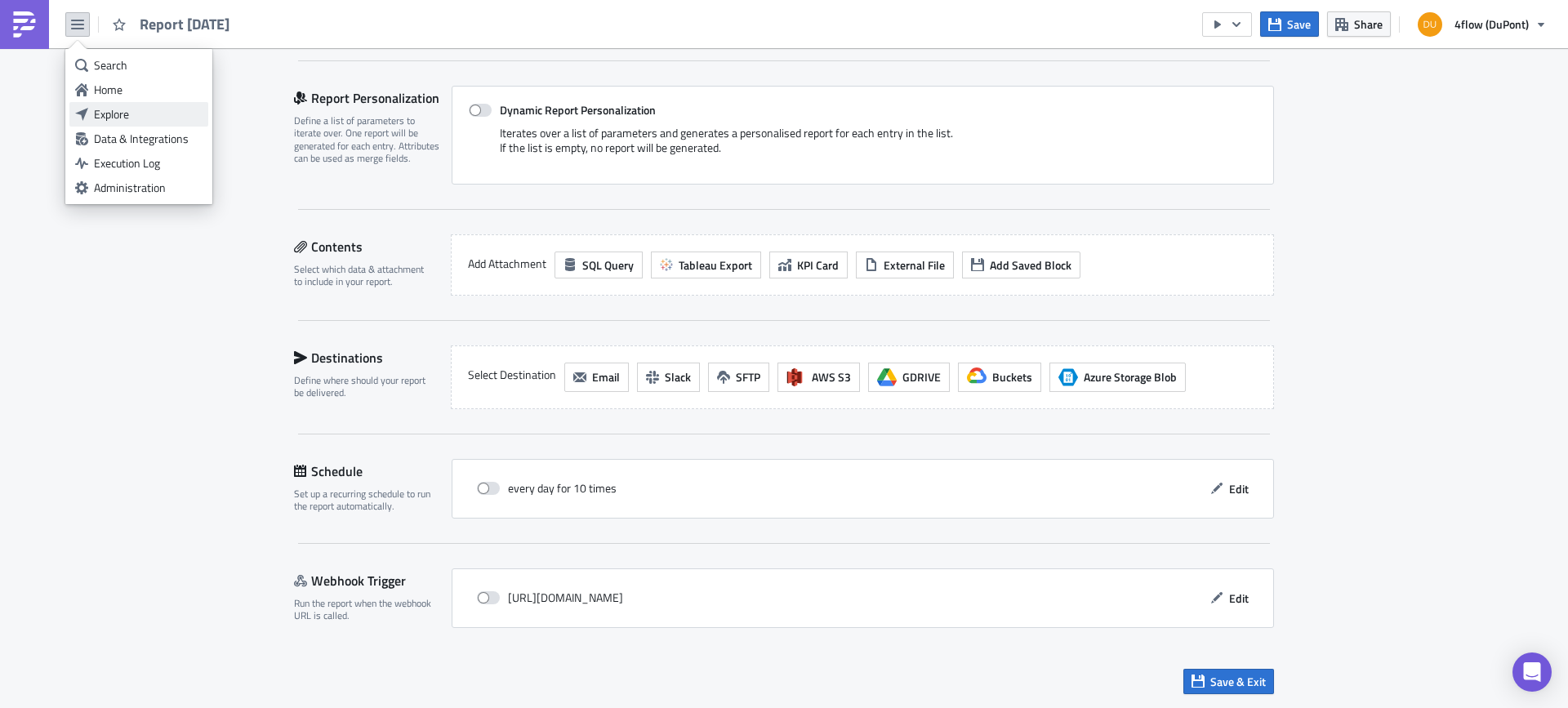
click at [134, 110] on div "Explore" at bounding box center [148, 114] width 109 height 16
